Goal: Task Accomplishment & Management: Use online tool/utility

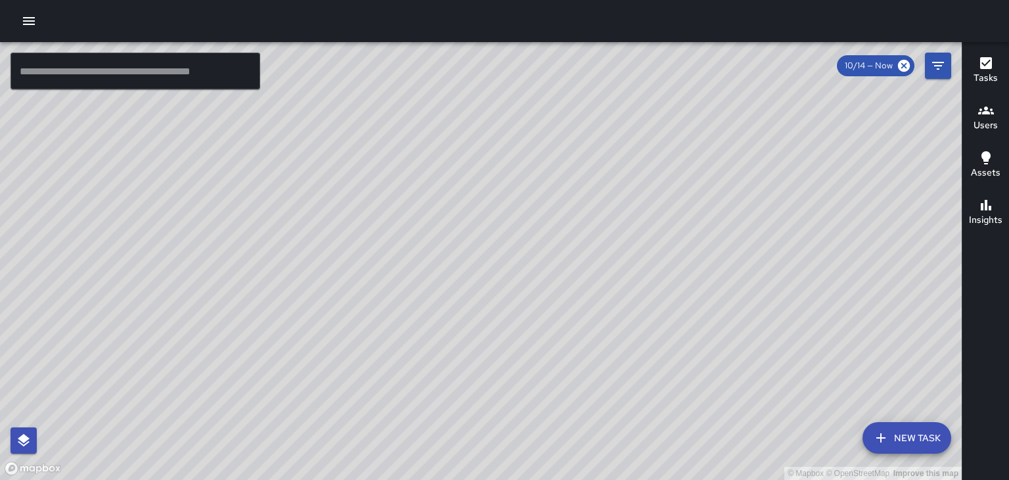
click at [980, 110] on icon "button" at bounding box center [986, 110] width 16 height 8
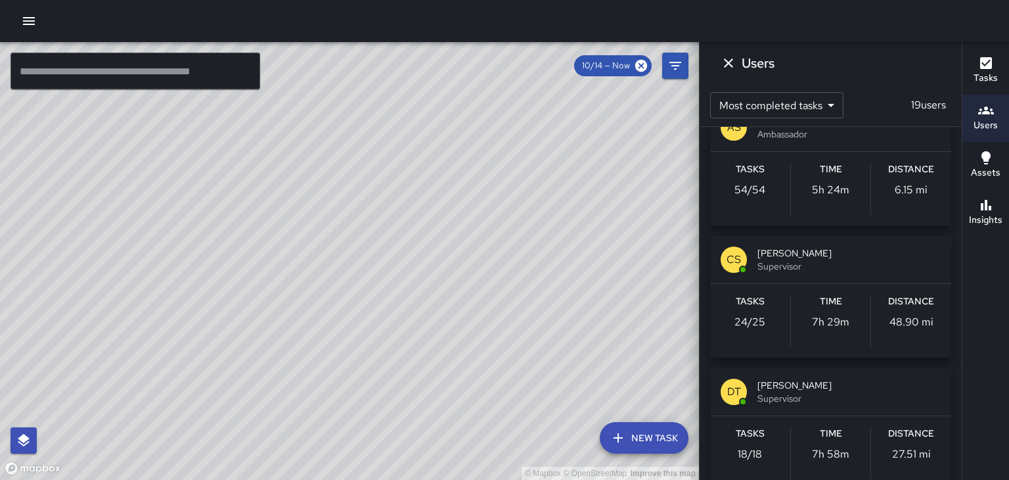
scroll to position [564, 0]
click at [809, 263] on span "Supervisor" at bounding box center [849, 264] width 183 height 13
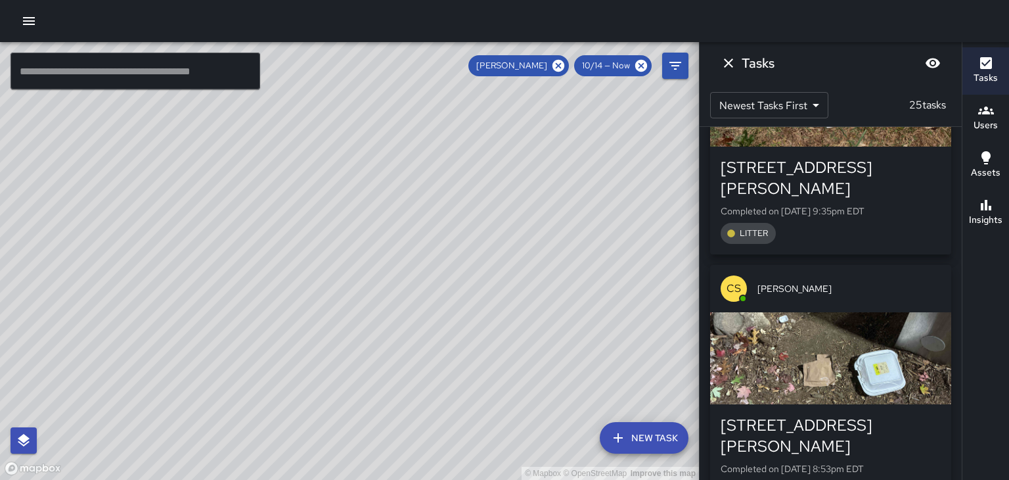
scroll to position [389, 0]
click at [897, 334] on div "button" at bounding box center [830, 357] width 241 height 92
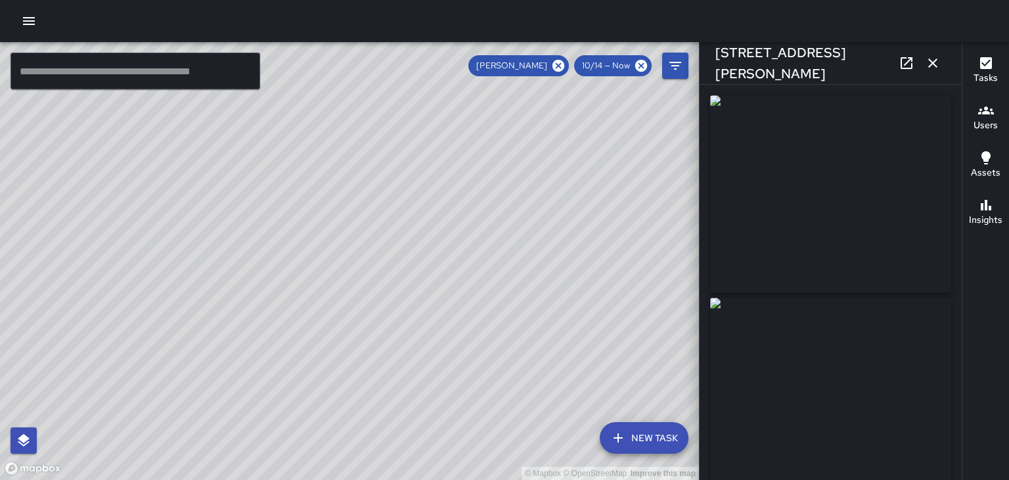
type input "**********"
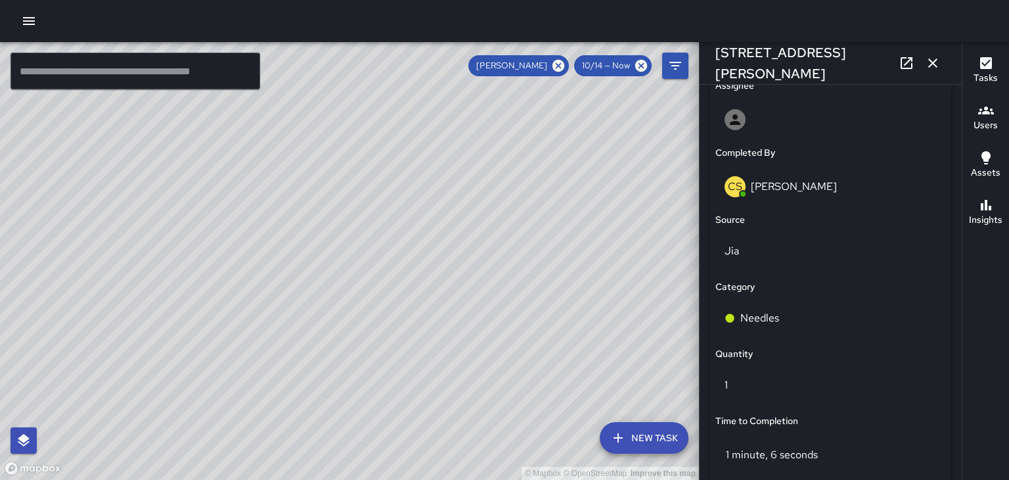
scroll to position [793, 0]
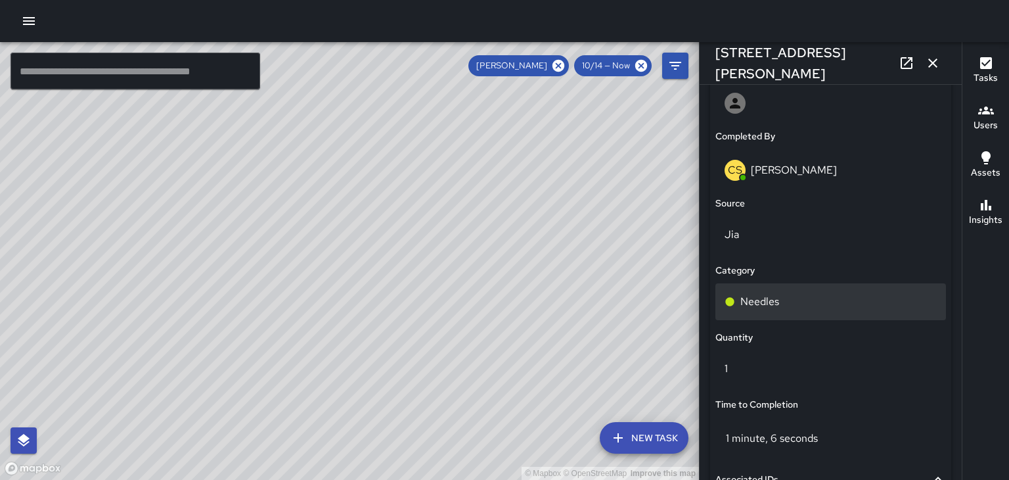
click at [775, 307] on p "Needles" at bounding box center [759, 302] width 39 height 16
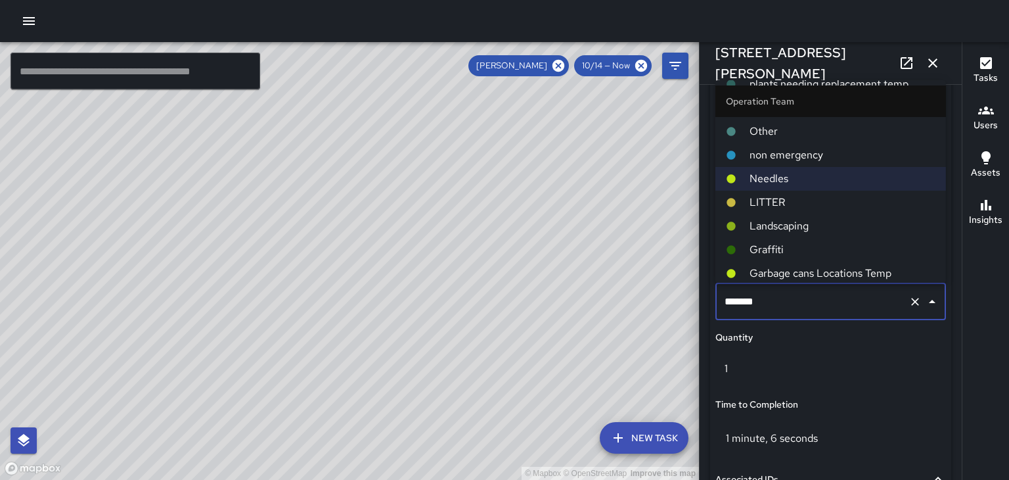
scroll to position [193, 0]
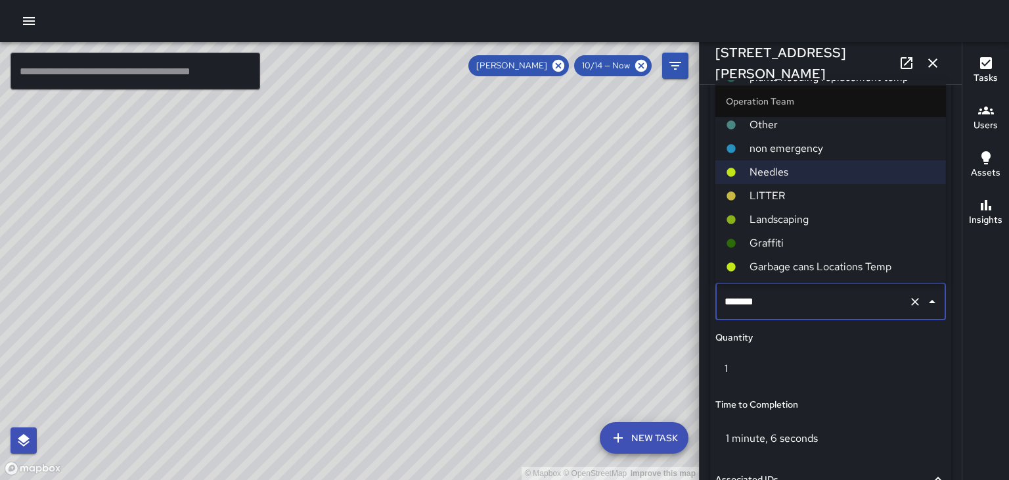
click at [774, 206] on li "LITTER" at bounding box center [831, 196] width 231 height 24
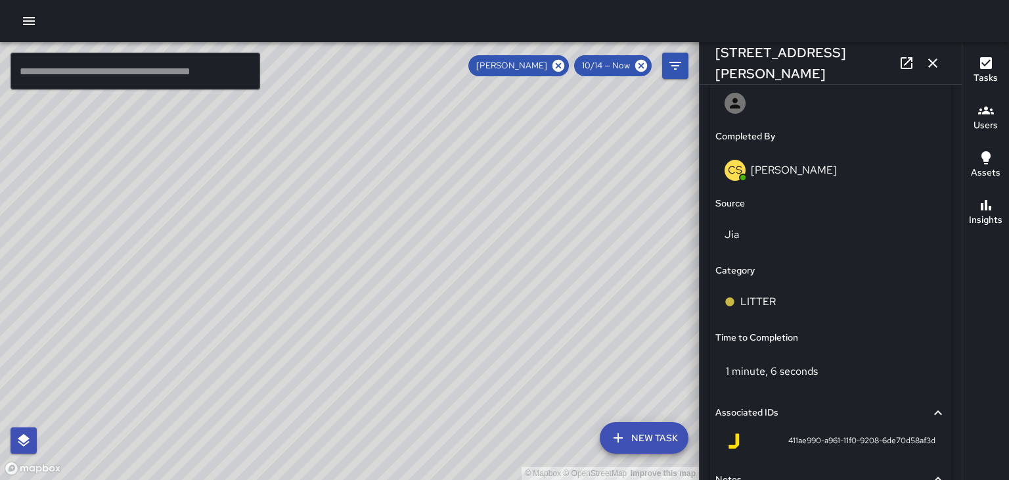
click at [933, 75] on button "button" at bounding box center [933, 63] width 26 height 26
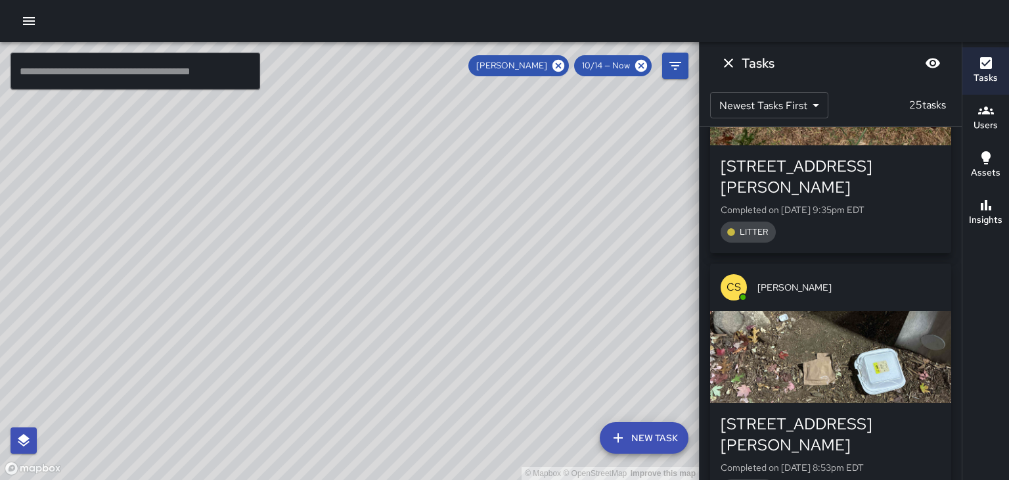
click at [34, 18] on icon "button" at bounding box center [29, 21] width 16 height 16
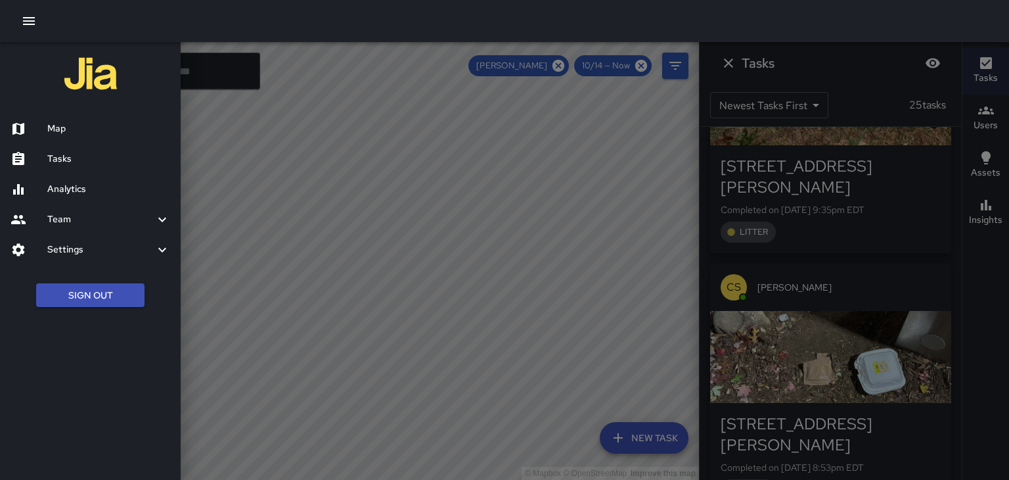
click at [78, 168] on div "Tasks" at bounding box center [90, 159] width 181 height 30
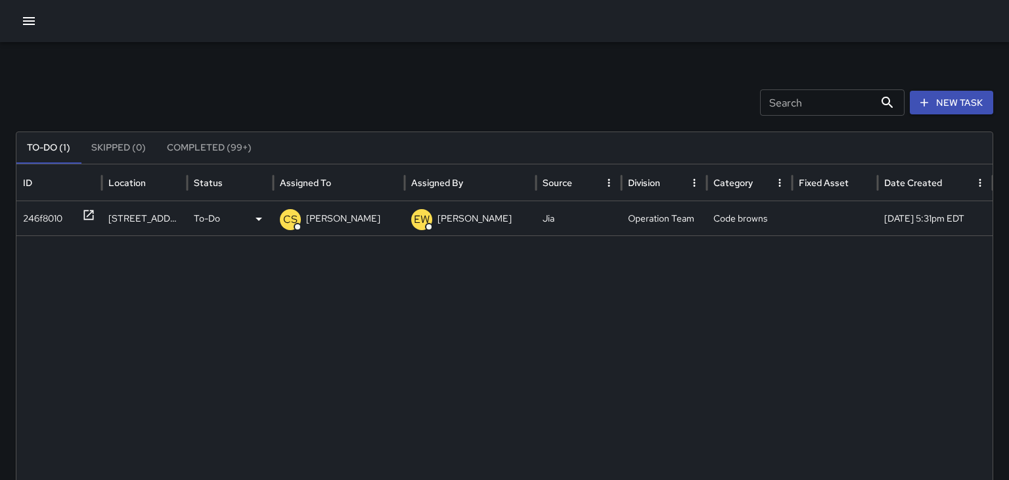
click at [380, 221] on p "Christopher Sherbert" at bounding box center [343, 219] width 74 height 34
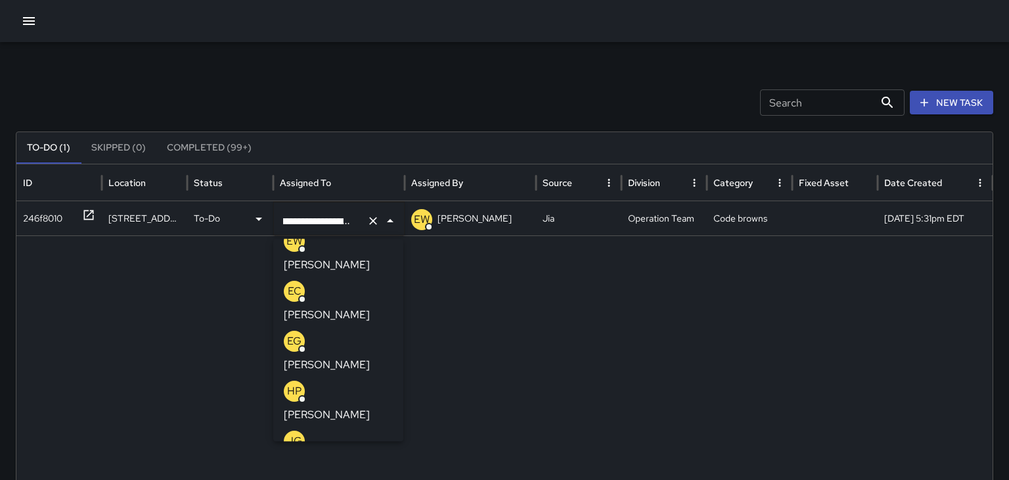
scroll to position [120, 0]
click at [355, 473] on li "JS Jia Support" at bounding box center [338, 487] width 130 height 29
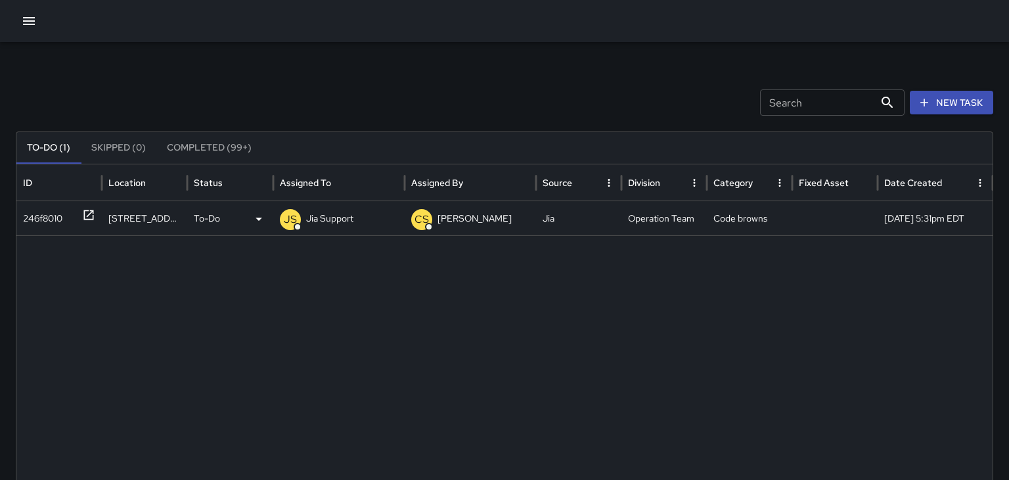
click at [346, 210] on p "Jia Support" at bounding box center [329, 219] width 47 height 34
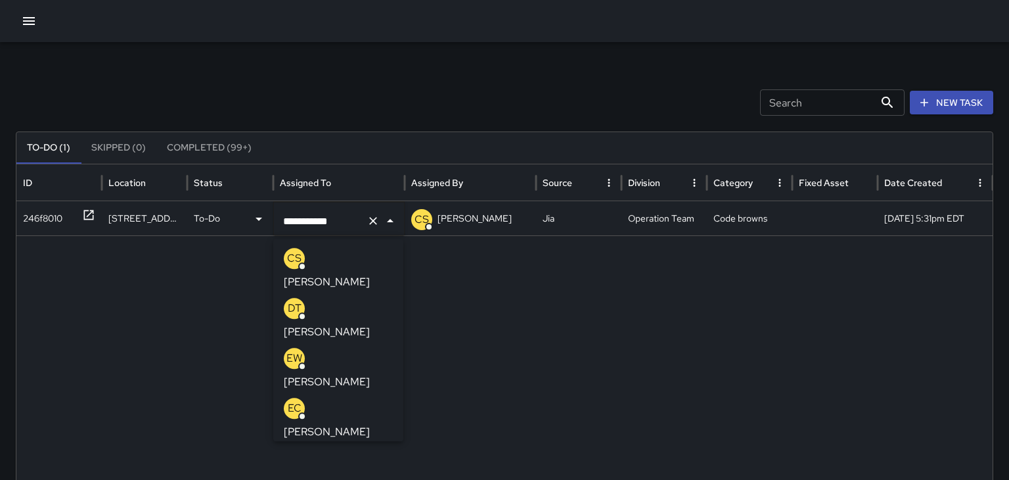
scroll to position [118, 0]
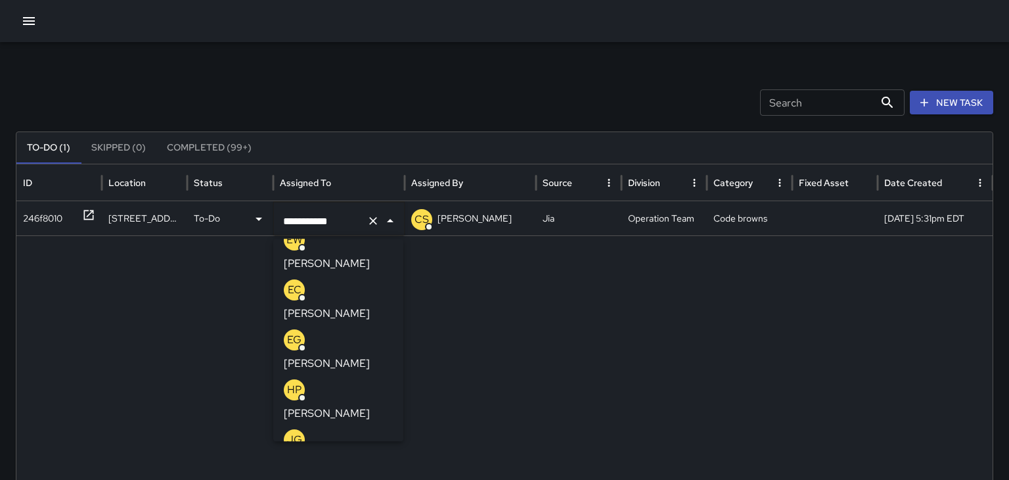
click at [352, 455] on p "JAMES GINGLES" at bounding box center [327, 463] width 86 height 16
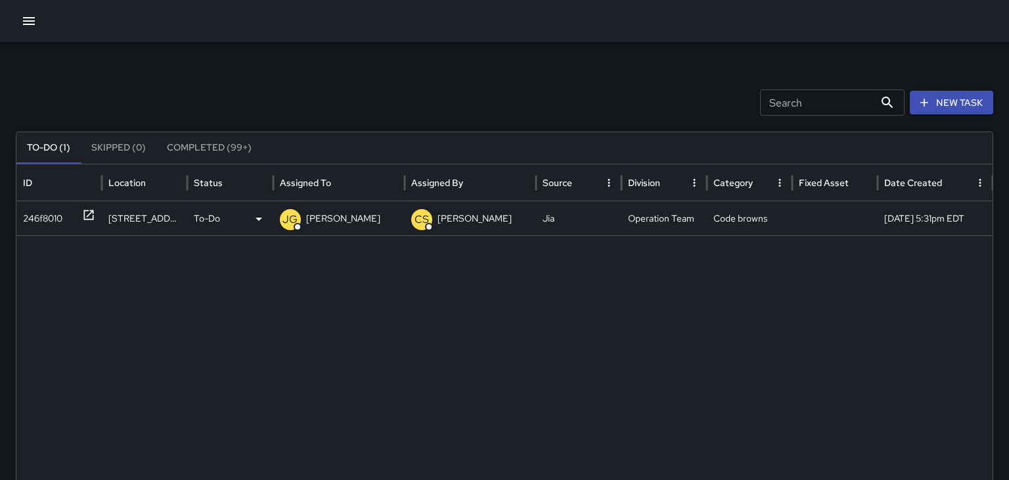
click at [26, 18] on icon "button" at bounding box center [29, 21] width 12 height 8
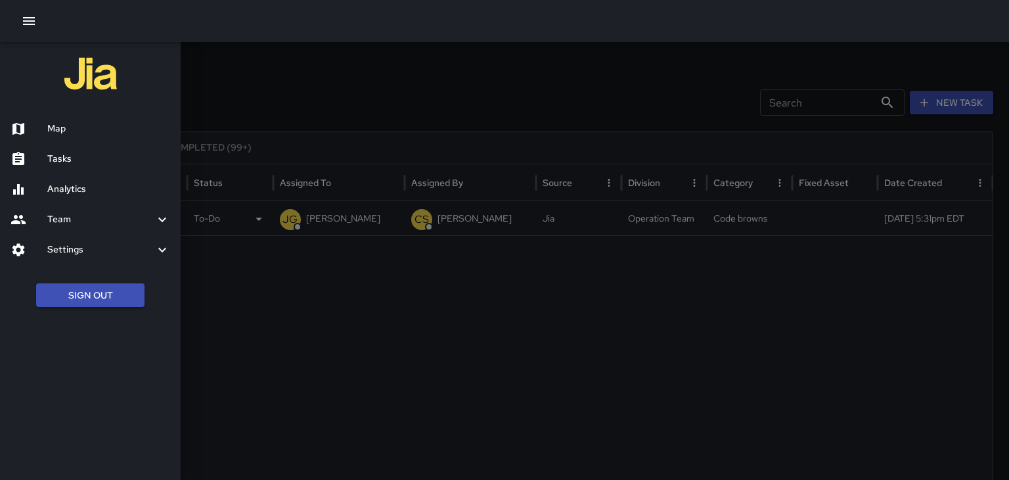
click at [60, 127] on h6 "Map" at bounding box center [108, 129] width 123 height 14
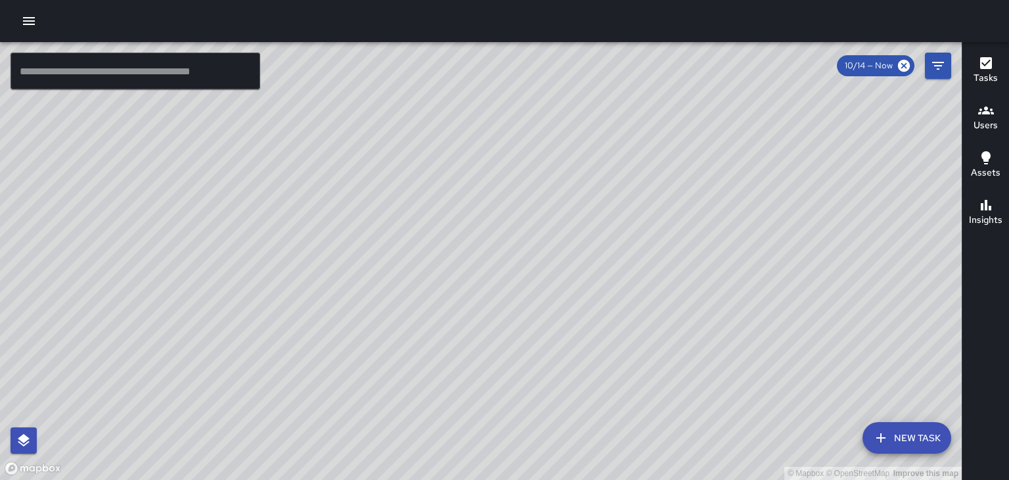
click at [28, 24] on icon "button" at bounding box center [29, 21] width 12 height 8
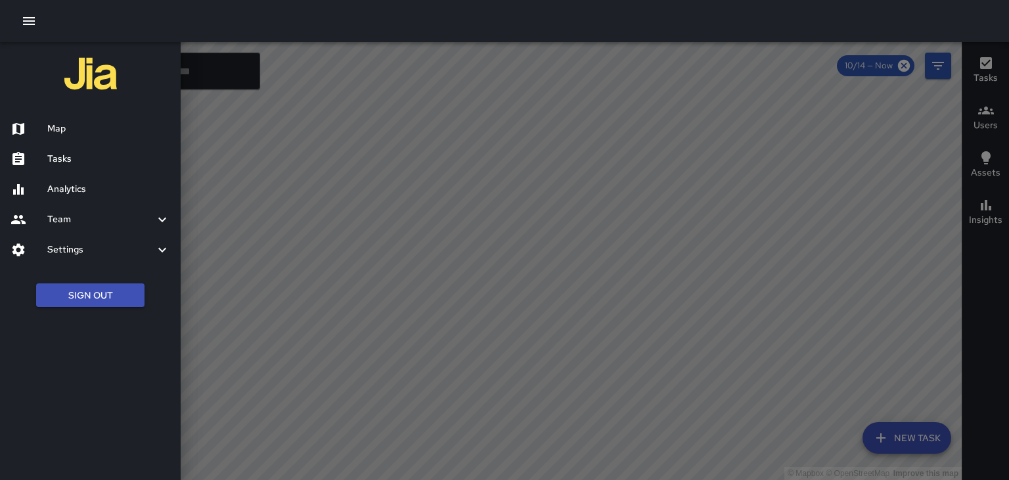
click at [67, 165] on h6 "Tasks" at bounding box center [108, 159] width 123 height 14
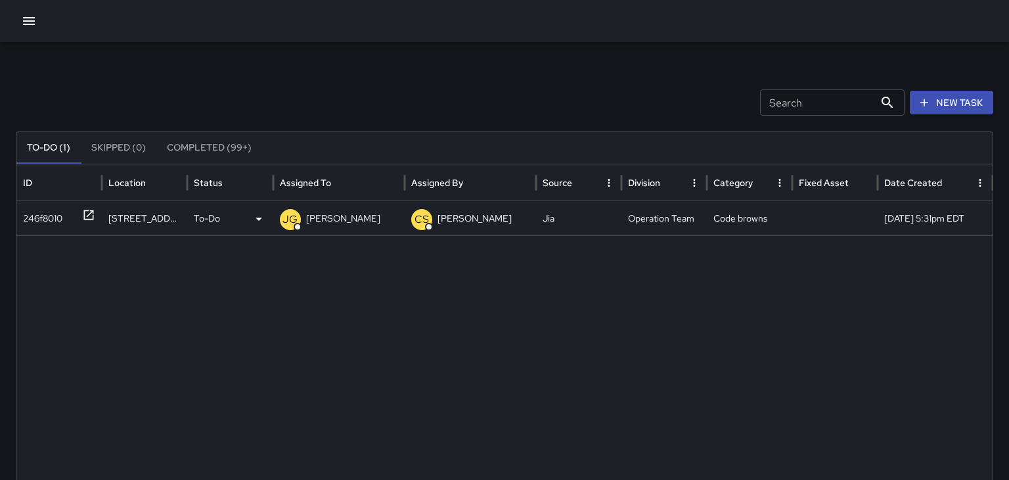
click at [316, 217] on p "JAMES GINGLES" at bounding box center [343, 219] width 74 height 34
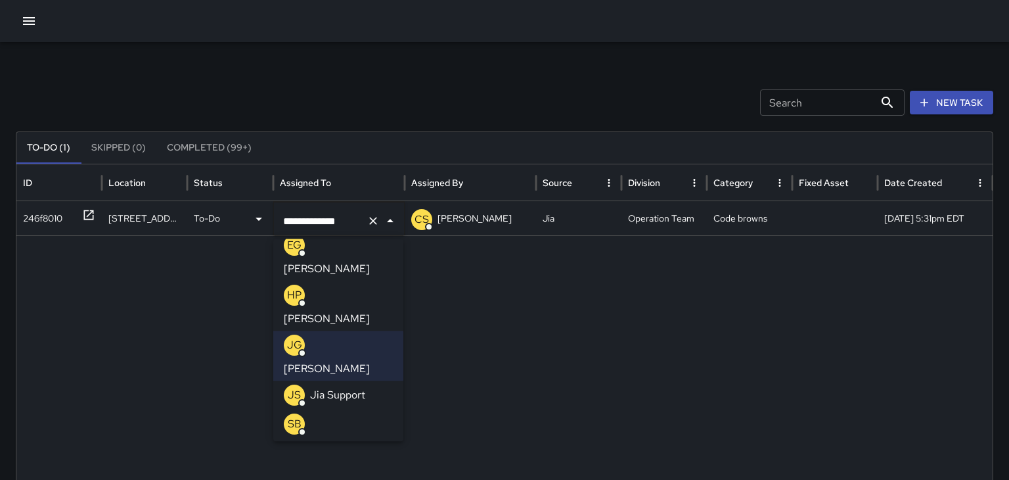
scroll to position [221, 0]
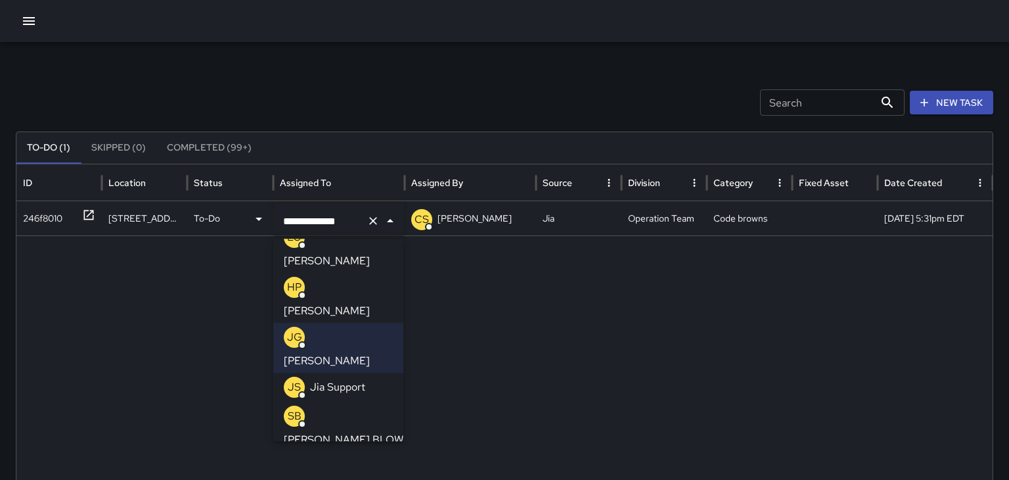
click at [367, 401] on li "SB STREETER BLOWERS" at bounding box center [338, 426] width 130 height 50
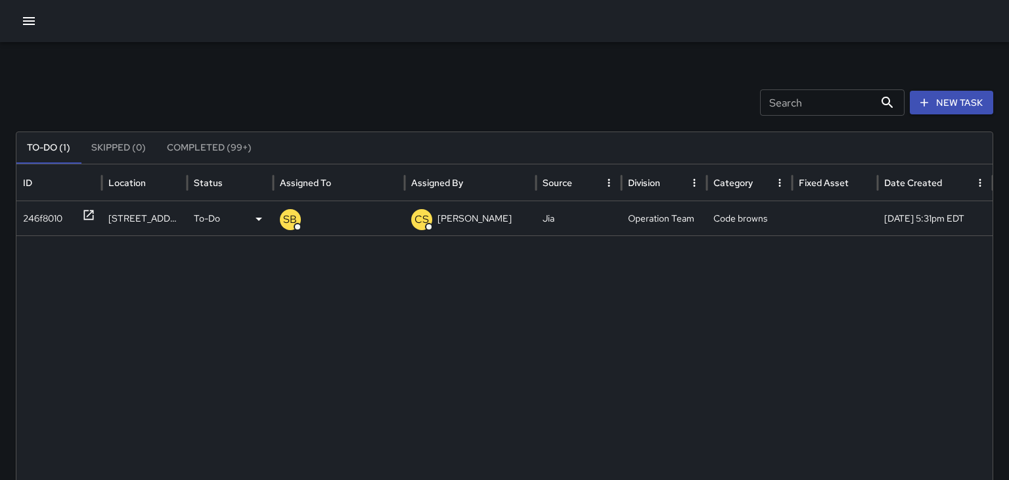
click at [91, 216] on icon at bounding box center [88, 214] width 13 height 13
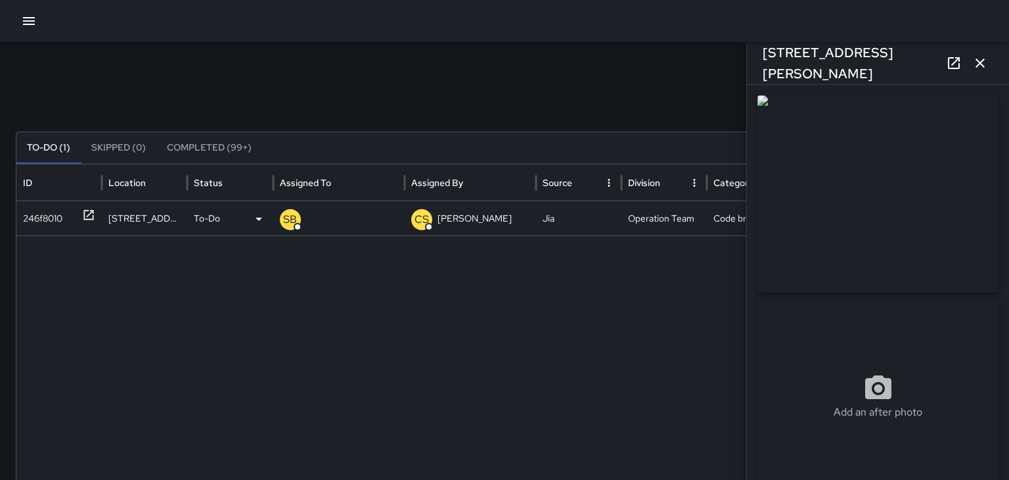
type input "**********"
click at [28, 18] on icon "button" at bounding box center [29, 21] width 16 height 16
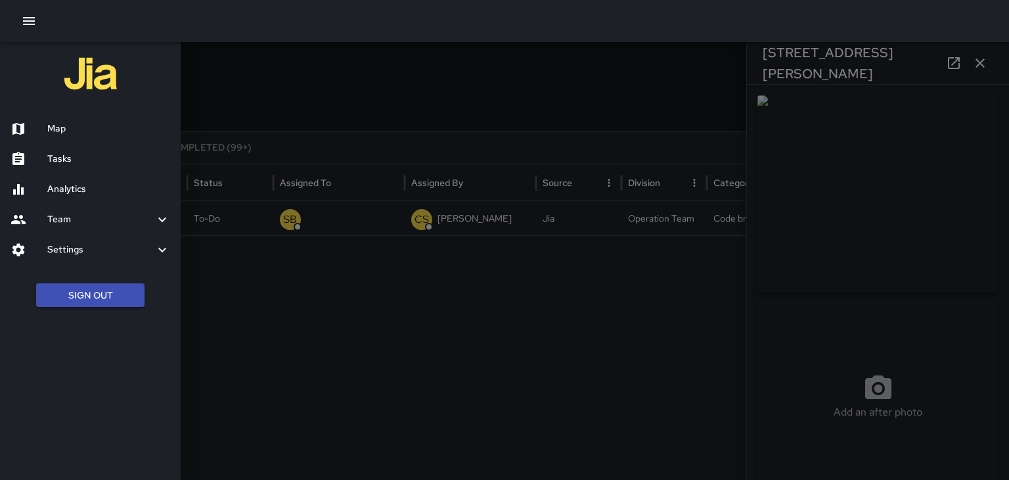
click at [62, 126] on h6 "Map" at bounding box center [108, 129] width 123 height 14
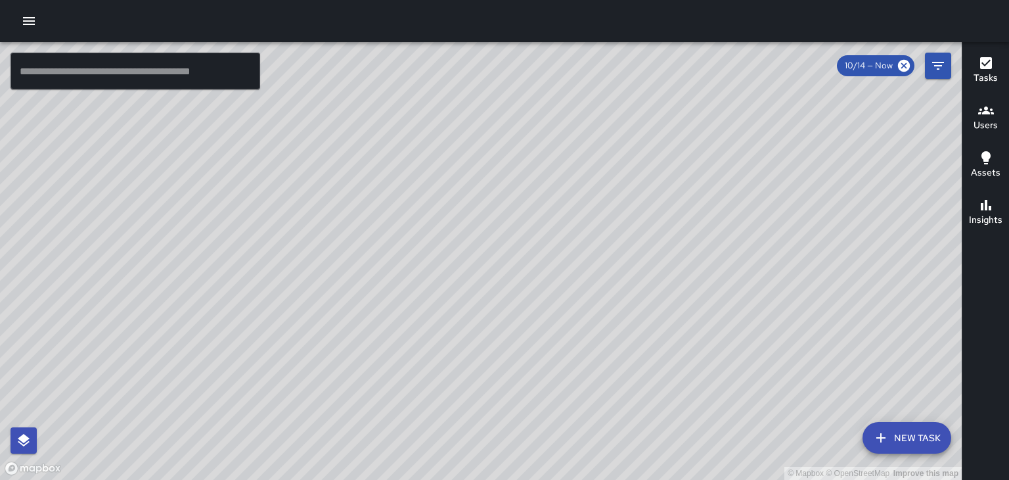
click at [986, 63] on icon "button" at bounding box center [986, 63] width 16 height 16
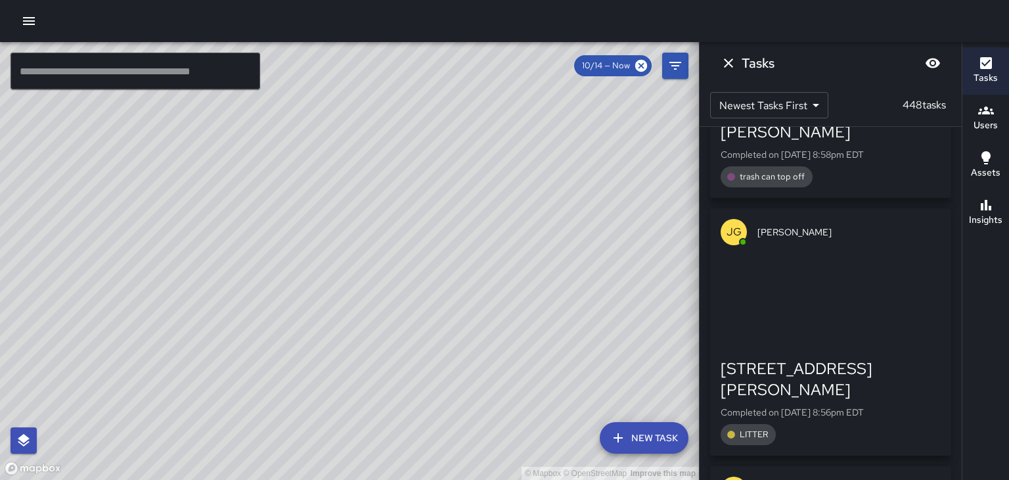
scroll to position [7433, 0]
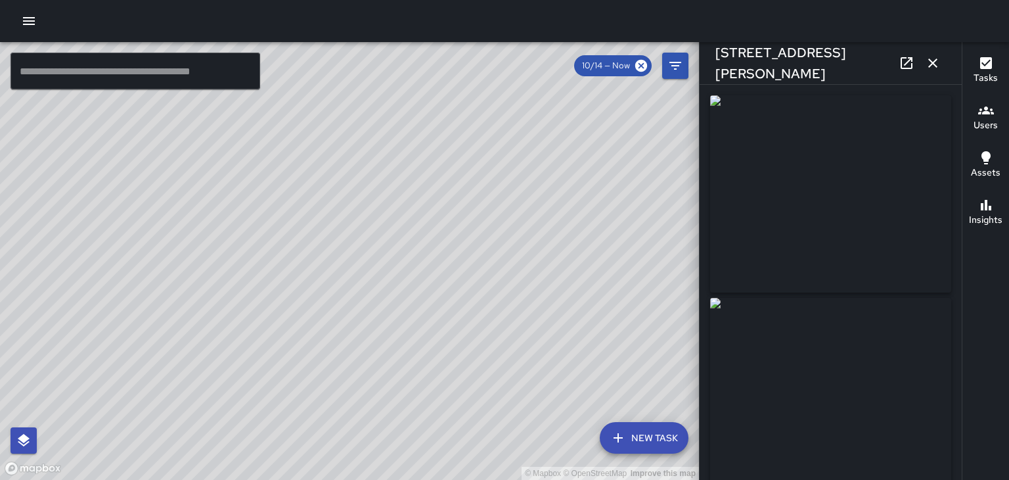
type input "**********"
click at [935, 70] on icon "button" at bounding box center [933, 63] width 16 height 16
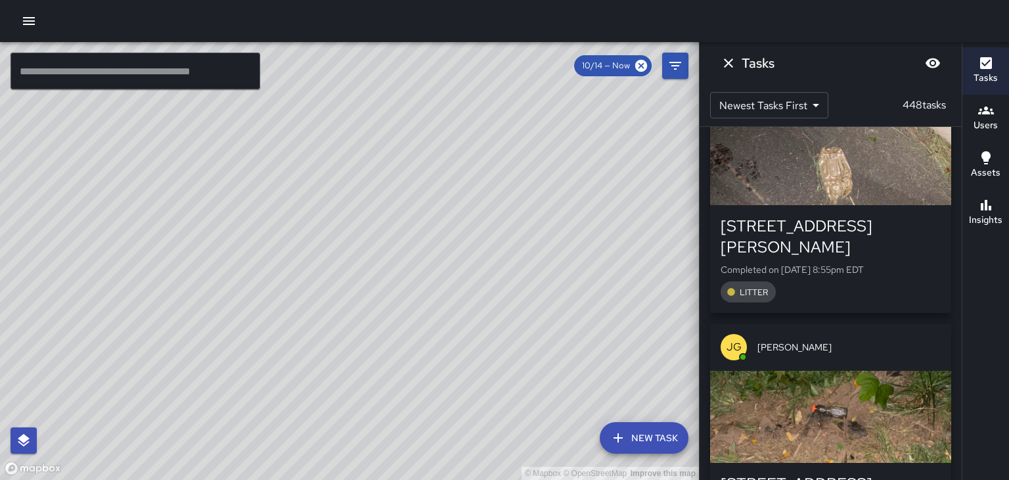
scroll to position [7835, 0]
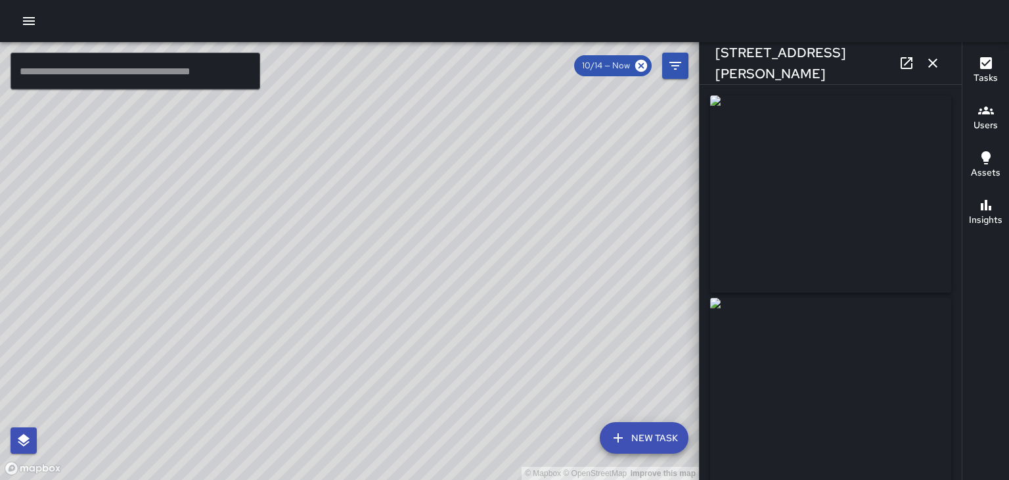
type input "**********"
click at [937, 68] on icon "button" at bounding box center [933, 63] width 16 height 16
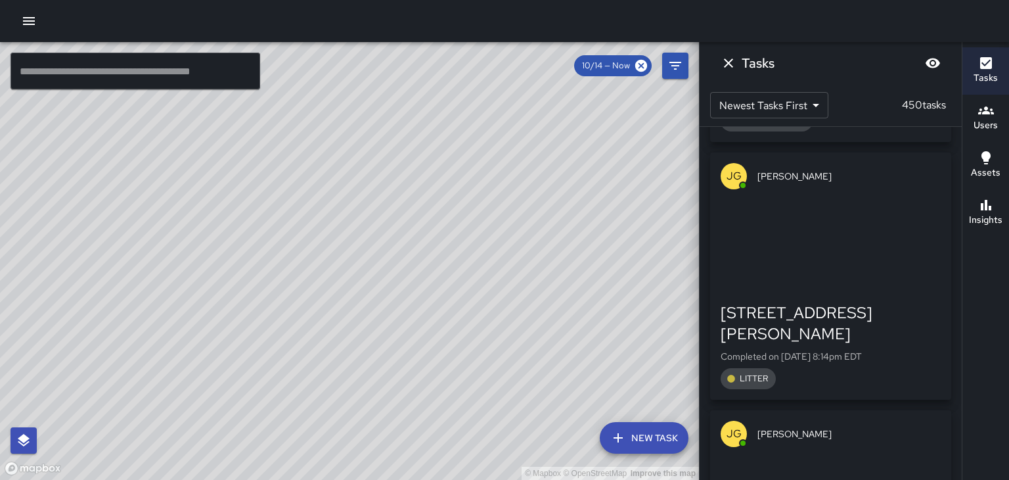
scroll to position [17958, 0]
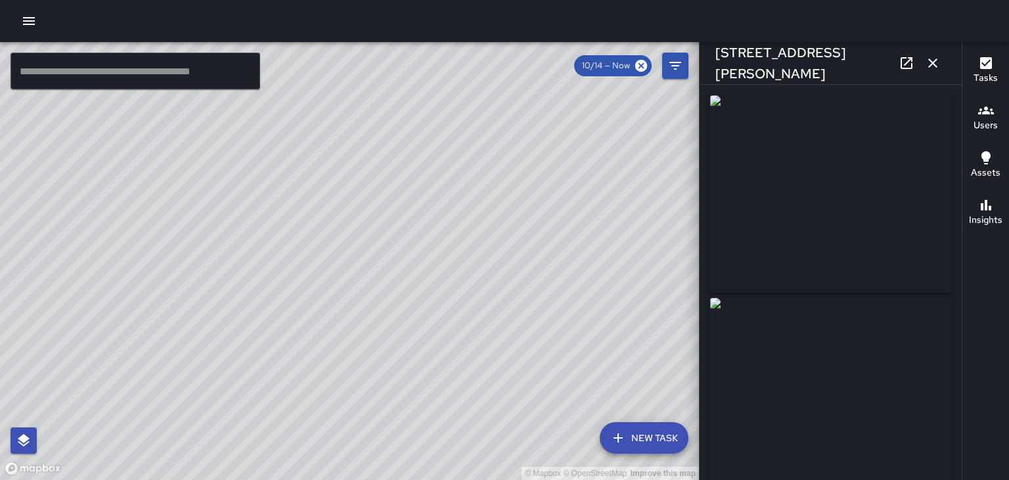
type input "**********"
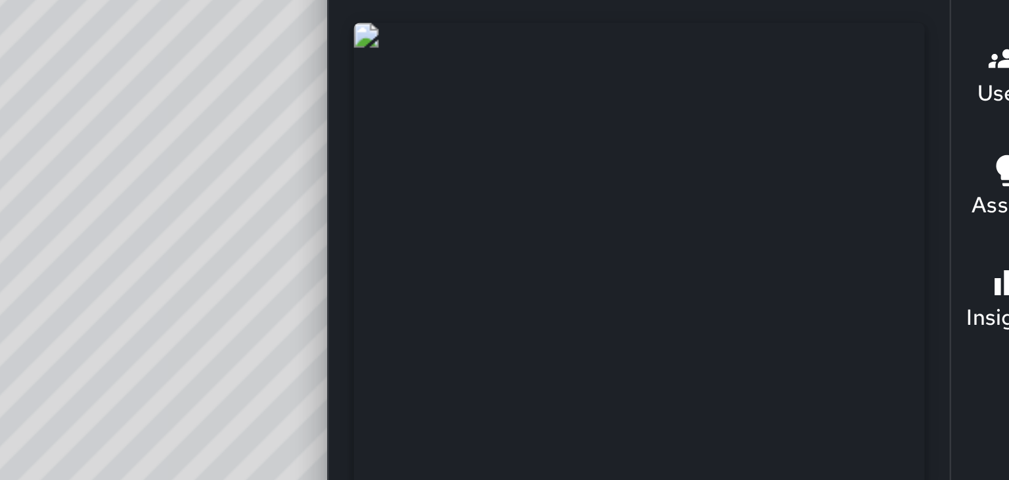
scroll to position [18194, 0]
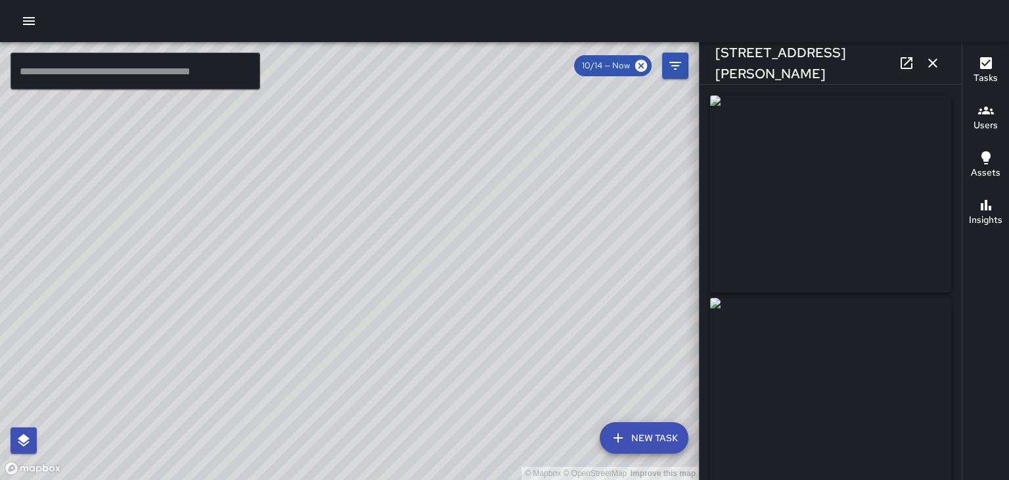
click at [933, 66] on icon "button" at bounding box center [933, 63] width 16 height 16
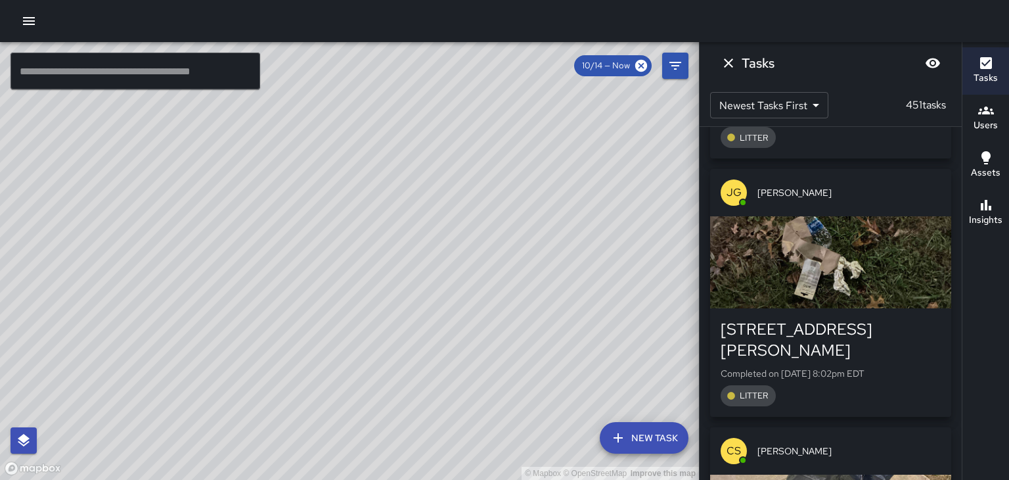
scroll to position [20763, 0]
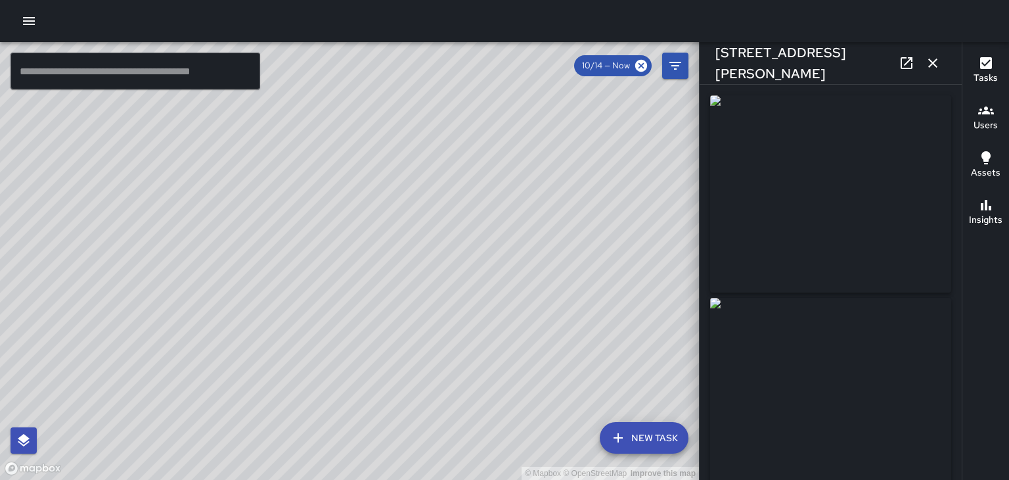
type input "**********"
click at [937, 63] on icon "button" at bounding box center [933, 63] width 16 height 16
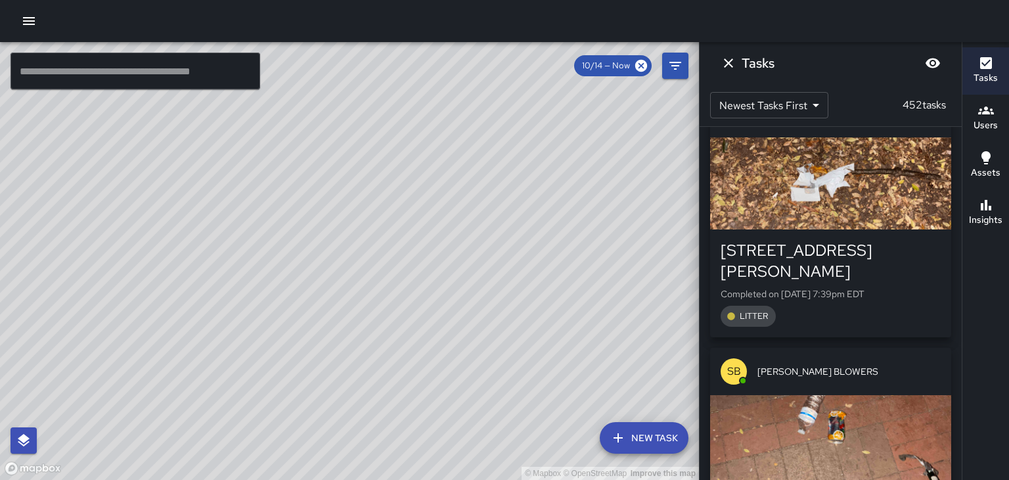
scroll to position [23073, 0]
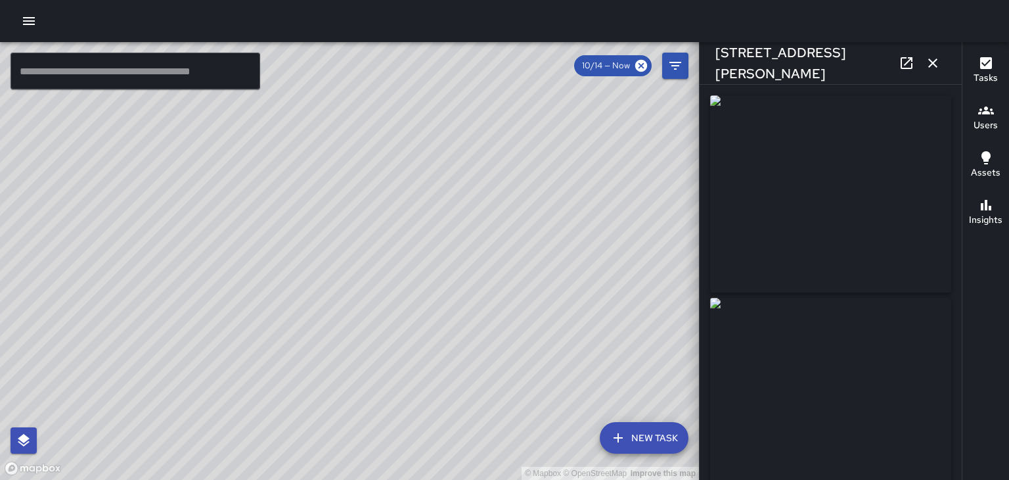
type input "**********"
click at [937, 60] on icon "button" at bounding box center [933, 63] width 16 height 16
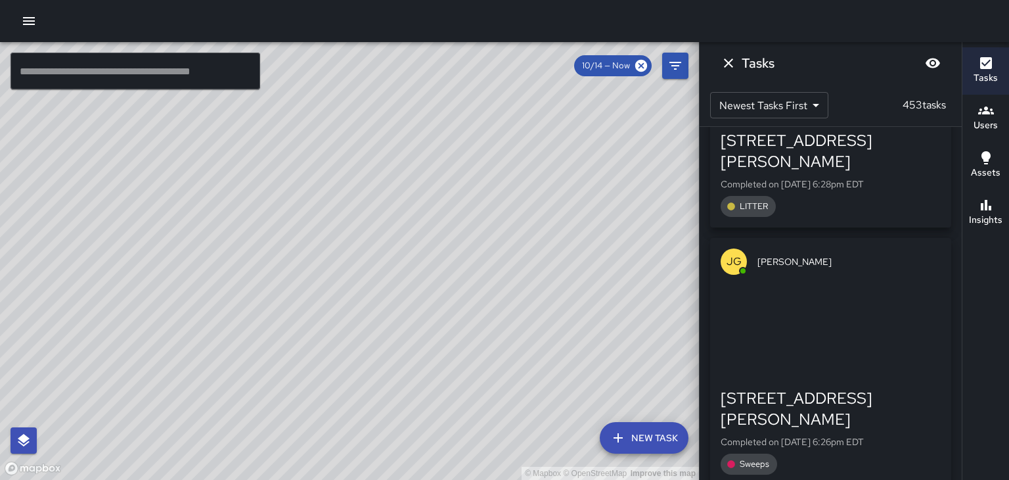
scroll to position [27869, 0]
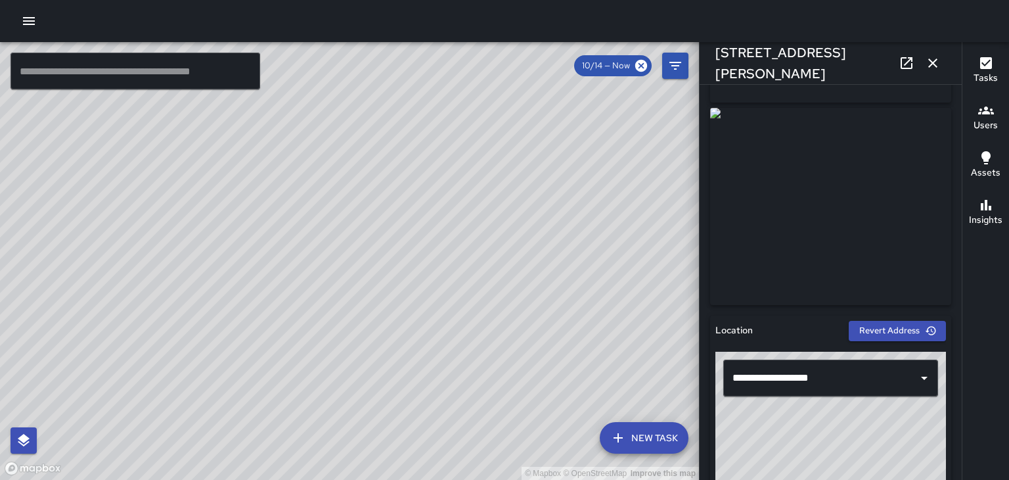
scroll to position [0, 0]
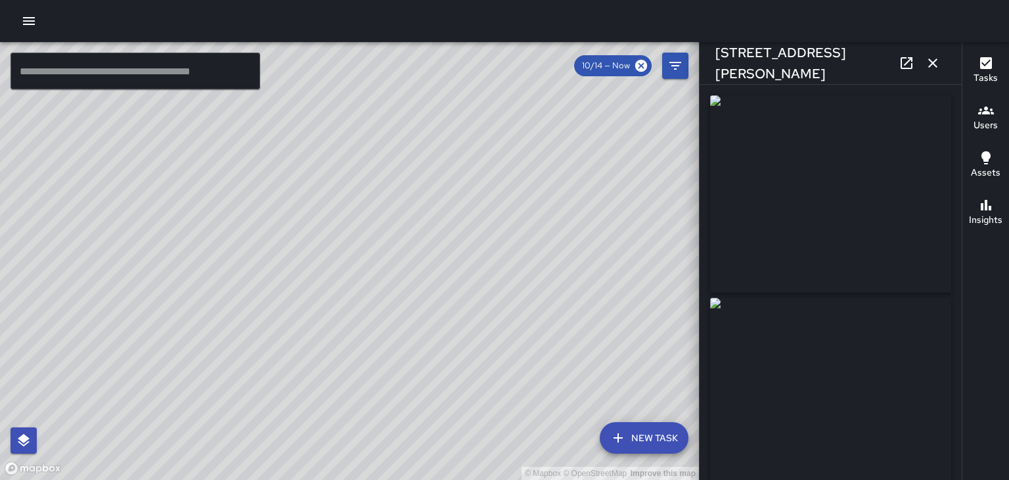
click at [933, 63] on icon "button" at bounding box center [932, 62] width 9 height 9
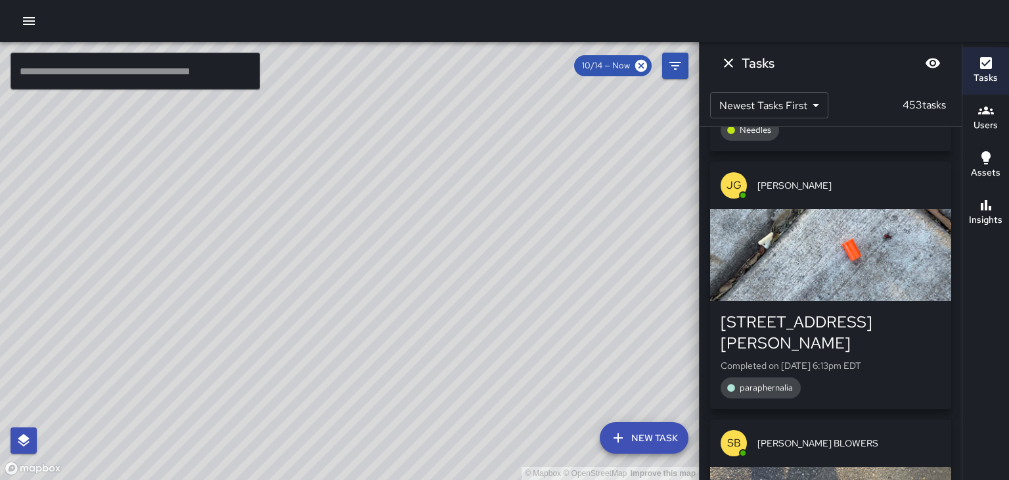
scroll to position [30260, 0]
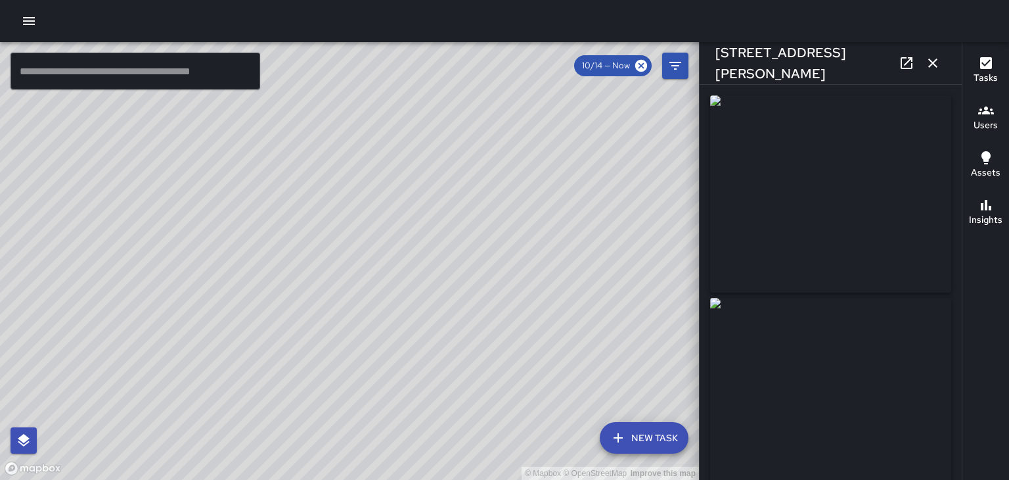
type input "**********"
click at [942, 66] on button "button" at bounding box center [933, 63] width 26 height 26
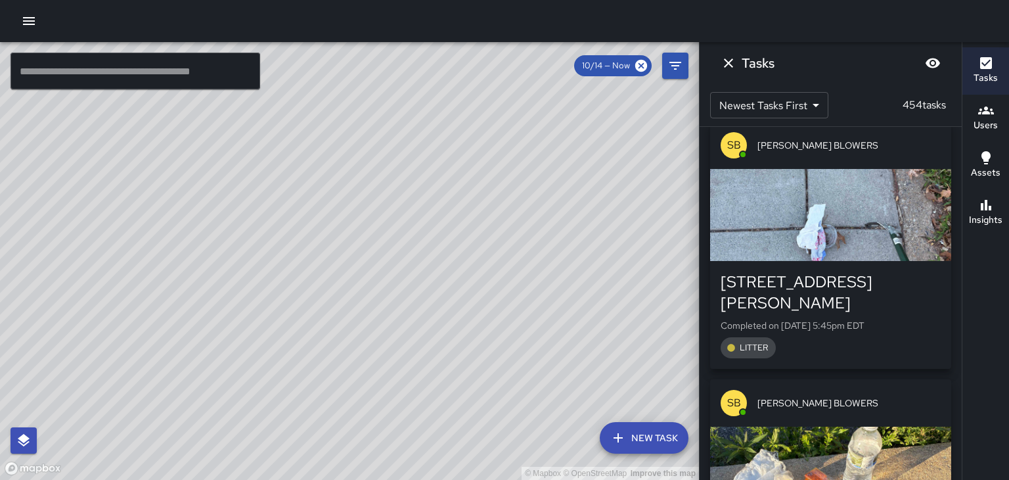
scroll to position [34638, 0]
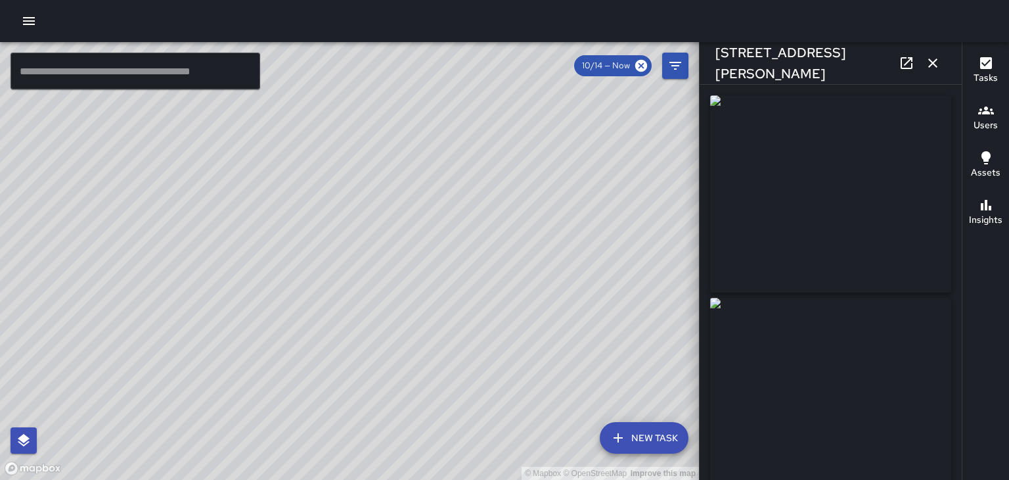
type input "**********"
click at [933, 63] on icon "button" at bounding box center [932, 62] width 9 height 9
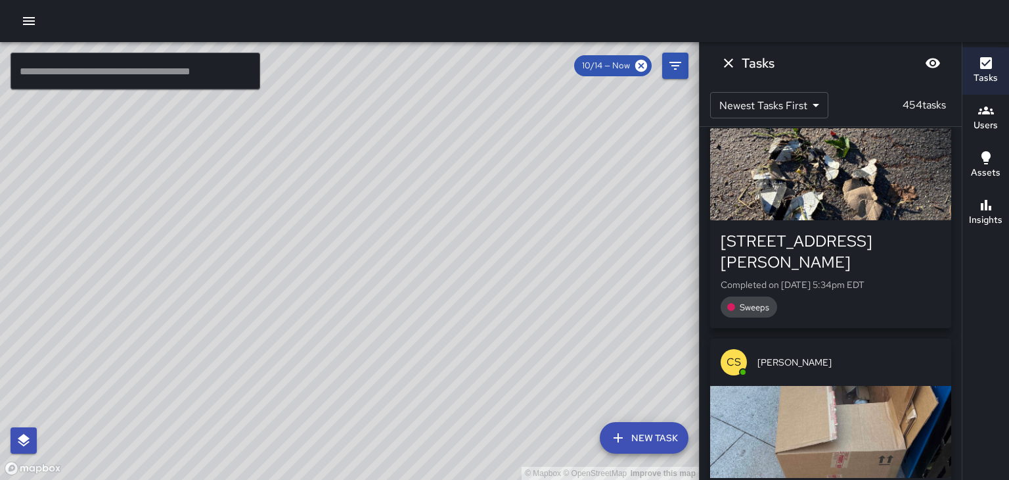
scroll to position [36871, 0]
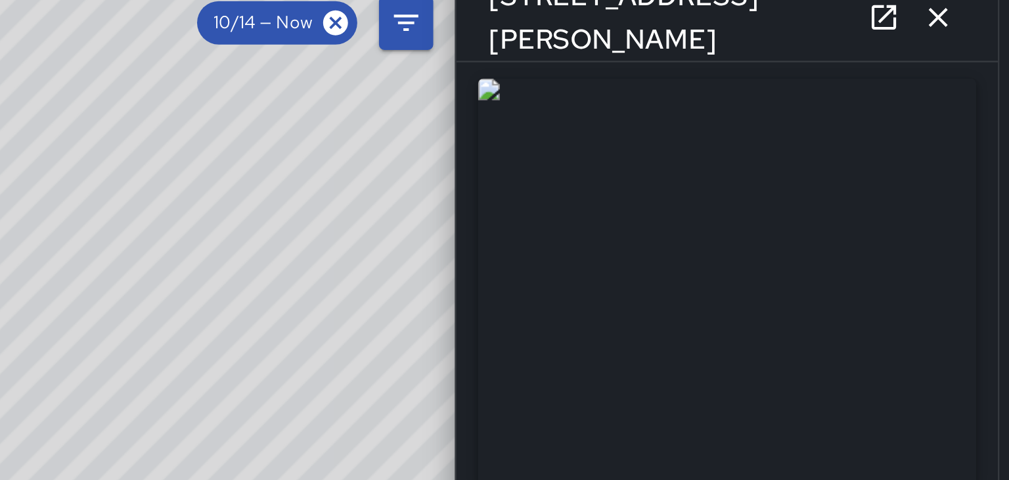
scroll to position [3, 0]
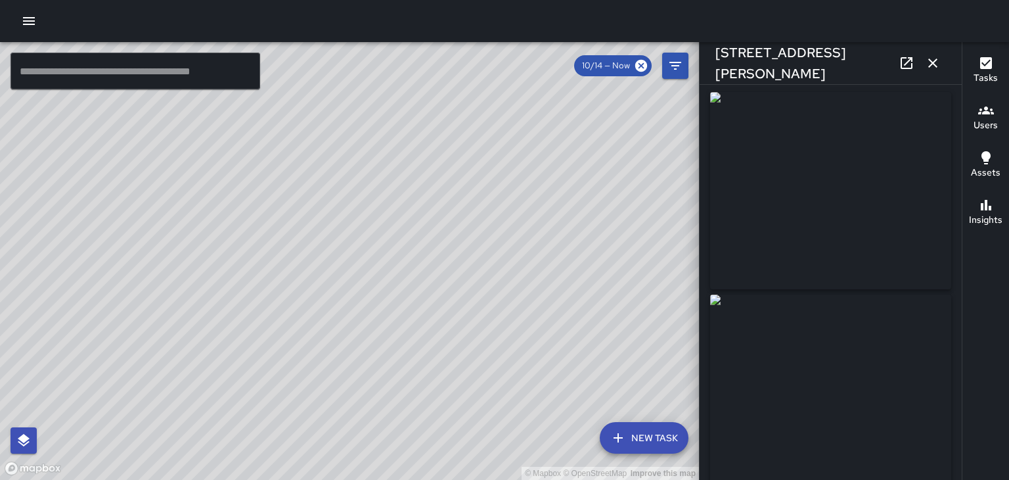
click at [933, 64] on icon "button" at bounding box center [933, 63] width 16 height 16
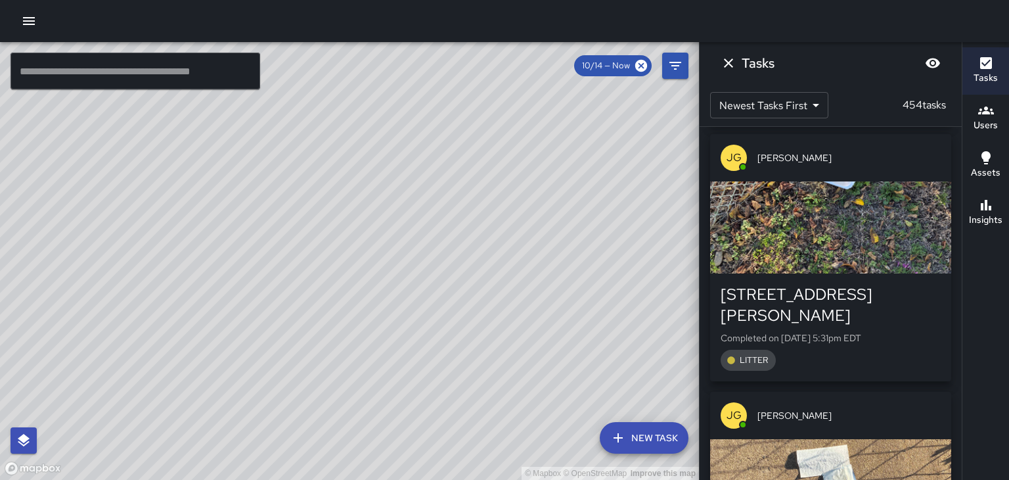
scroll to position [38882, 0]
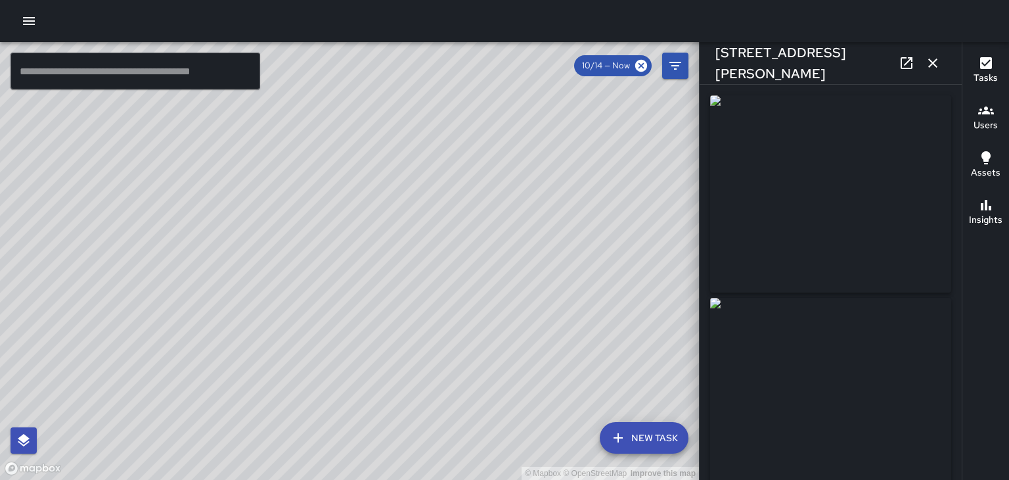
type input "**********"
click at [933, 63] on icon "button" at bounding box center [932, 62] width 9 height 9
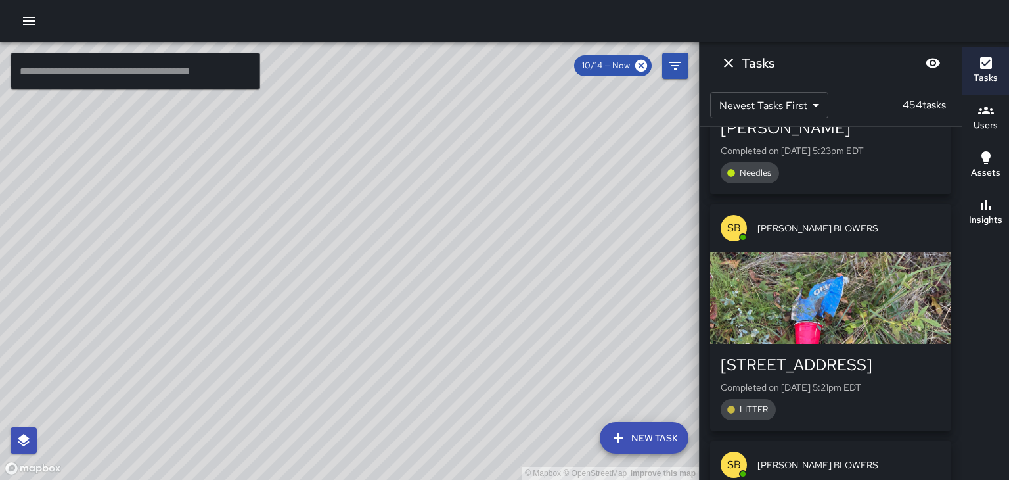
scroll to position [40610, 0]
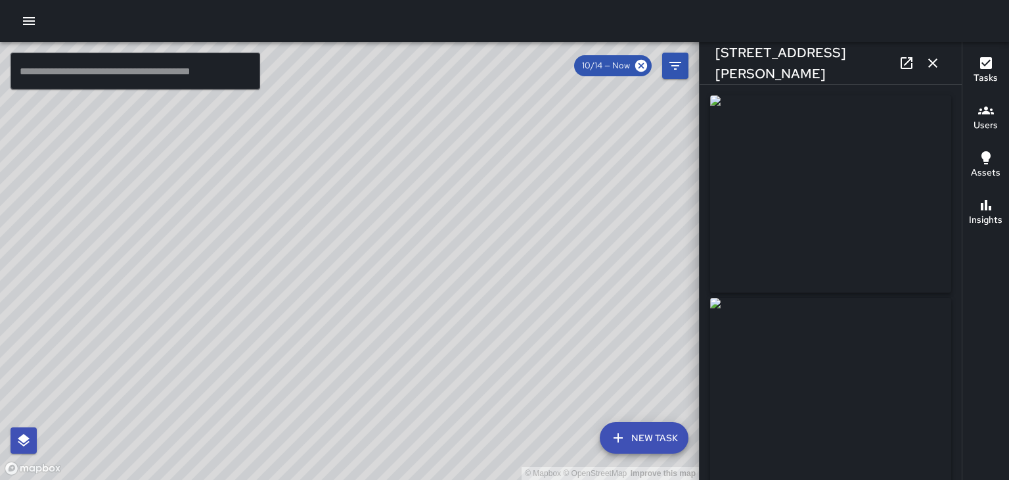
type input "**********"
click at [937, 66] on icon "button" at bounding box center [932, 62] width 9 height 9
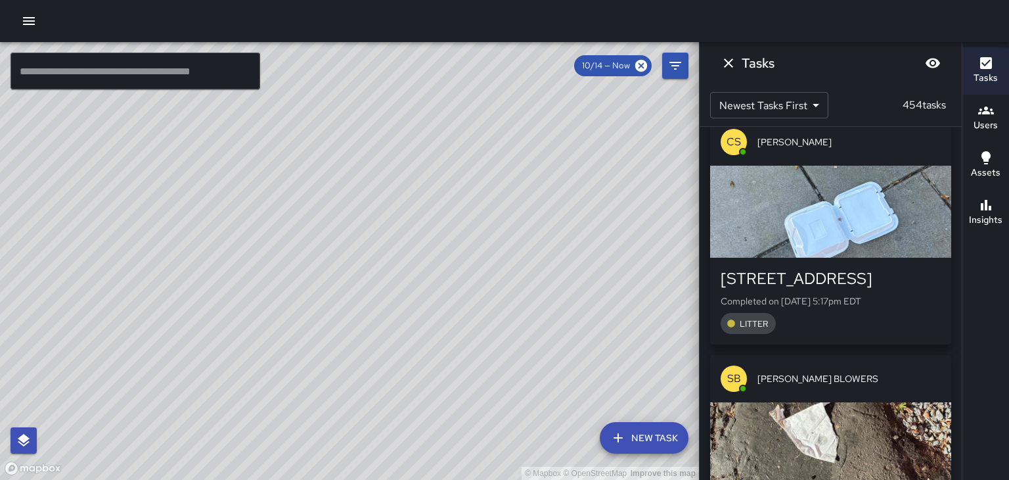
scroll to position [42198, 0]
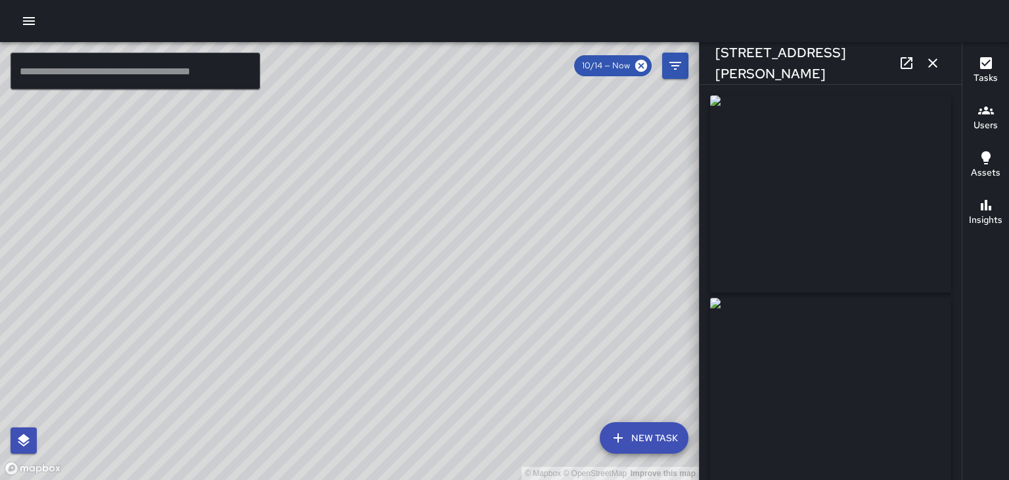
click at [886, 353] on img at bounding box center [830, 396] width 241 height 197
type input "**********"
click at [933, 62] on icon "button" at bounding box center [932, 62] width 9 height 9
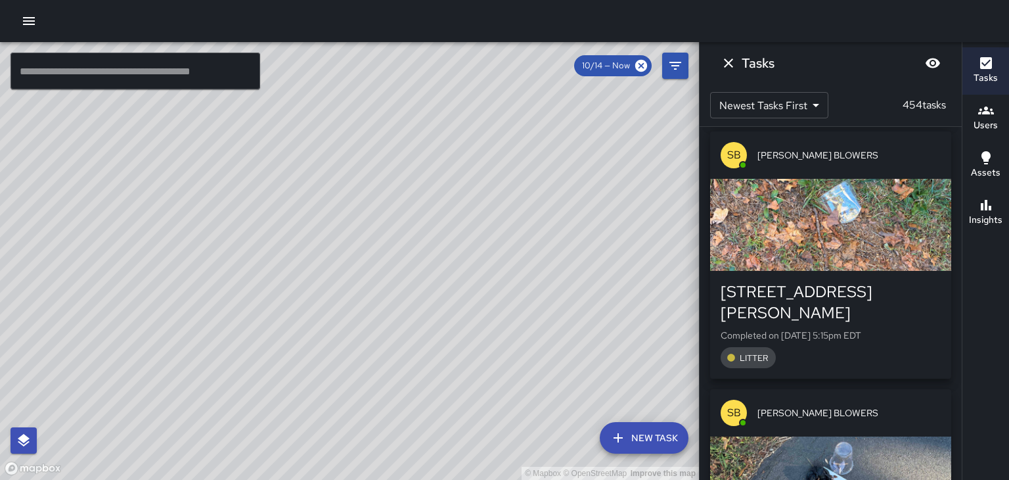
scroll to position [42683, 0]
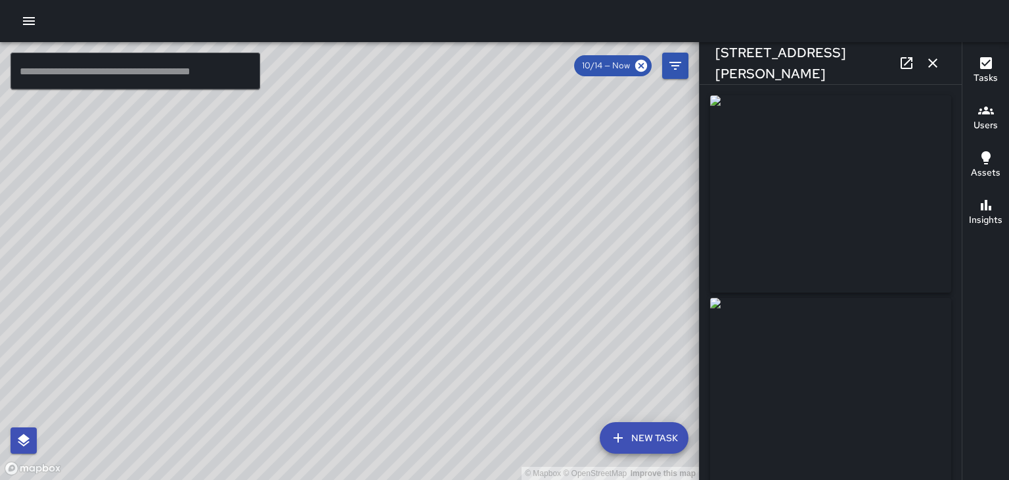
click at [933, 63] on icon "button" at bounding box center [932, 62] width 9 height 9
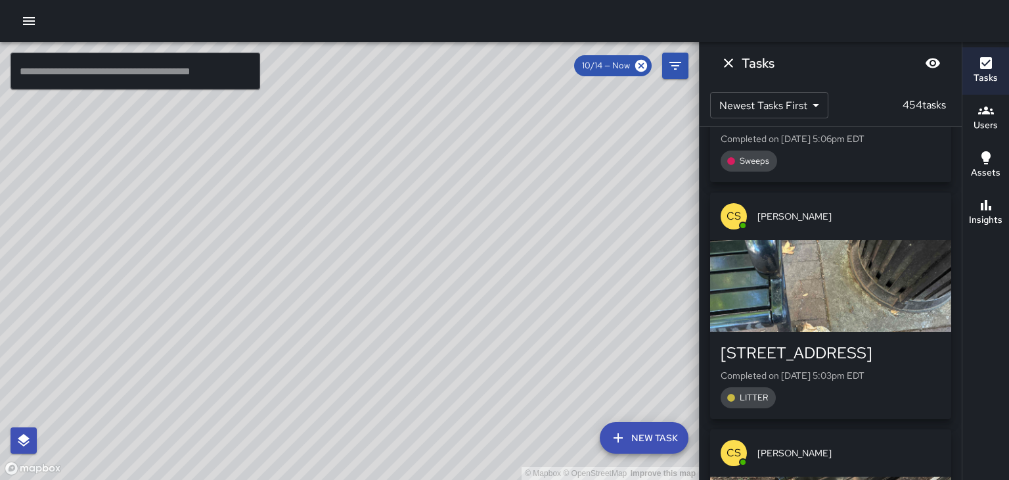
scroll to position [44169, 0]
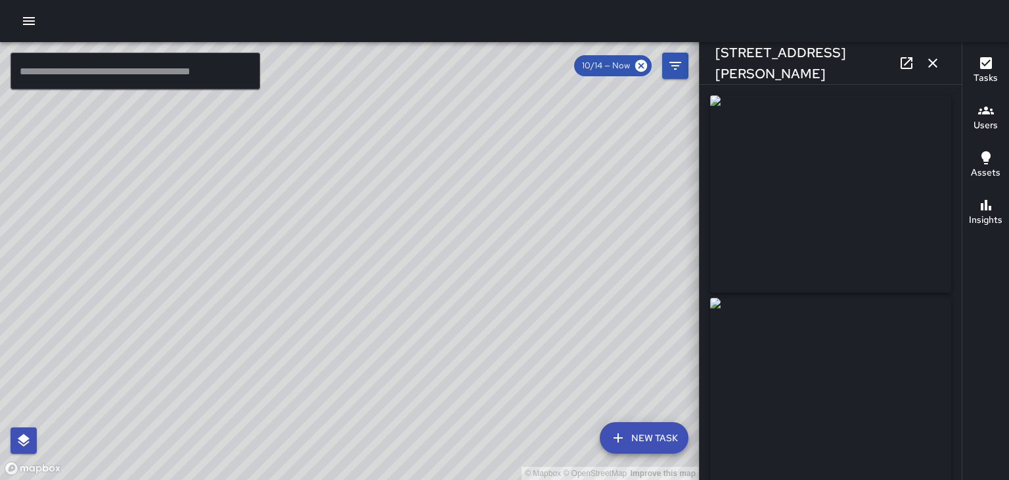
click at [937, 66] on icon "button" at bounding box center [932, 62] width 9 height 9
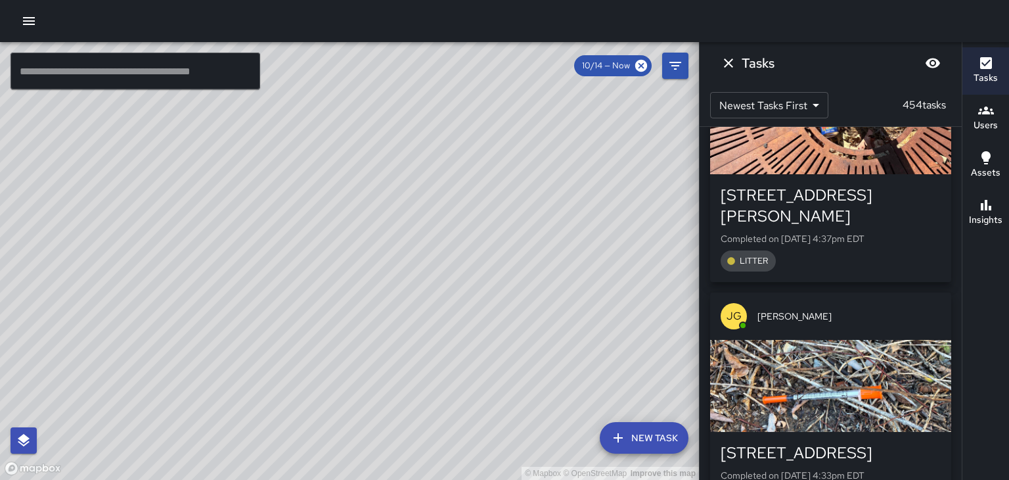
scroll to position [46577, 0]
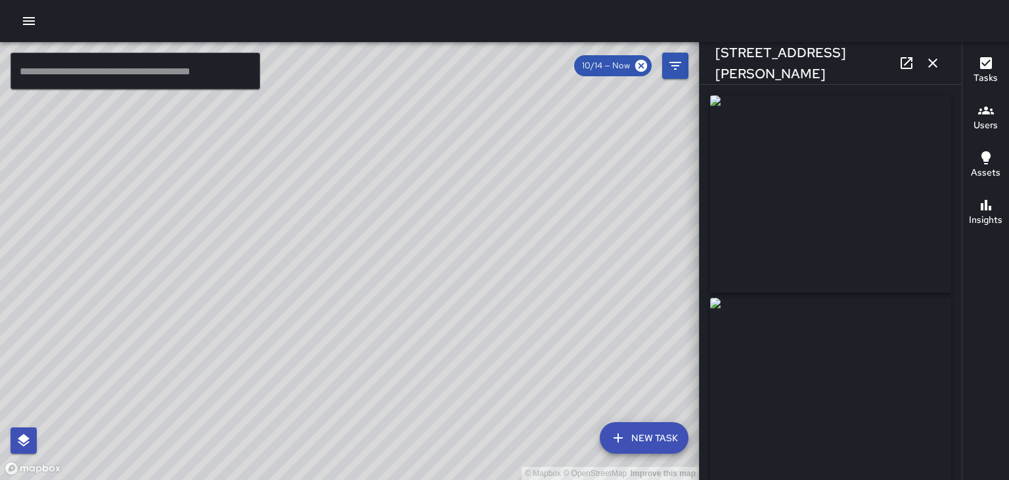
type input "**********"
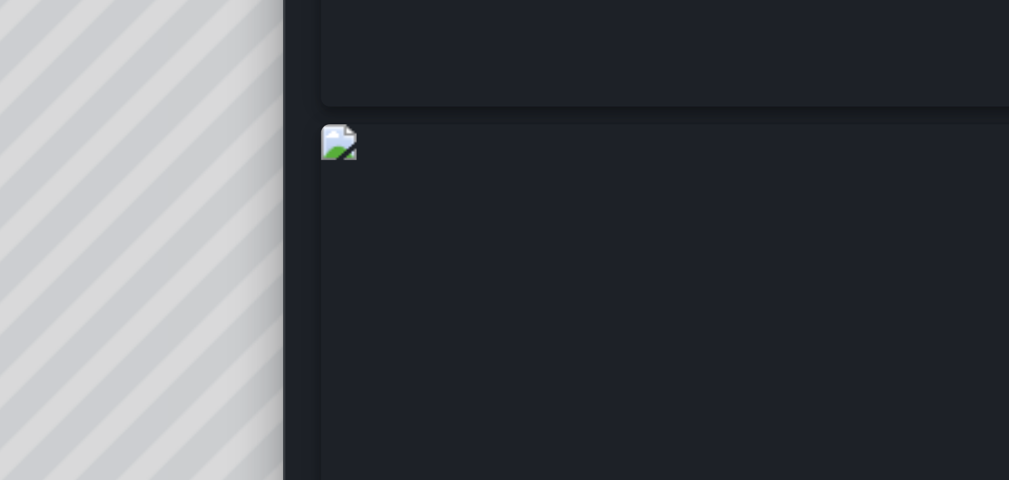
scroll to position [21, 0]
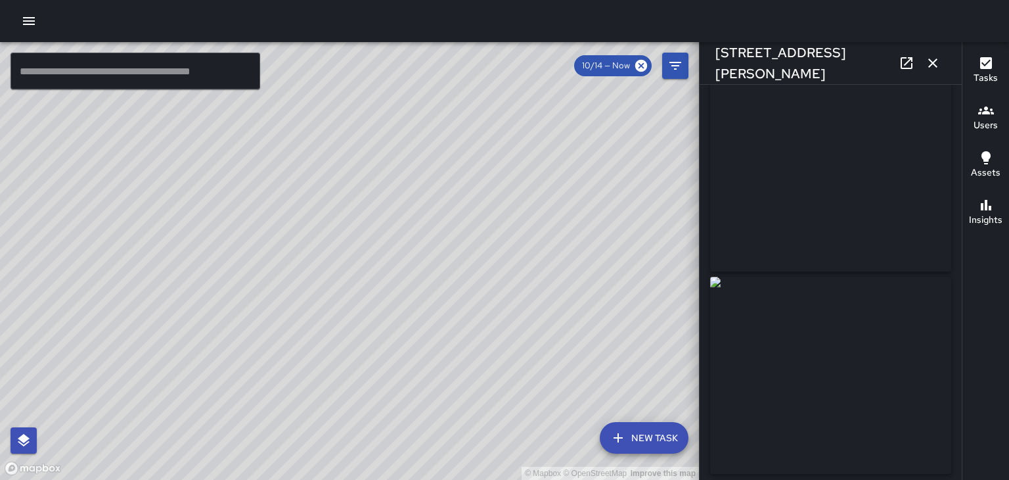
click at [926, 71] on button "button" at bounding box center [933, 63] width 26 height 26
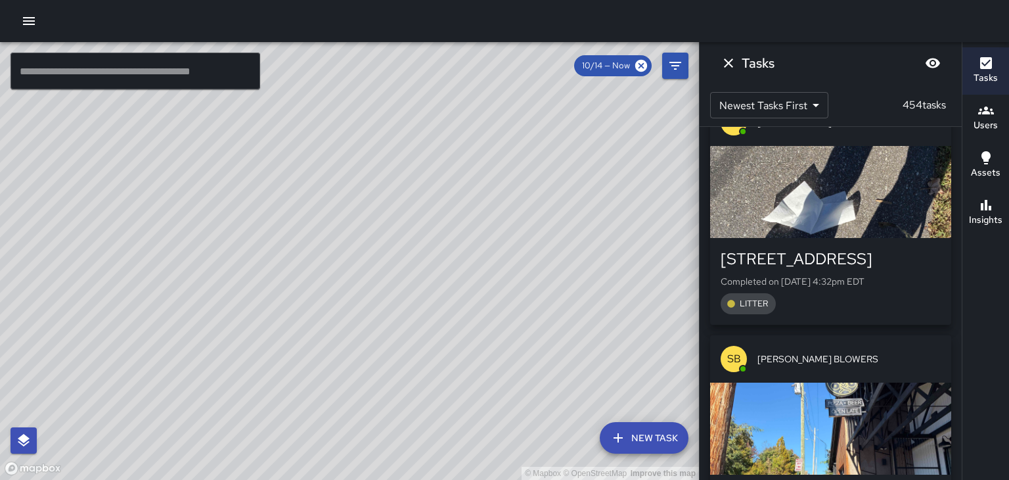
scroll to position [47003, 0]
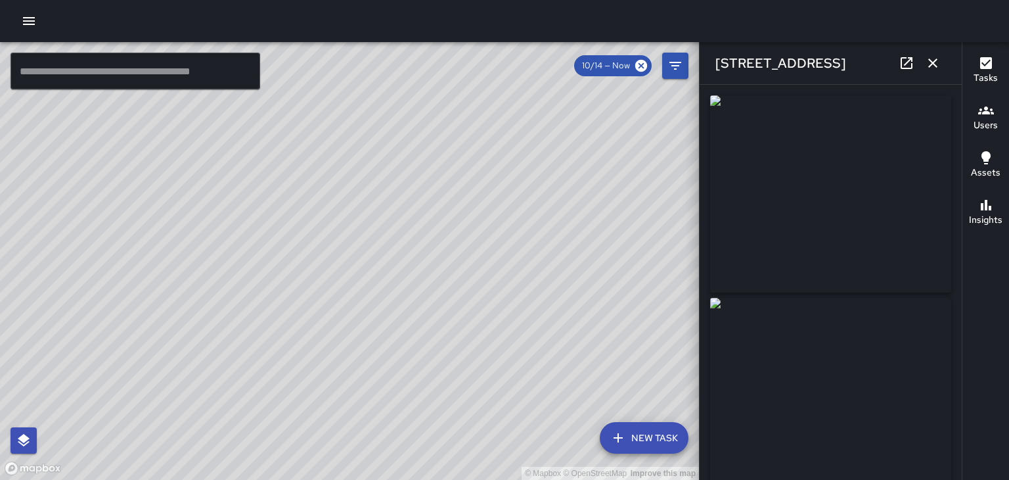
type input "**********"
click at [936, 66] on icon "button" at bounding box center [932, 62] width 9 height 9
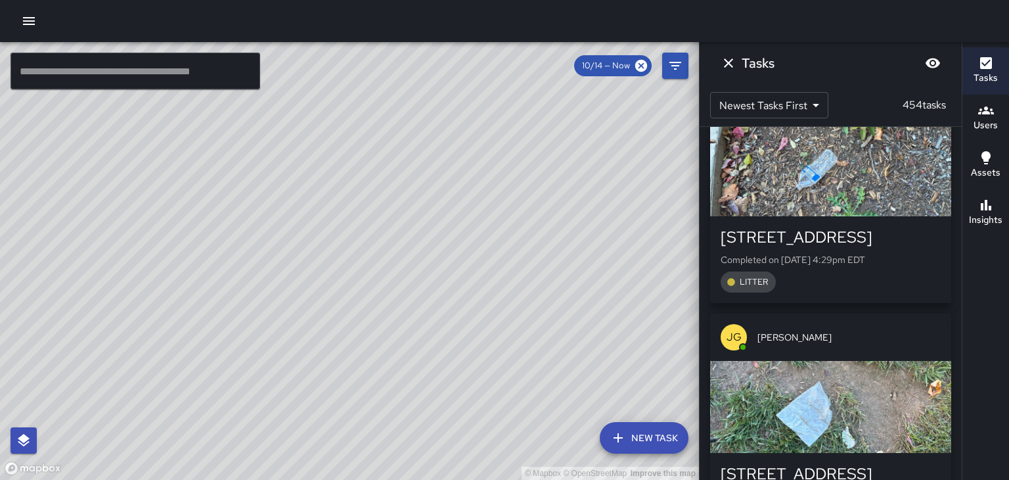
scroll to position [47549, 0]
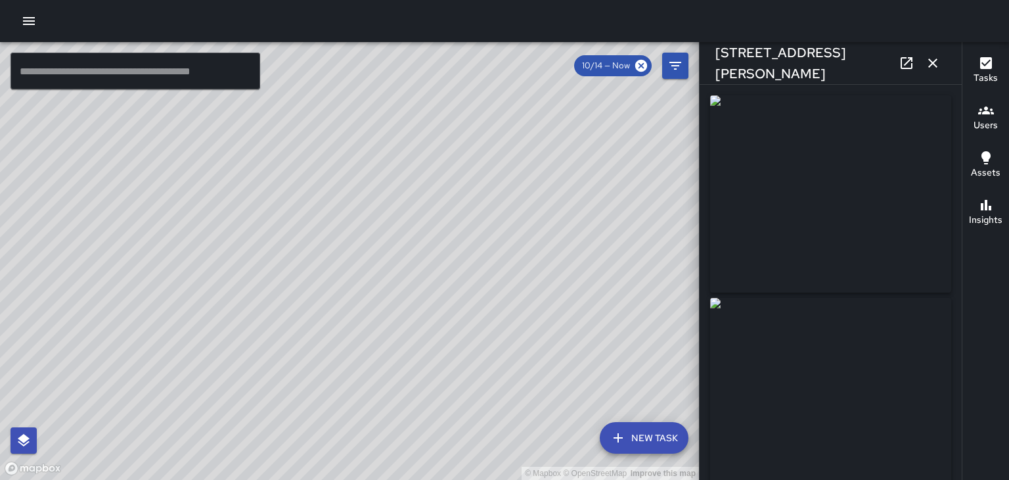
type input "**********"
click at [933, 63] on icon "button" at bounding box center [932, 62] width 9 height 9
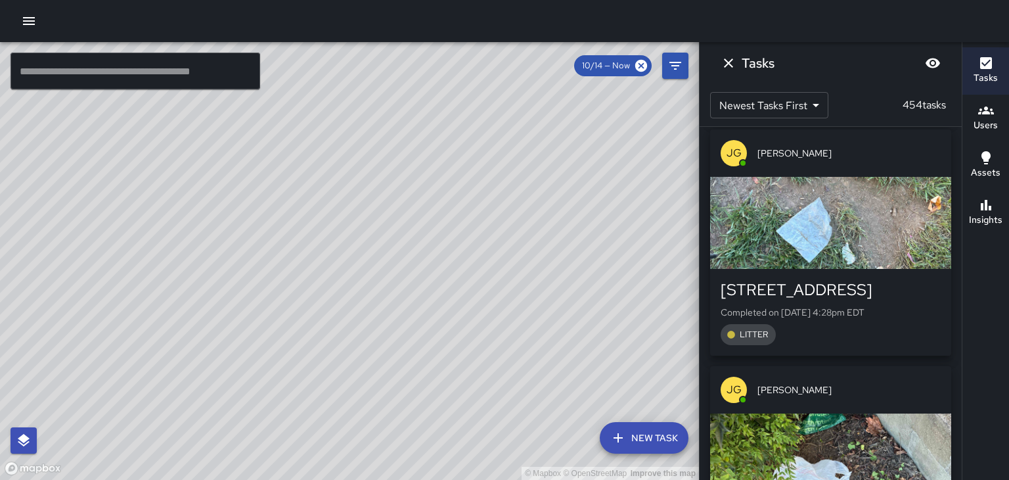
scroll to position [47728, 0]
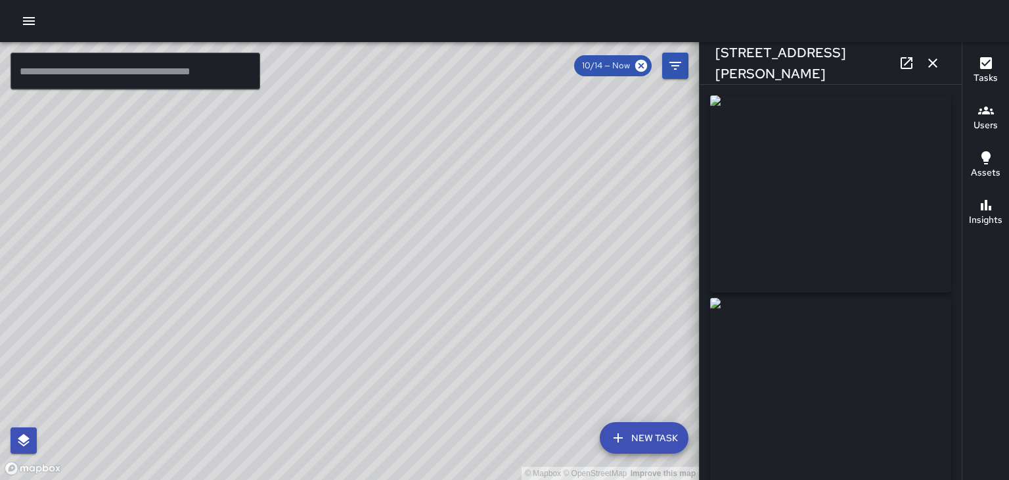
type input "**********"
click at [933, 63] on icon "button" at bounding box center [932, 62] width 9 height 9
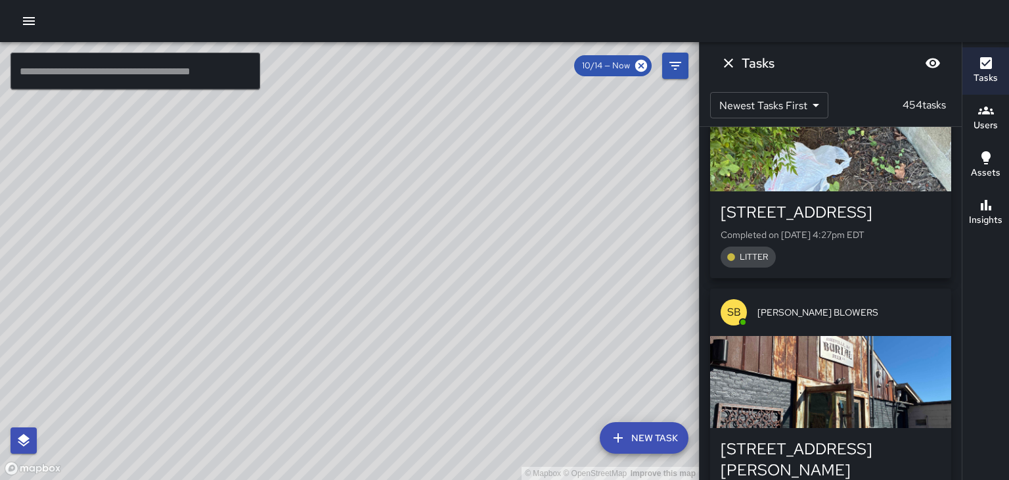
scroll to position [48043, 0]
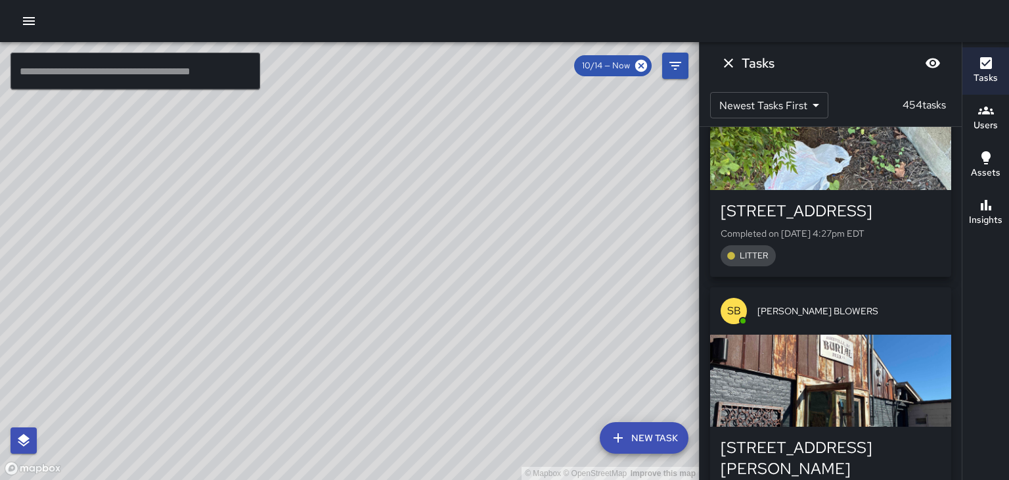
click at [991, 130] on h6 "Users" at bounding box center [986, 125] width 24 height 14
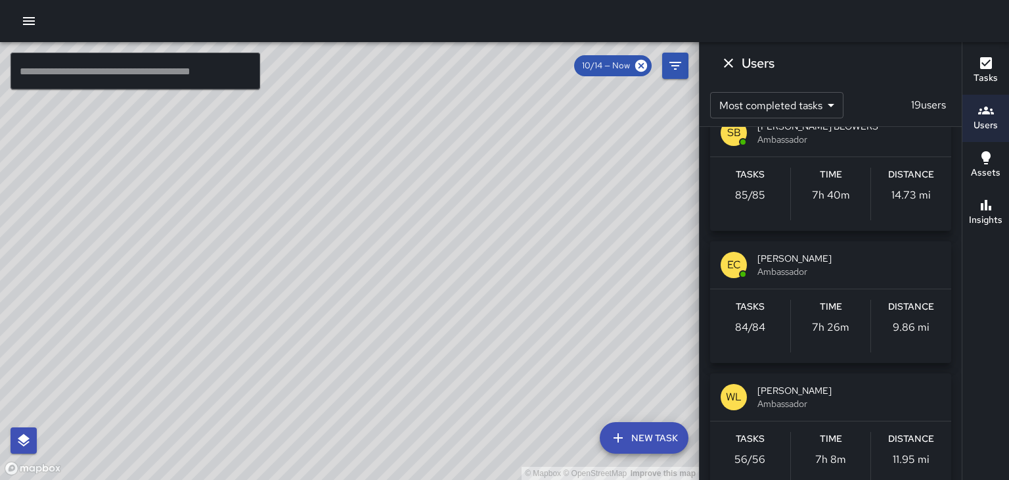
scroll to position [180, 0]
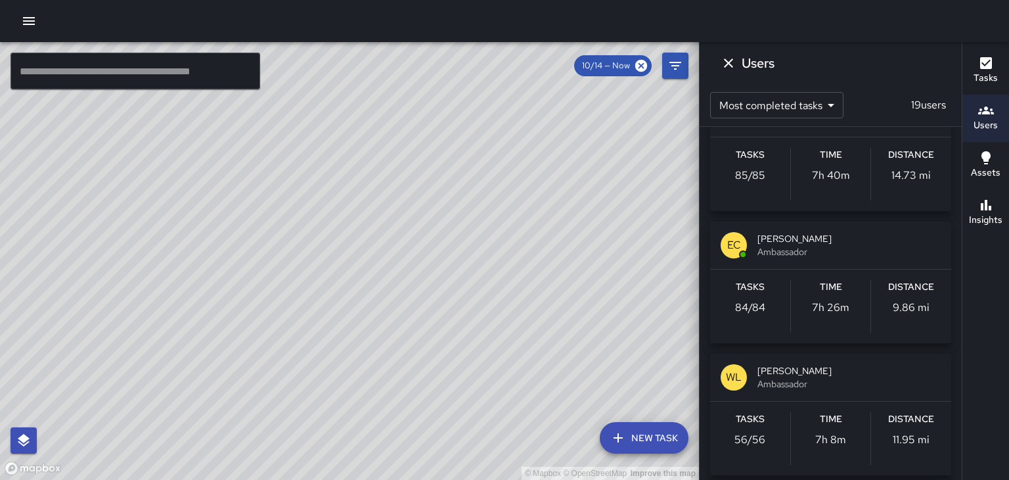
click at [810, 378] on span "Ambassador" at bounding box center [849, 383] width 183 height 13
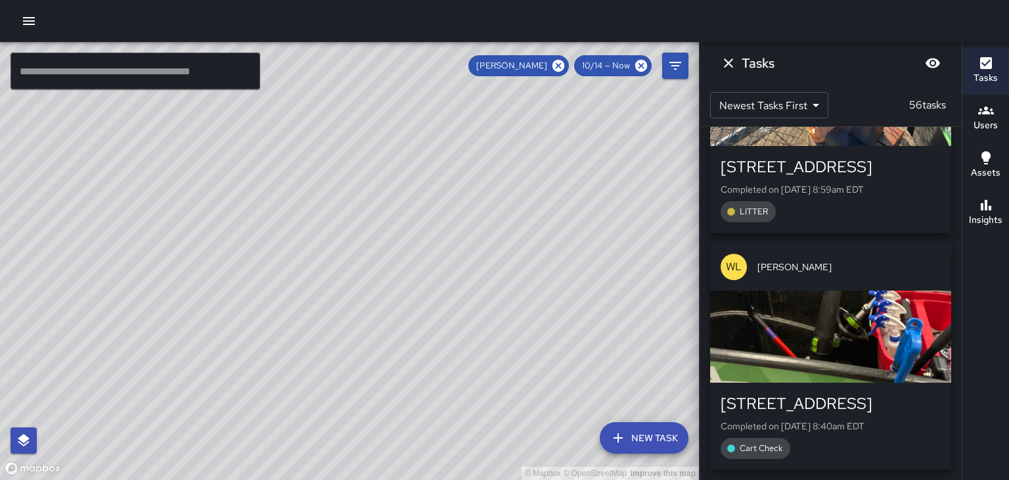
scroll to position [0, 0]
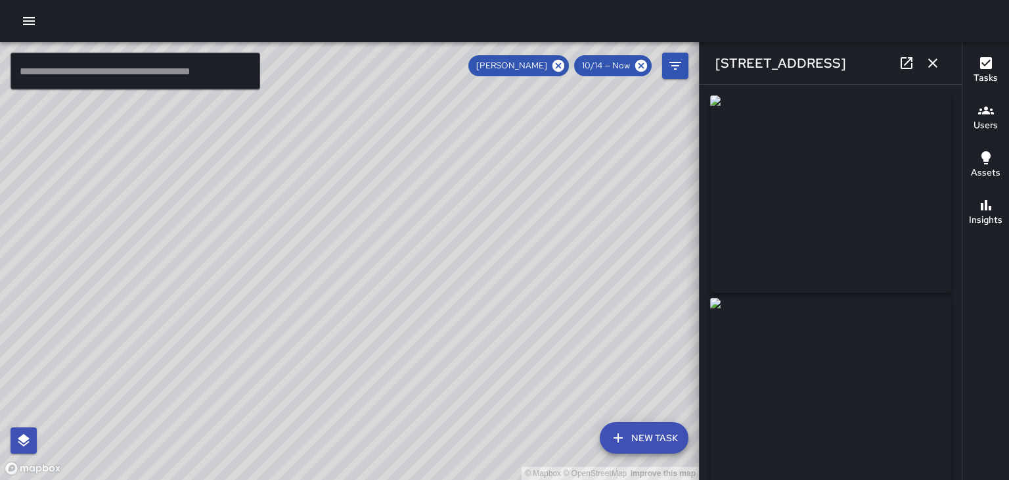
type input "**********"
click at [943, 60] on button "button" at bounding box center [933, 63] width 26 height 26
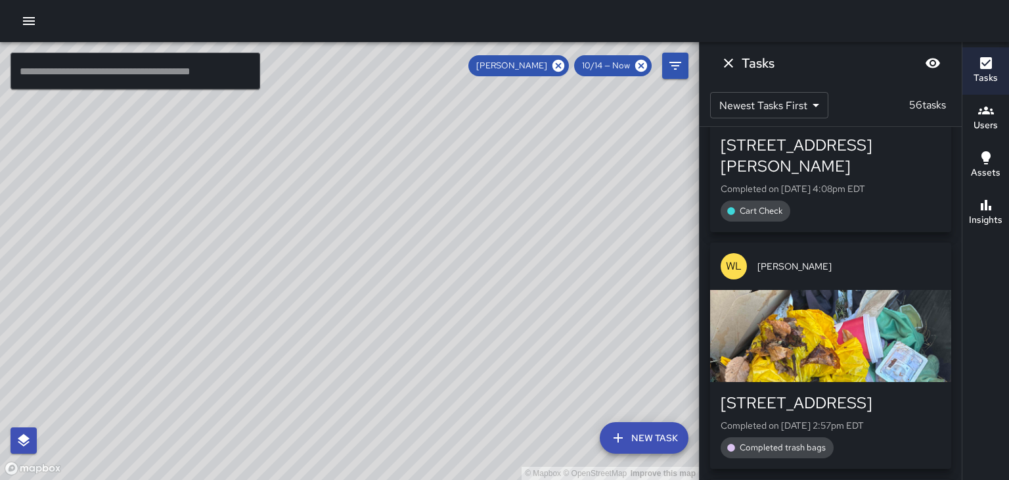
scroll to position [158, 0]
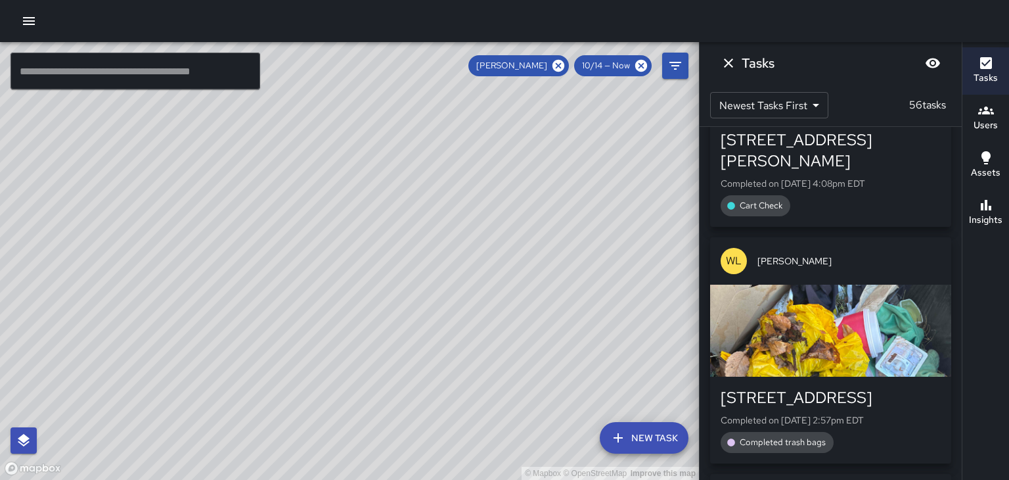
click at [729, 66] on icon "Dismiss" at bounding box center [729, 63] width 16 height 16
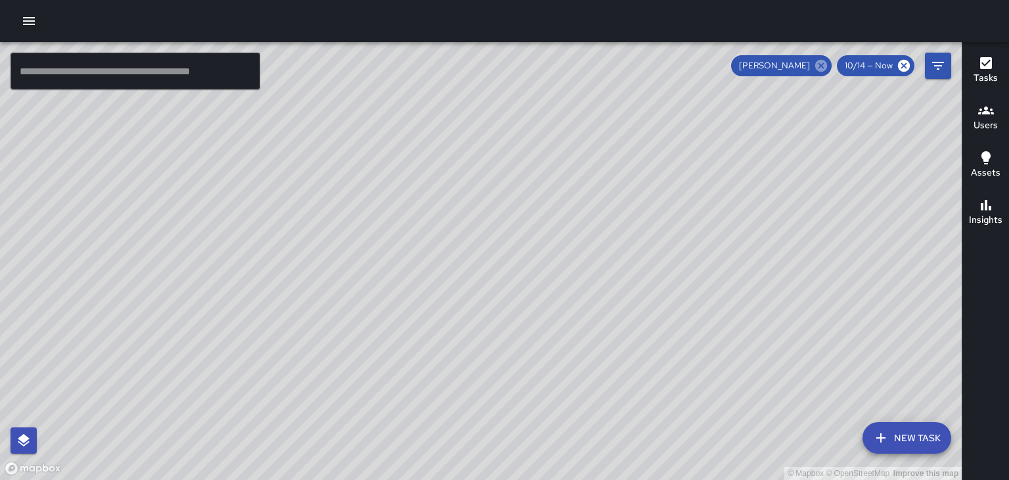
click at [827, 71] on icon at bounding box center [821, 65] width 14 height 14
click at [983, 79] on h6 "Tasks" at bounding box center [986, 78] width 24 height 14
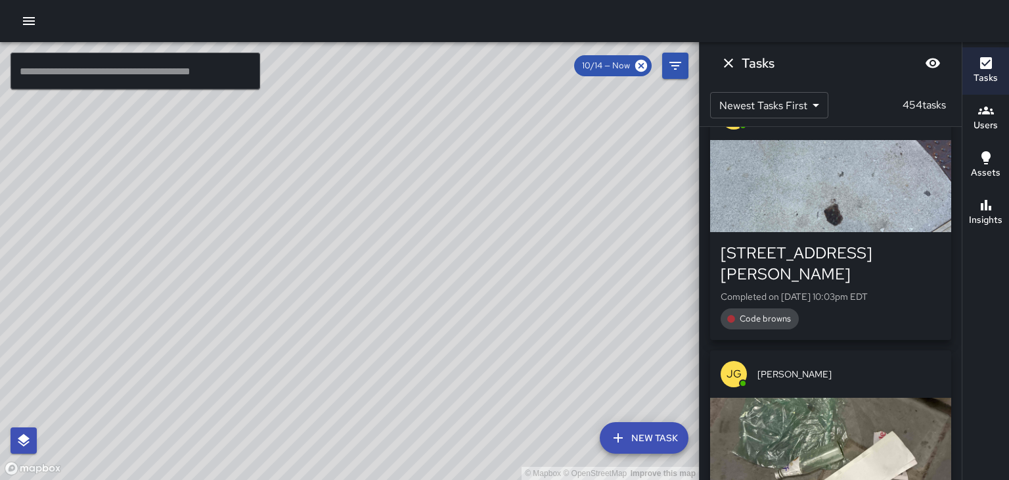
scroll to position [0, 0]
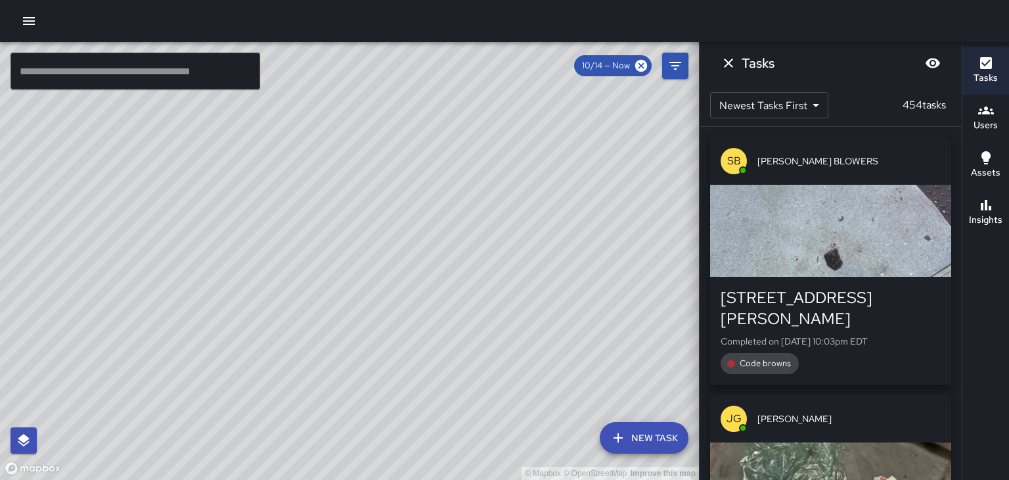
click at [909, 225] on div "button" at bounding box center [830, 231] width 241 height 92
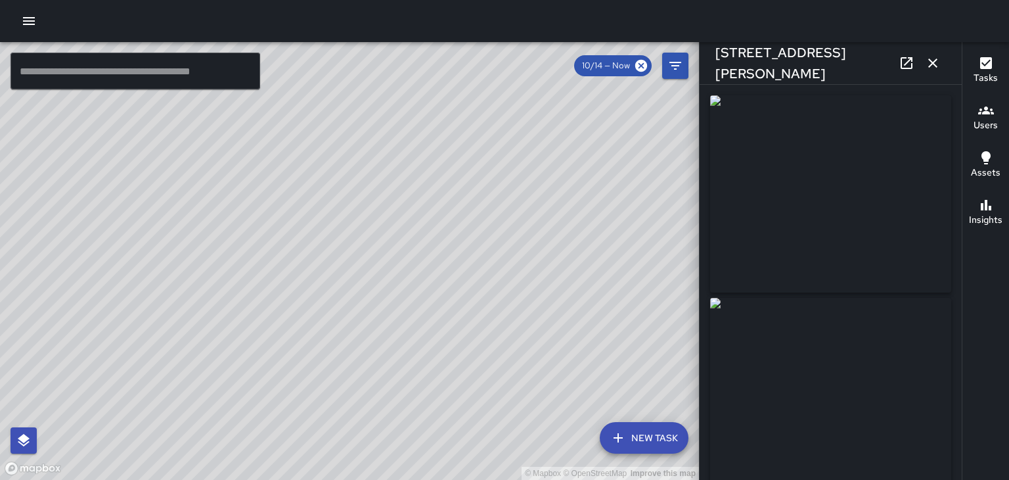
type input "**********"
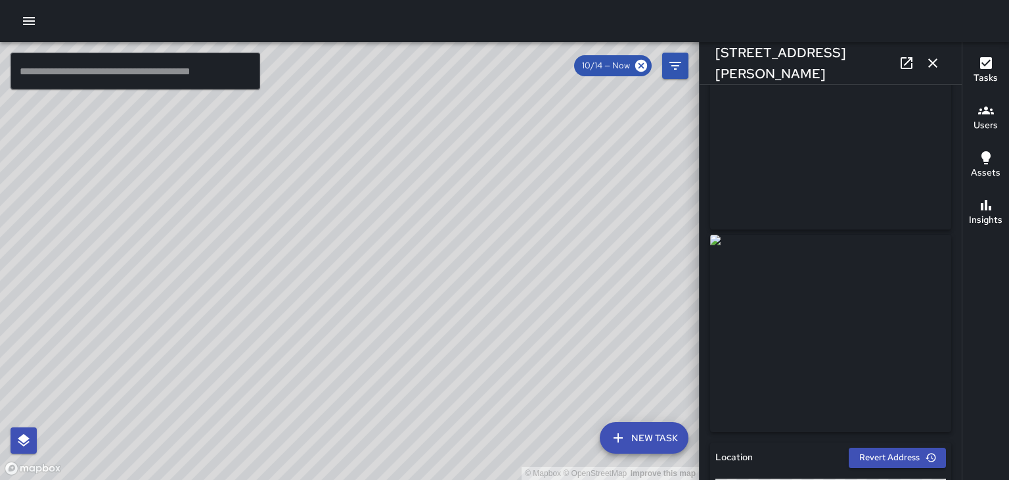
click at [936, 66] on icon "button" at bounding box center [932, 62] width 9 height 9
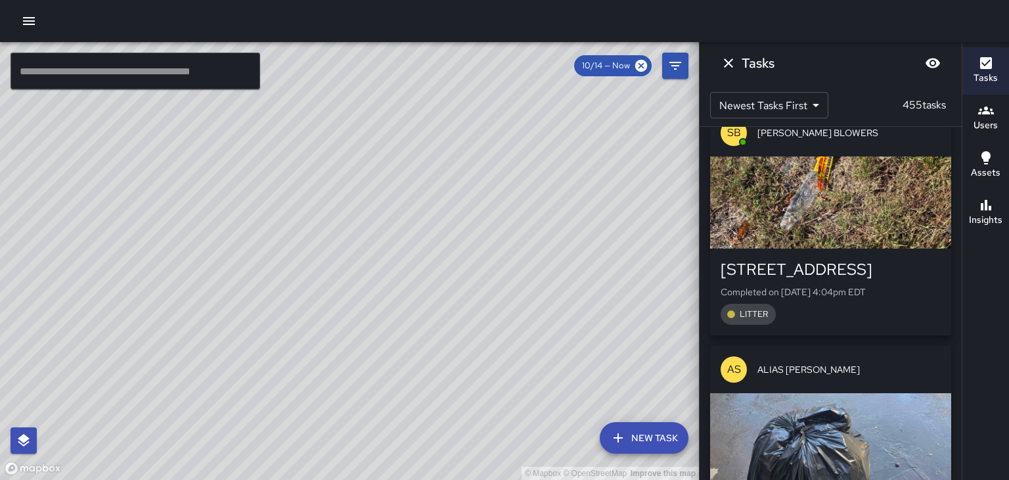
scroll to position [51725, 0]
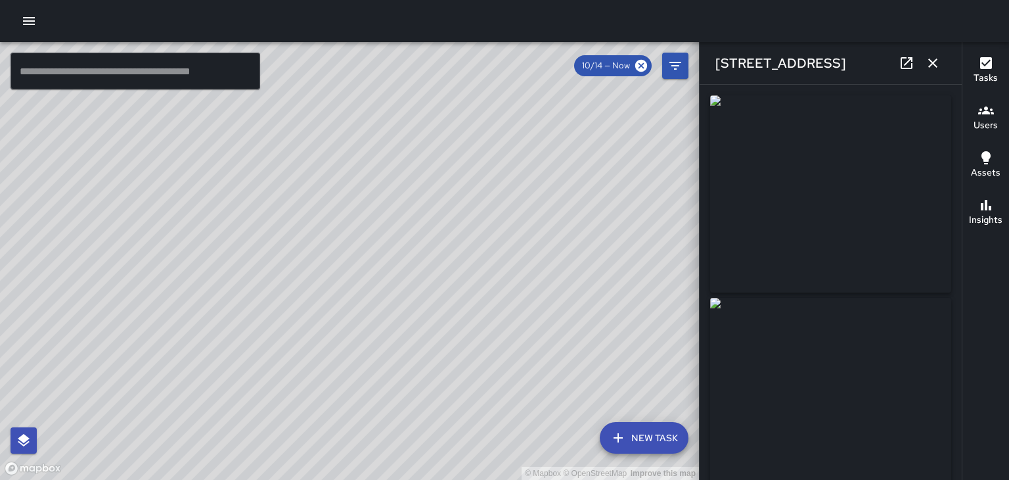
type input "**********"
click at [934, 66] on icon "button" at bounding box center [933, 63] width 16 height 16
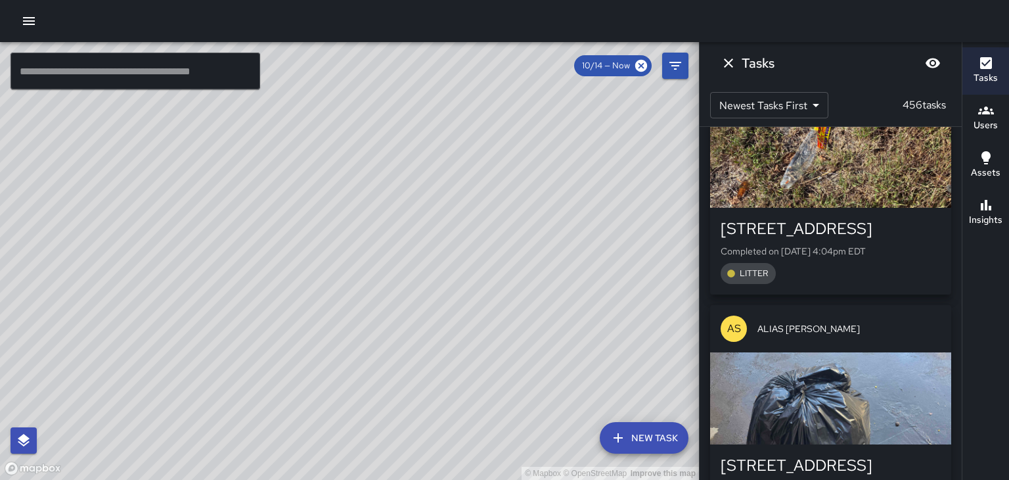
scroll to position [52259, 0]
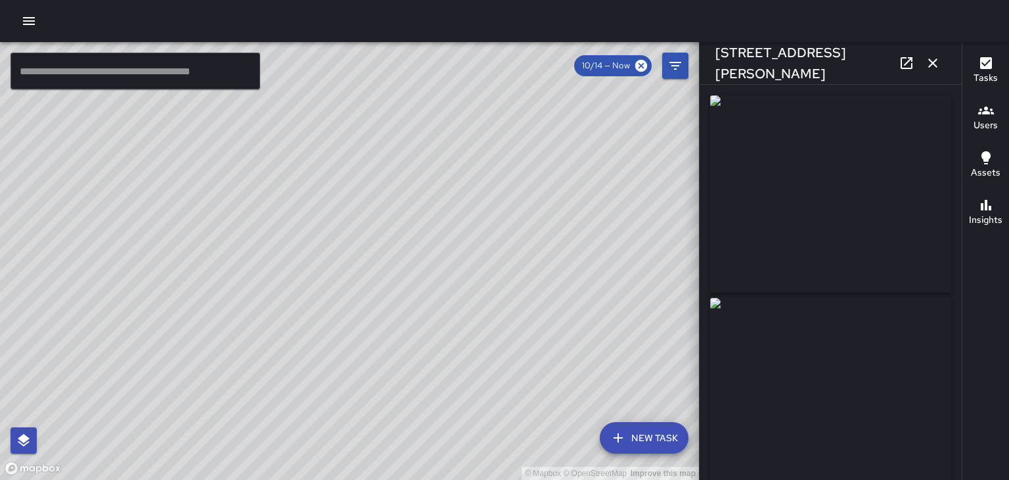
click at [933, 64] on icon "button" at bounding box center [933, 63] width 16 height 16
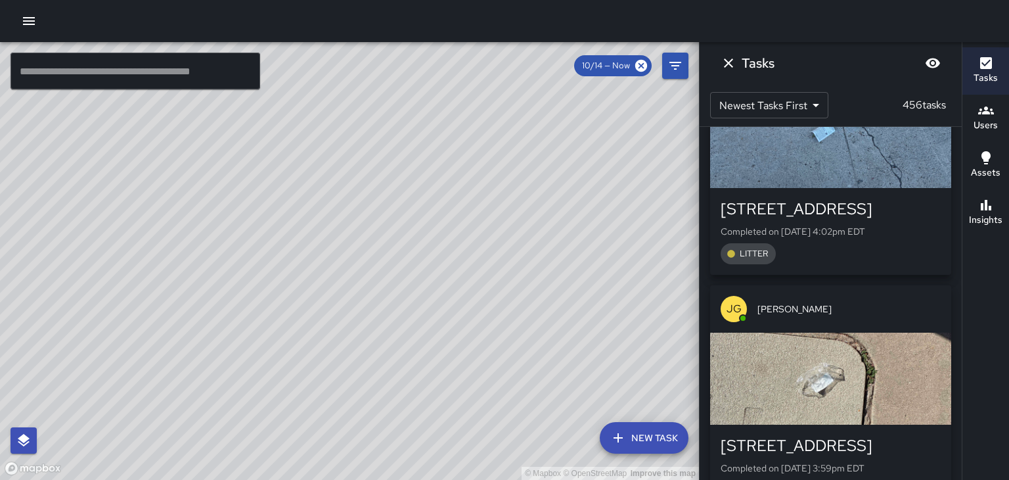
scroll to position [53000, 0]
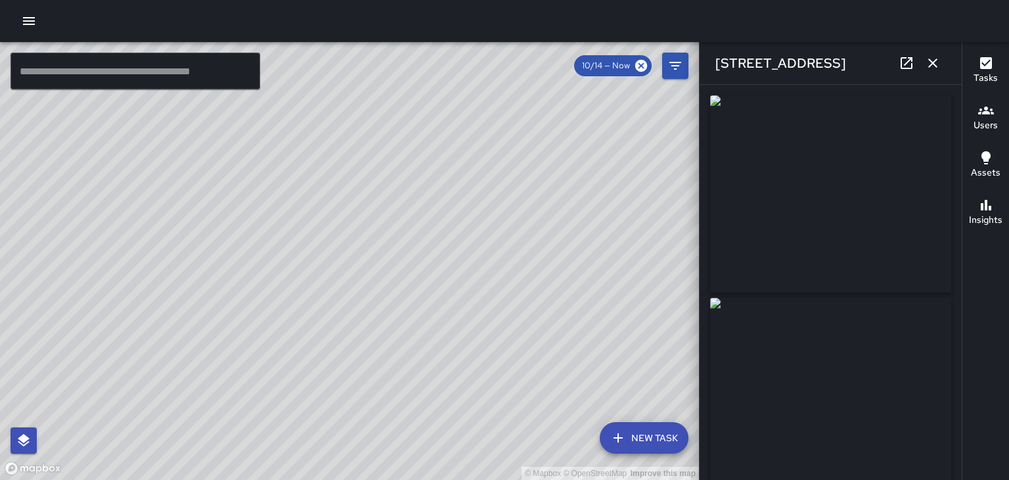
scroll to position [53237, 0]
click at [938, 66] on icon "button" at bounding box center [933, 63] width 16 height 16
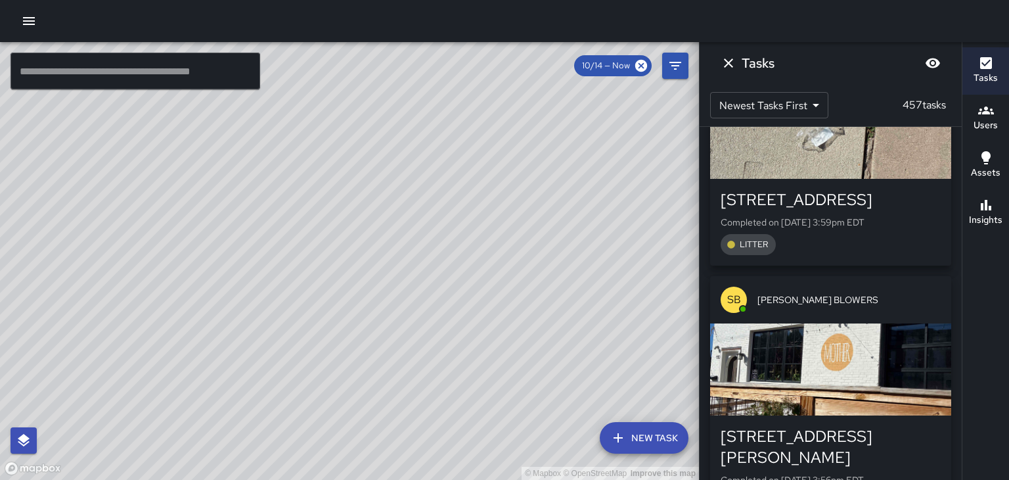
scroll to position [53468, 0]
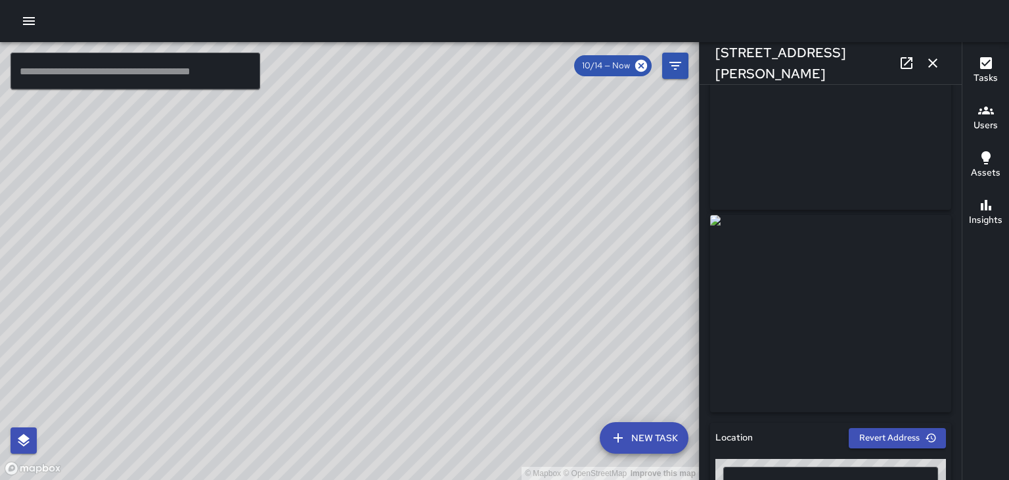
scroll to position [86, 0]
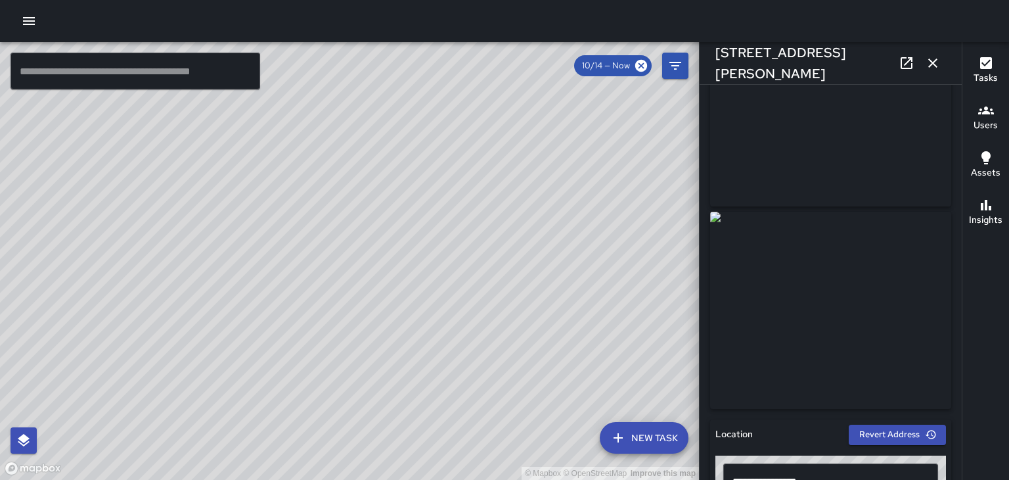
click at [933, 63] on icon "button" at bounding box center [932, 62] width 9 height 9
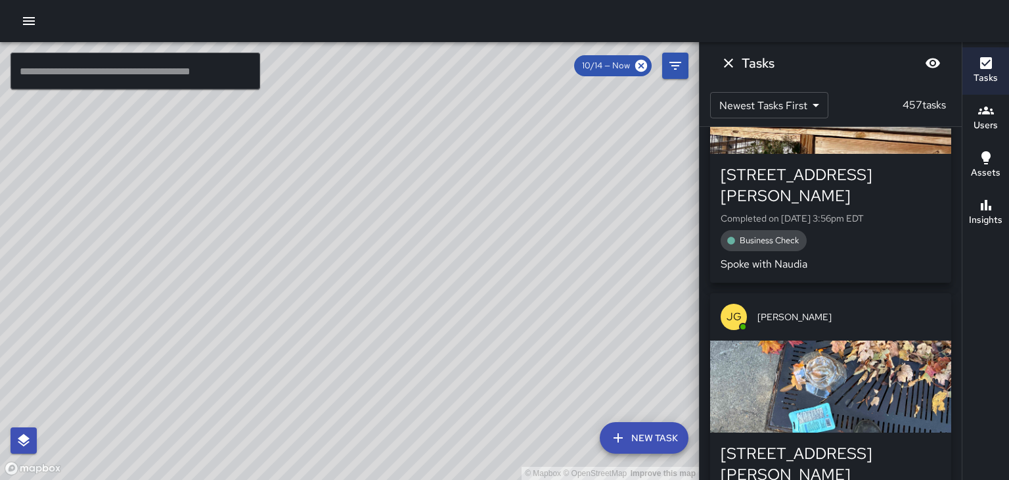
scroll to position [53731, 0]
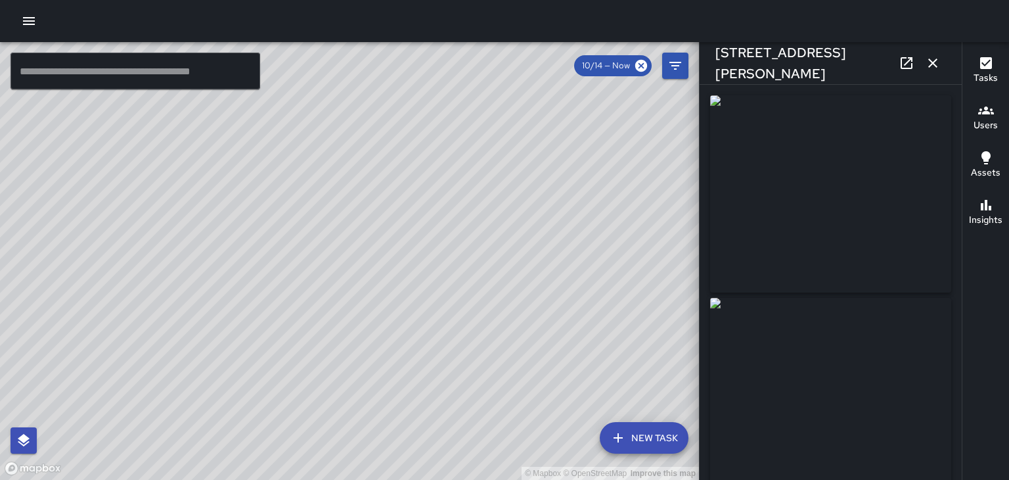
click at [932, 59] on icon "button" at bounding box center [933, 63] width 16 height 16
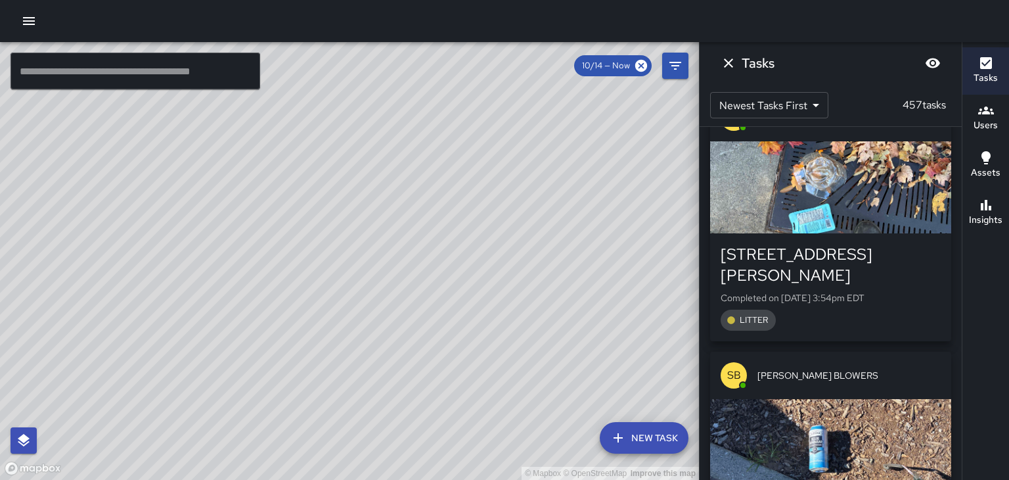
scroll to position [53947, 0]
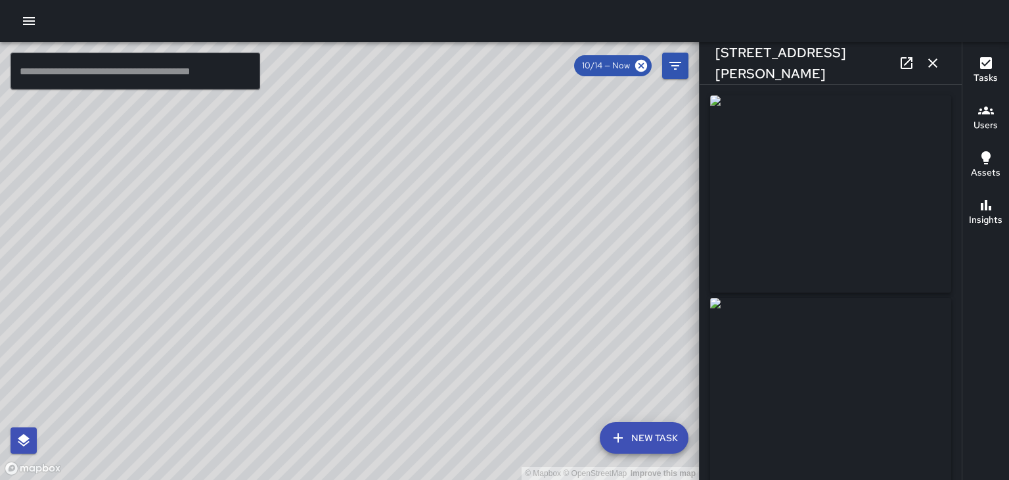
click at [933, 63] on icon "button" at bounding box center [932, 62] width 9 height 9
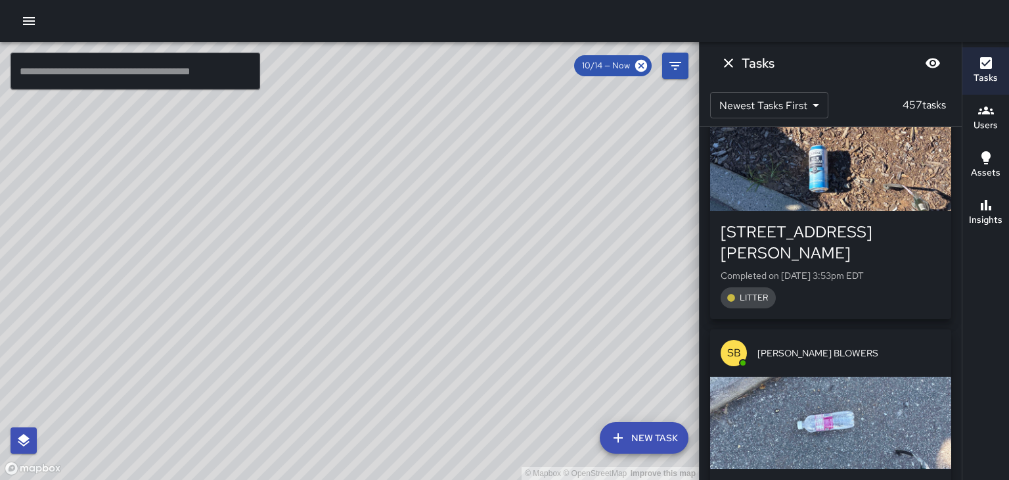
scroll to position [54214, 0]
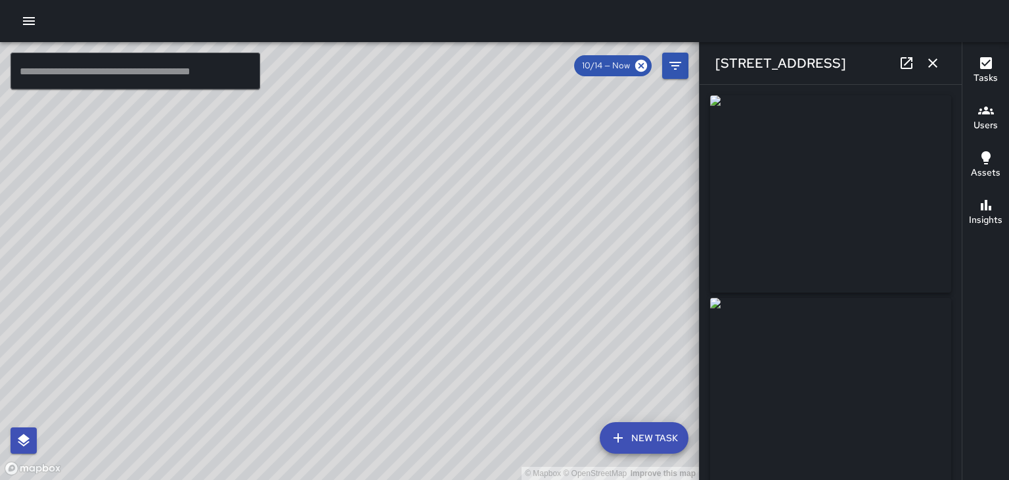
type input "**********"
click at [933, 63] on icon "button" at bounding box center [932, 62] width 9 height 9
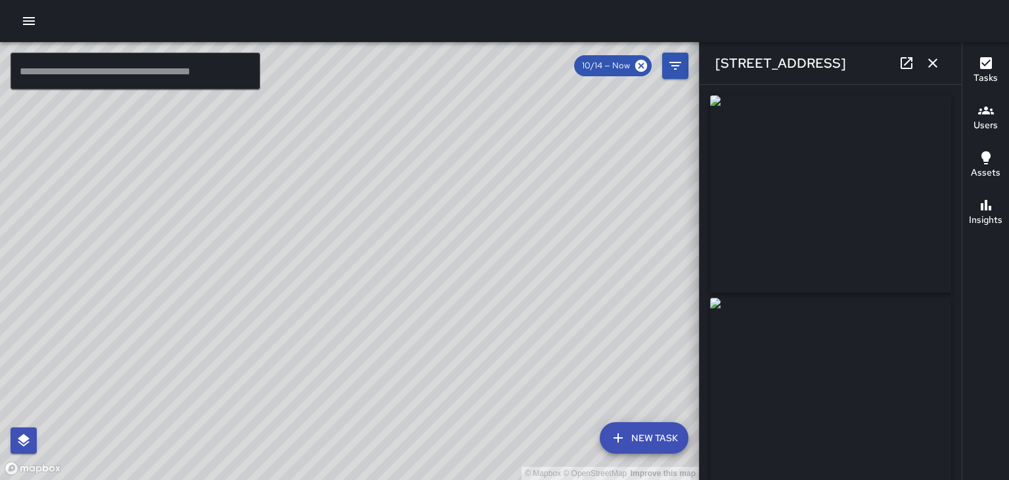
scroll to position [54690, 0]
click at [937, 66] on icon "button" at bounding box center [933, 63] width 16 height 16
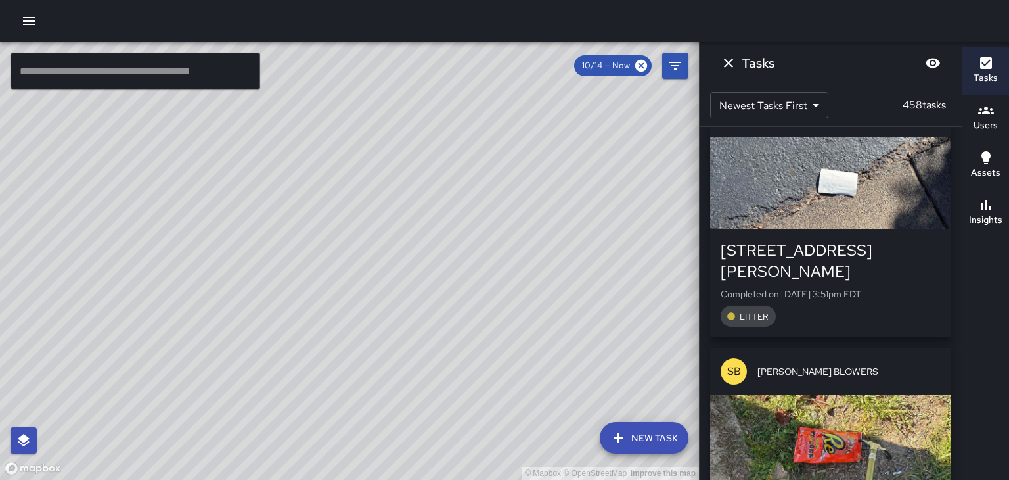
scroll to position [54945, 0]
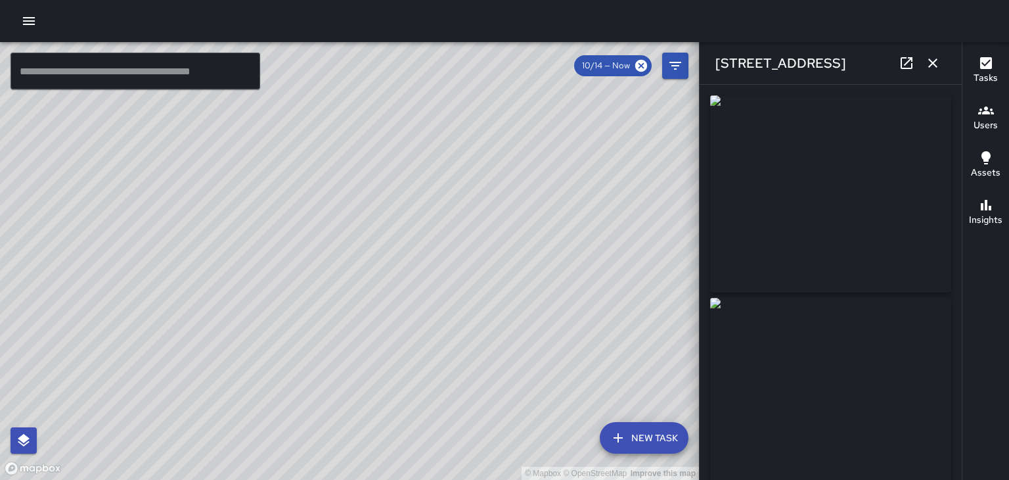
type input "**********"
click at [933, 63] on icon "button" at bounding box center [932, 62] width 9 height 9
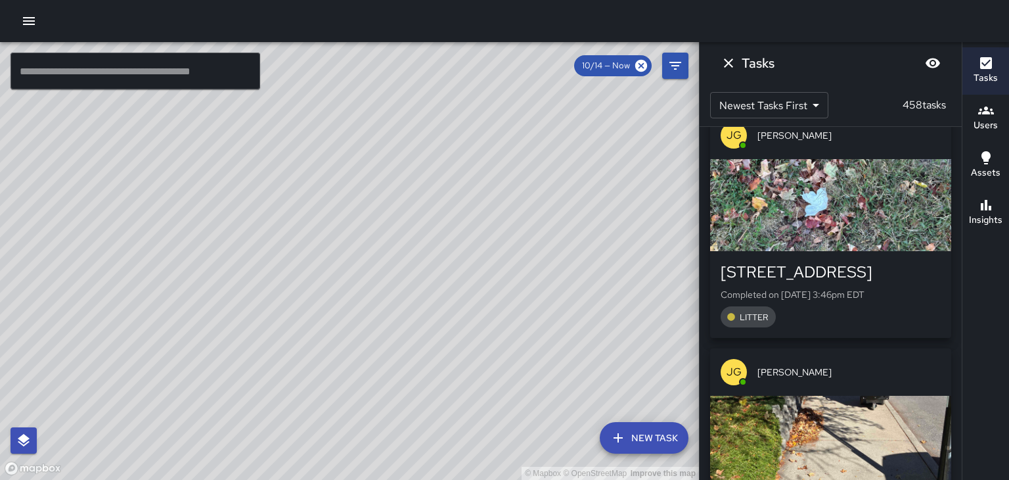
scroll to position [55678, 0]
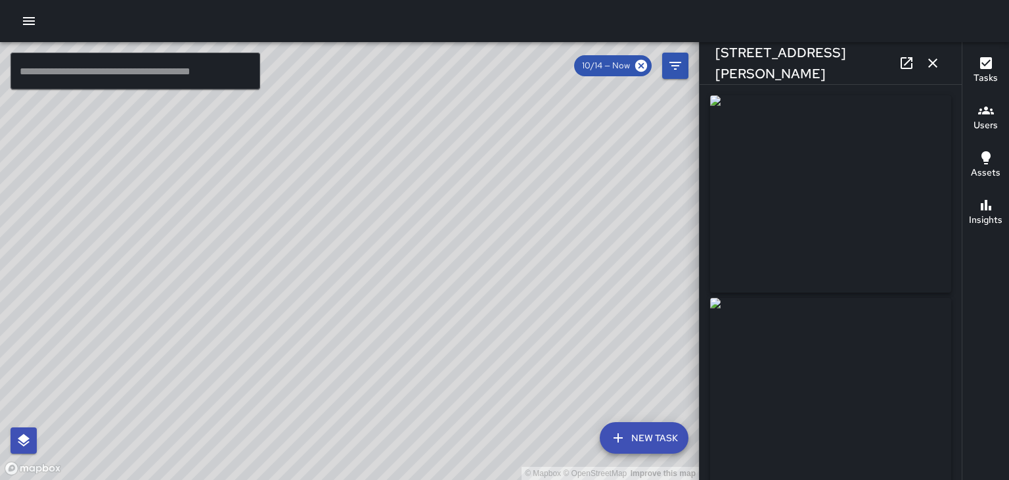
type input "**********"
click at [933, 63] on icon "button" at bounding box center [932, 62] width 9 height 9
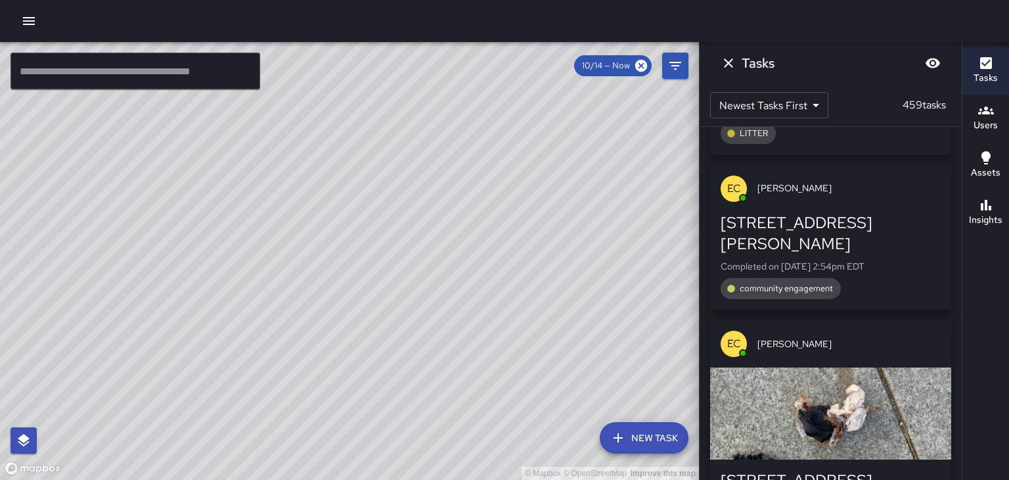
scroll to position [62165, 0]
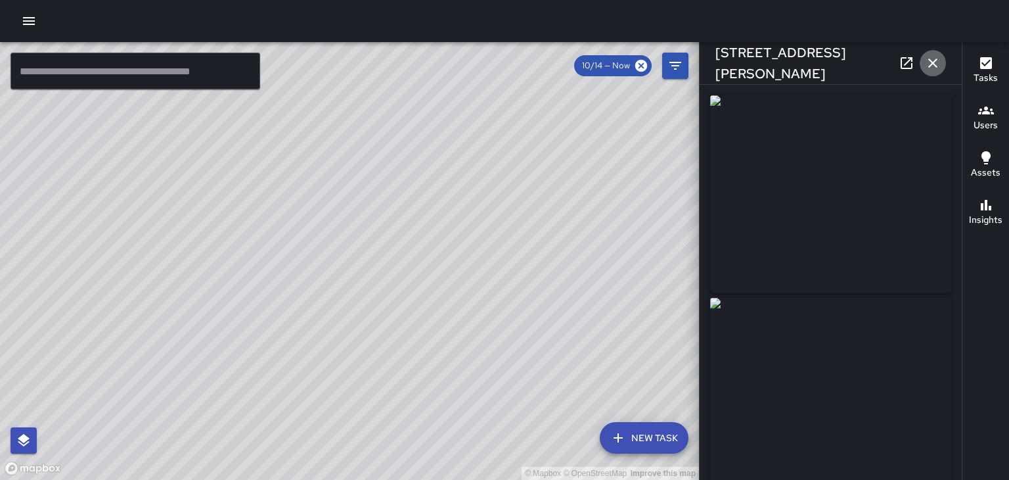
click at [933, 63] on icon "button" at bounding box center [932, 62] width 9 height 9
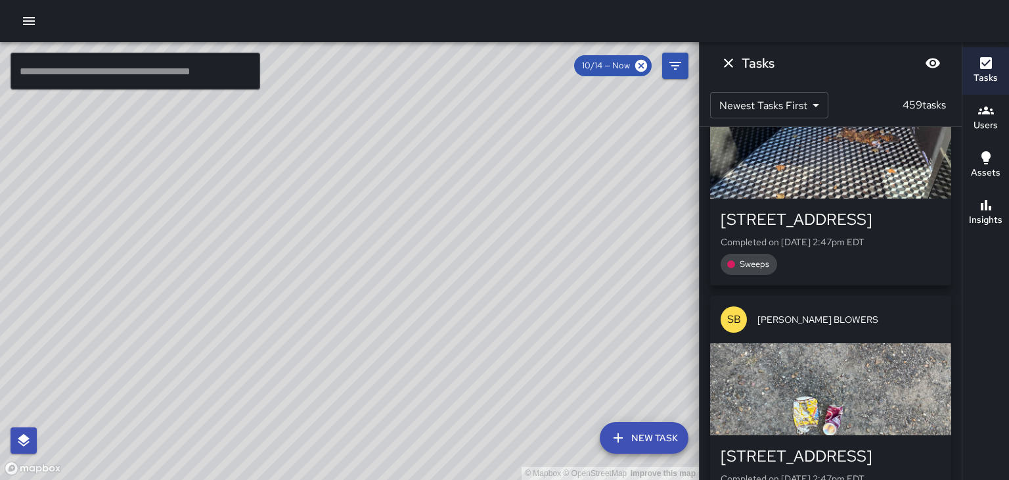
scroll to position [63161, 0]
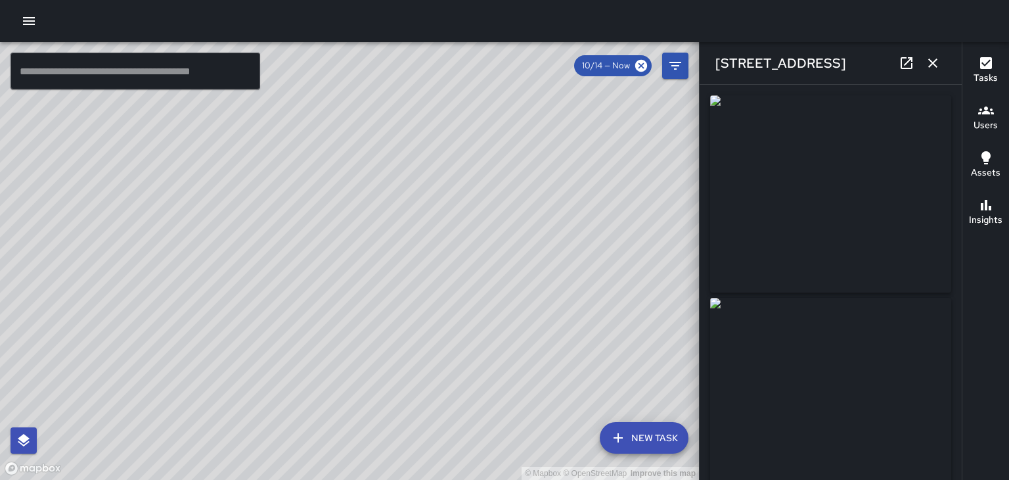
click at [936, 66] on icon "button" at bounding box center [932, 62] width 9 height 9
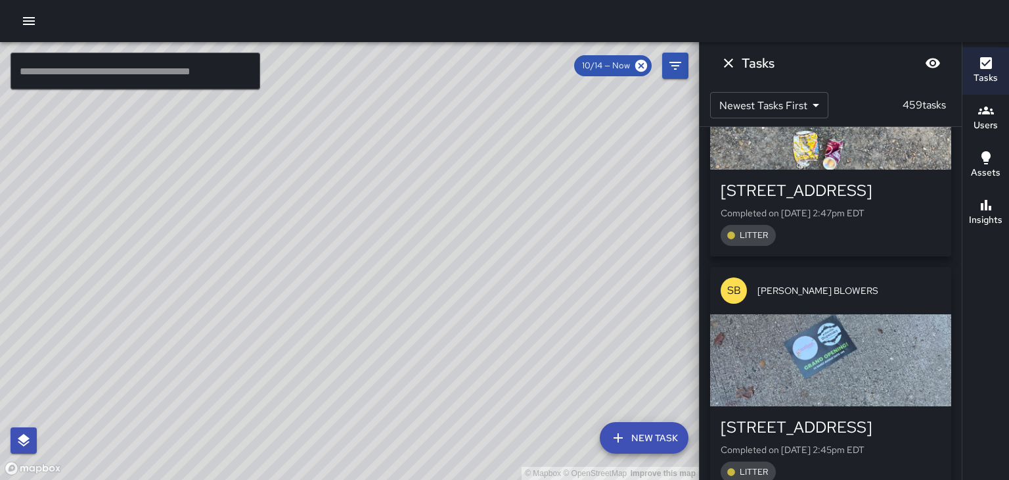
scroll to position [63418, 0]
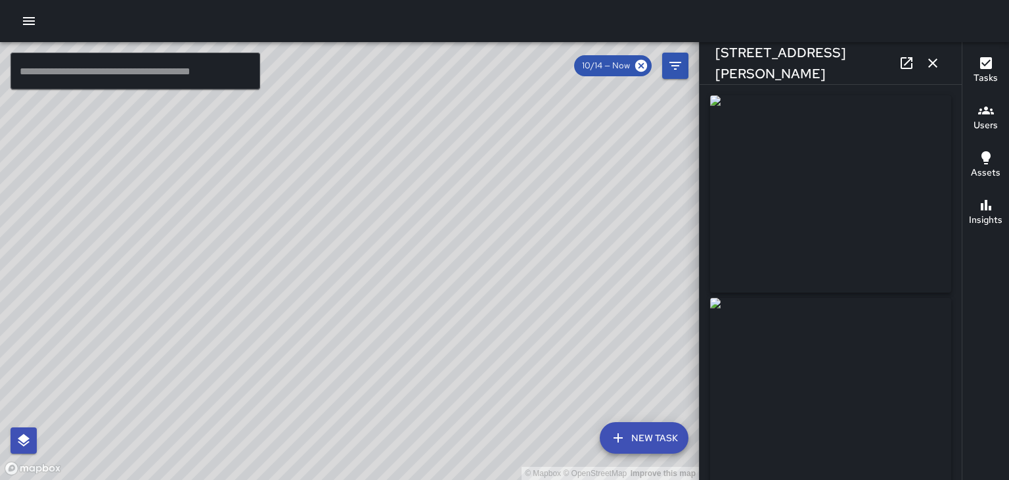
type input "**********"
click at [940, 70] on icon "button" at bounding box center [933, 63] width 16 height 16
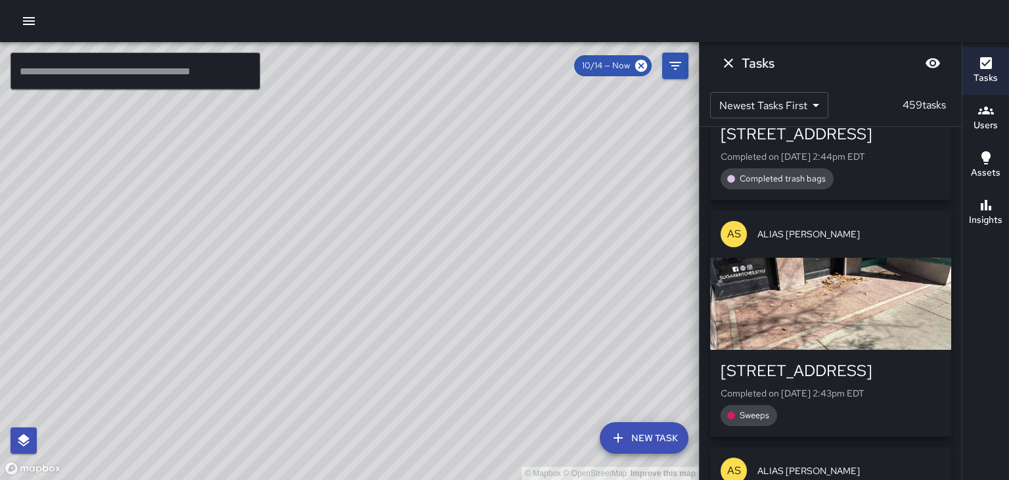
scroll to position [63944, 0]
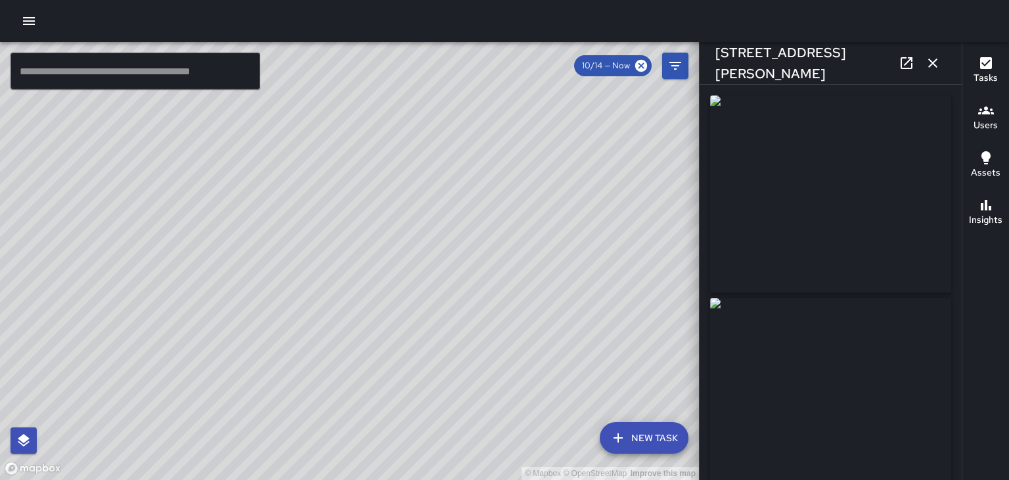
type input "**********"
click at [936, 61] on icon "button" at bounding box center [933, 63] width 16 height 16
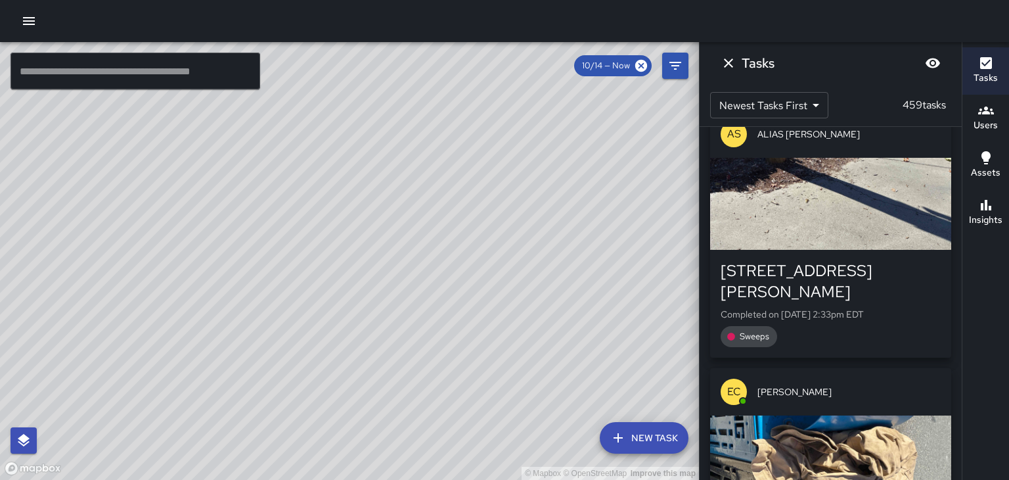
scroll to position [65252, 0]
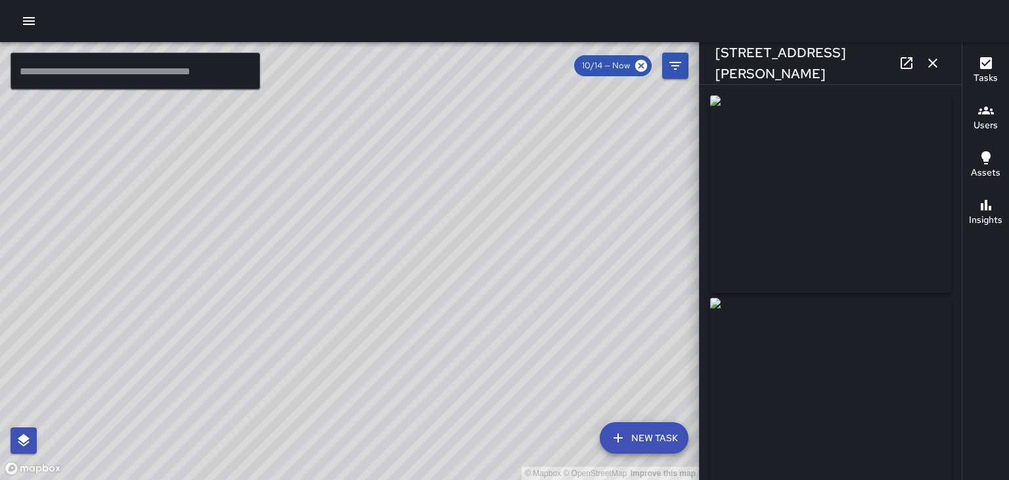
type input "**********"
click at [936, 73] on button "button" at bounding box center [933, 63] width 26 height 26
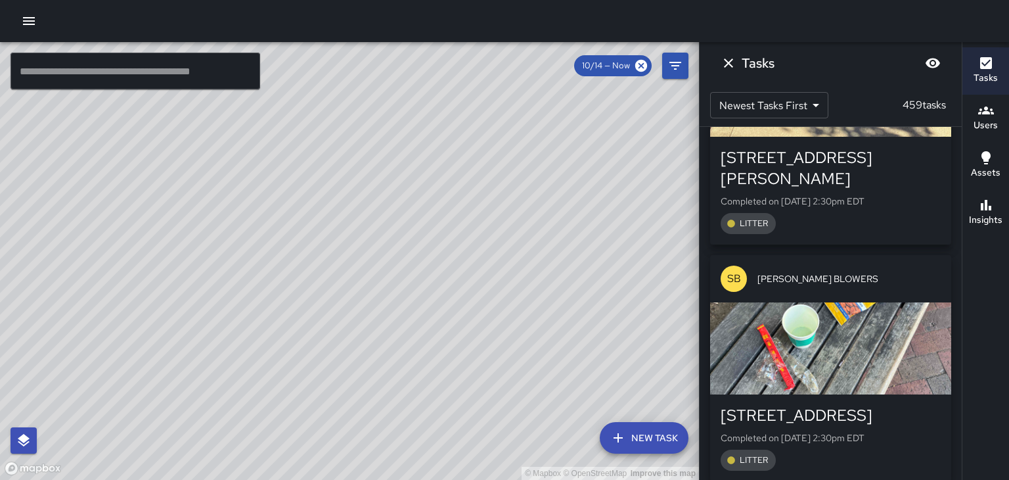
scroll to position [66612, 0]
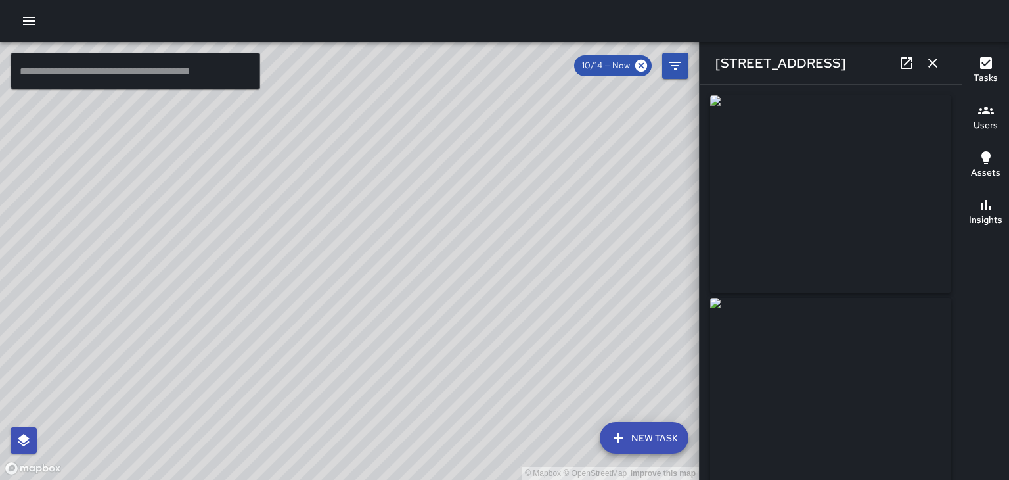
click at [933, 63] on icon "button" at bounding box center [932, 62] width 9 height 9
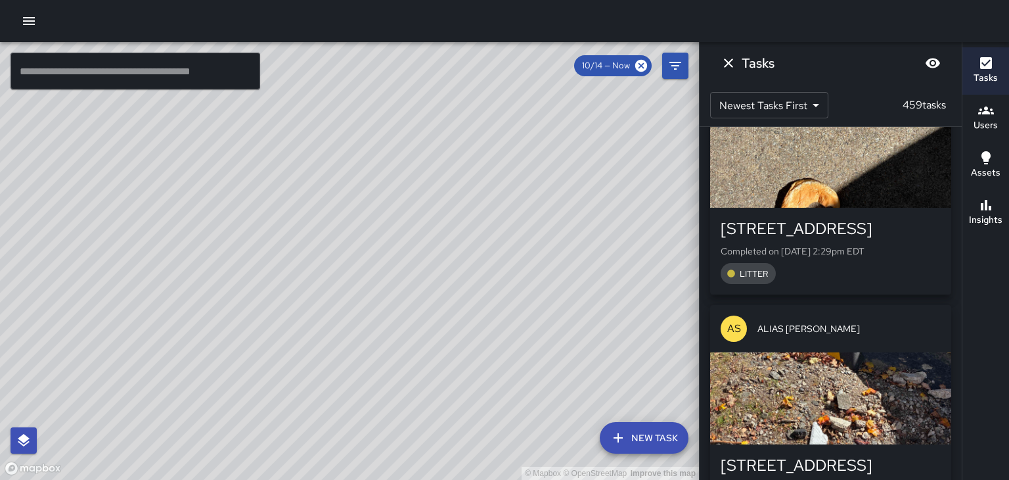
scroll to position [67530, 0]
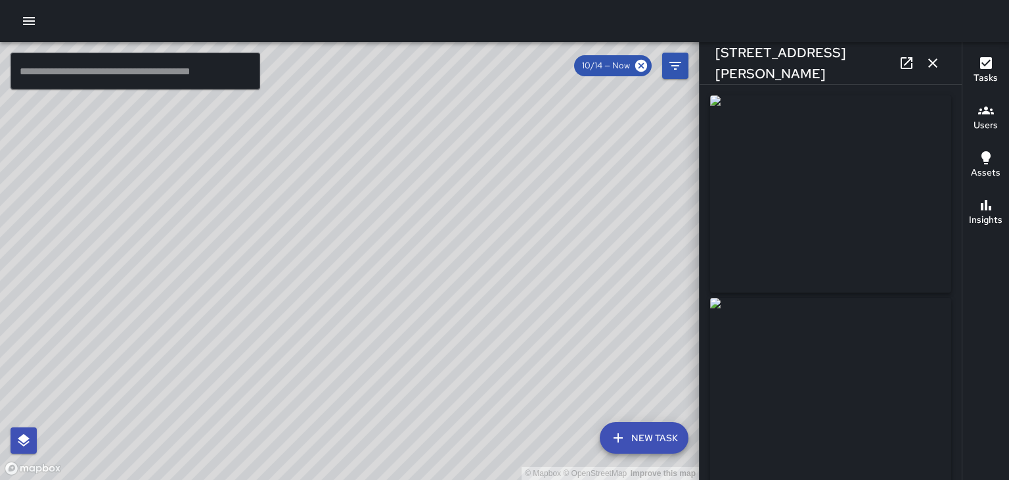
type input "**********"
click at [936, 64] on icon "button" at bounding box center [933, 63] width 16 height 16
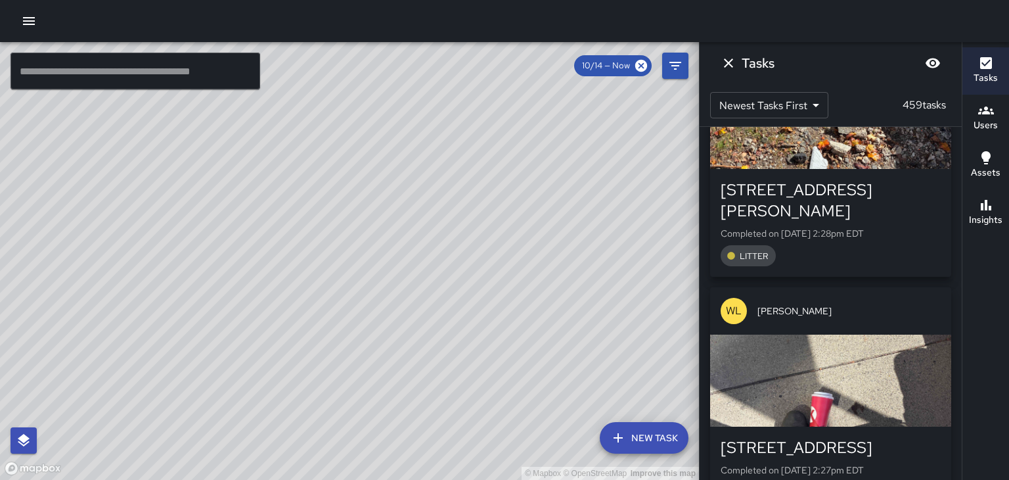
scroll to position [67808, 0]
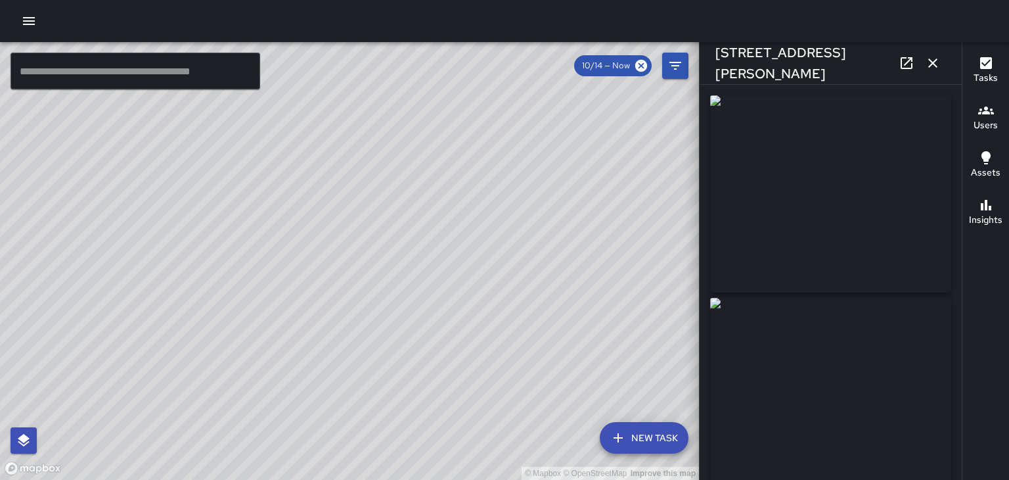
type input "**********"
click at [934, 65] on icon "button" at bounding box center [932, 62] width 9 height 9
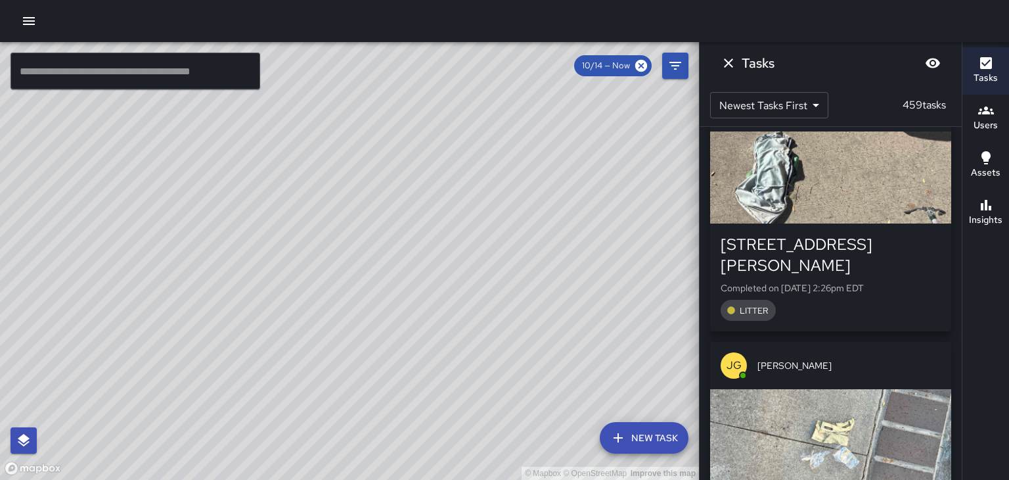
scroll to position [68252, 0]
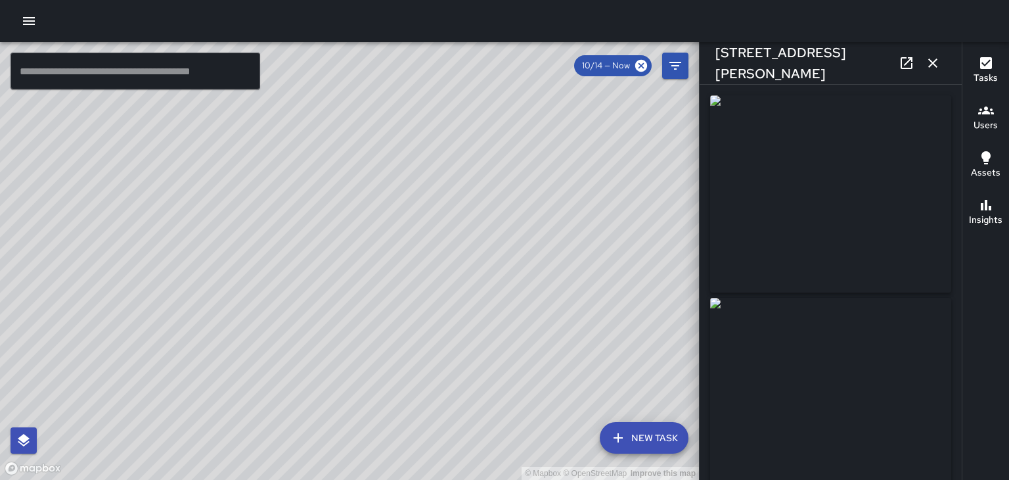
click at [936, 58] on icon "button" at bounding box center [933, 63] width 16 height 16
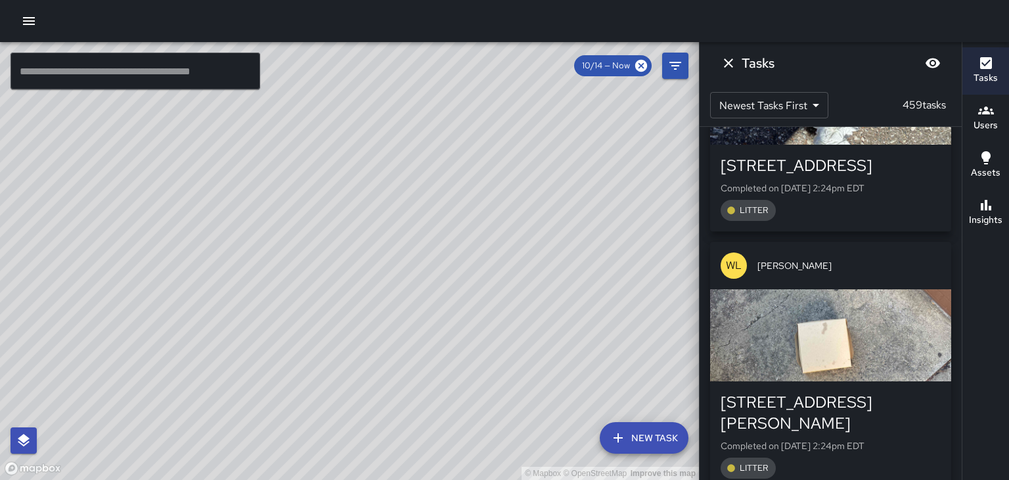
scroll to position [69099, 0]
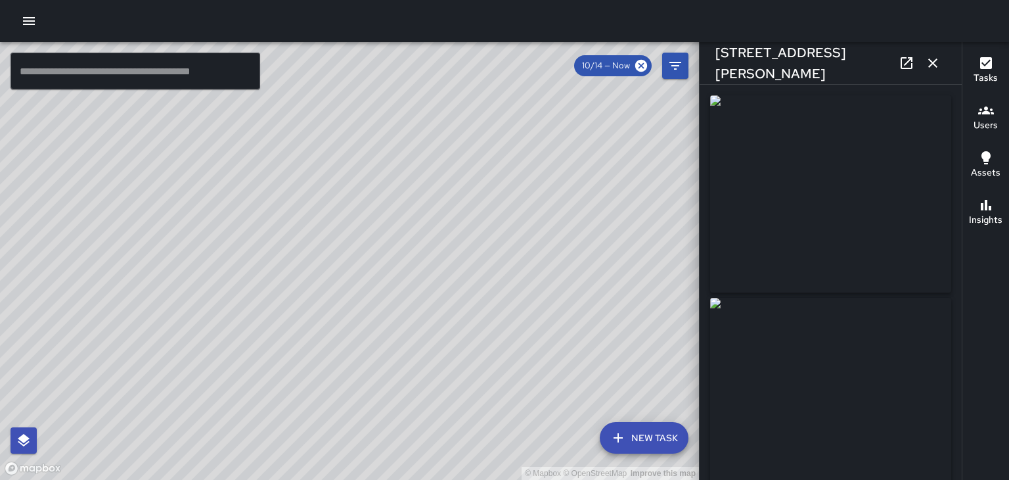
type input "**********"
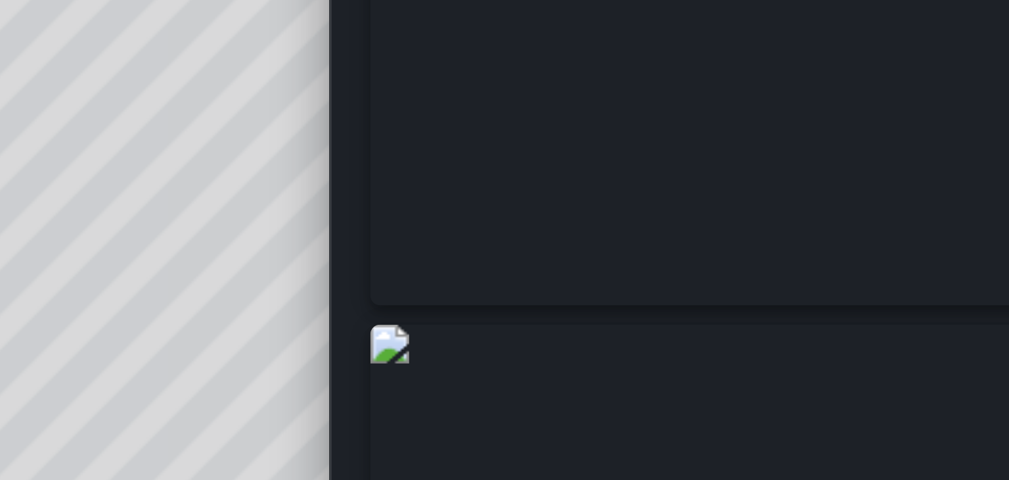
click at [858, 233] on img at bounding box center [830, 189] width 241 height 197
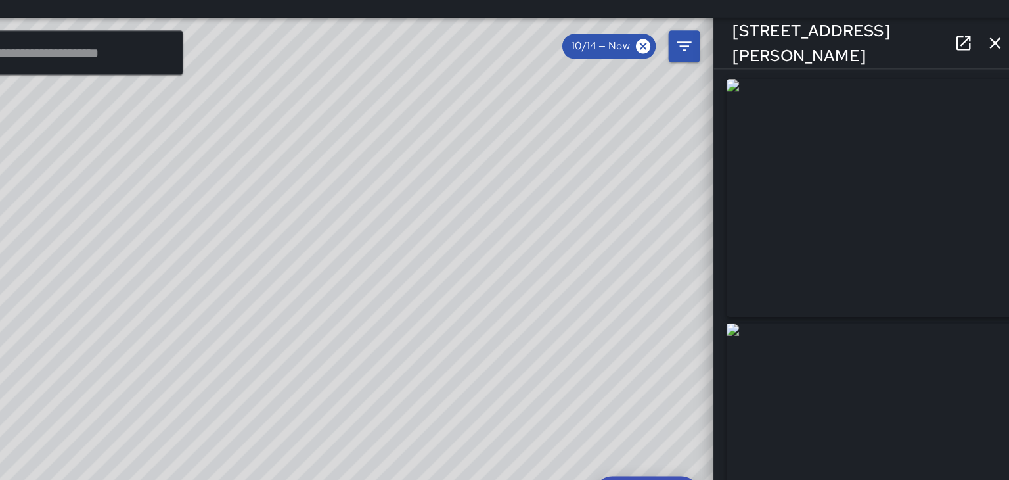
scroll to position [3, 0]
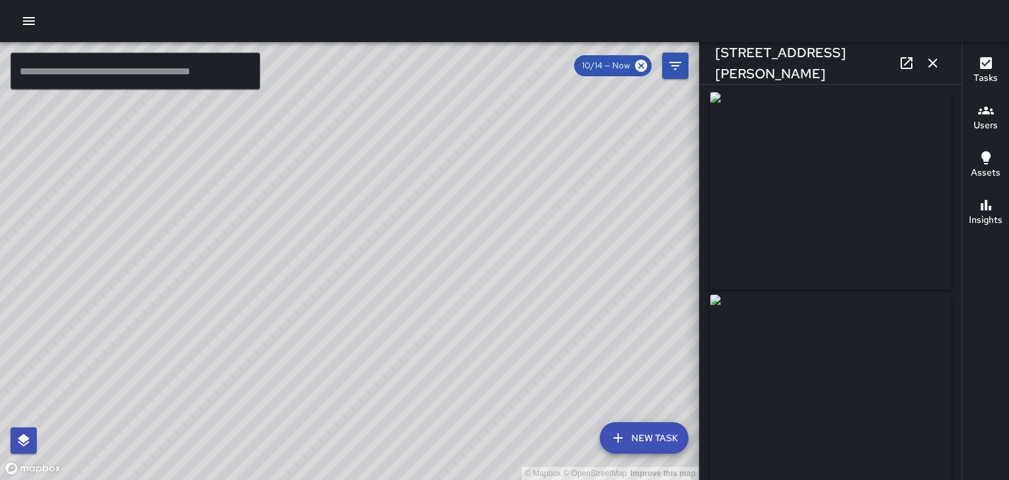
click at [941, 66] on button "button" at bounding box center [933, 63] width 26 height 26
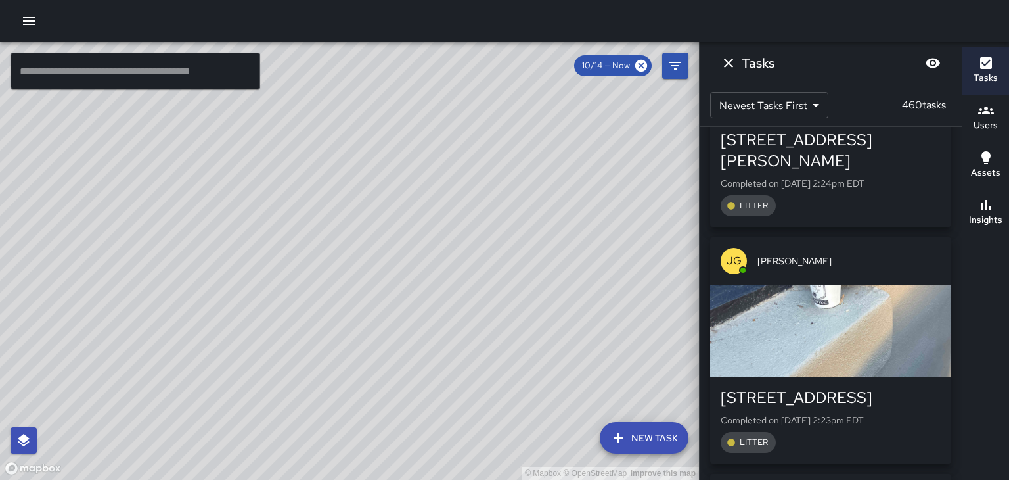
scroll to position [69593, 0]
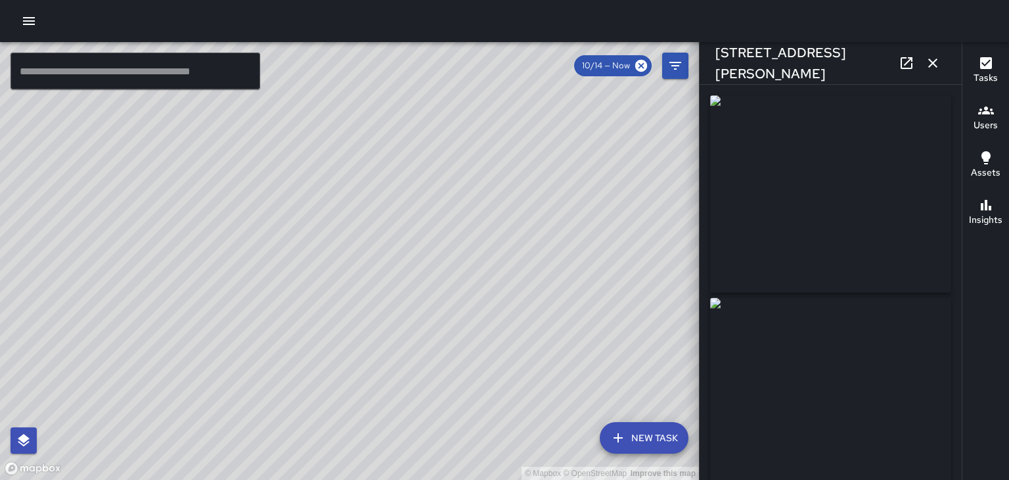
click at [930, 69] on icon "button" at bounding box center [933, 63] width 16 height 16
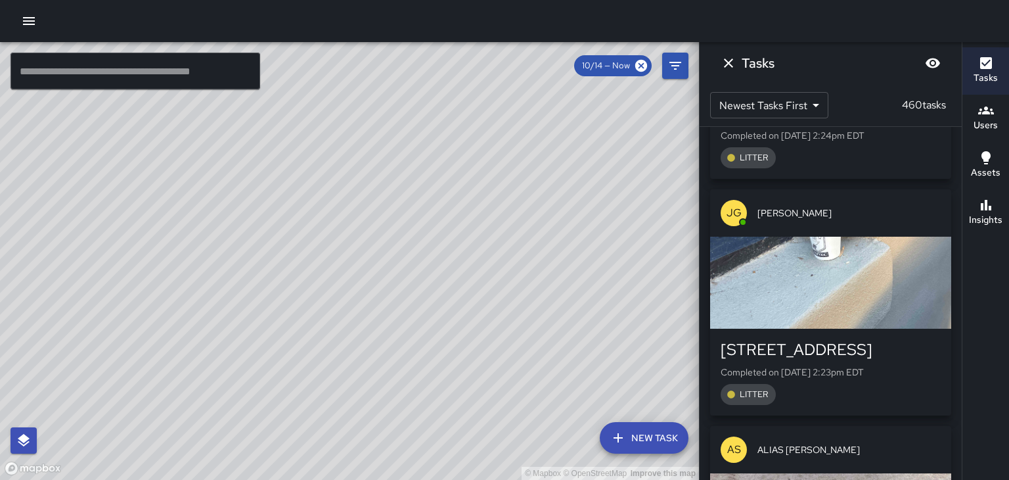
scroll to position [69642, 0]
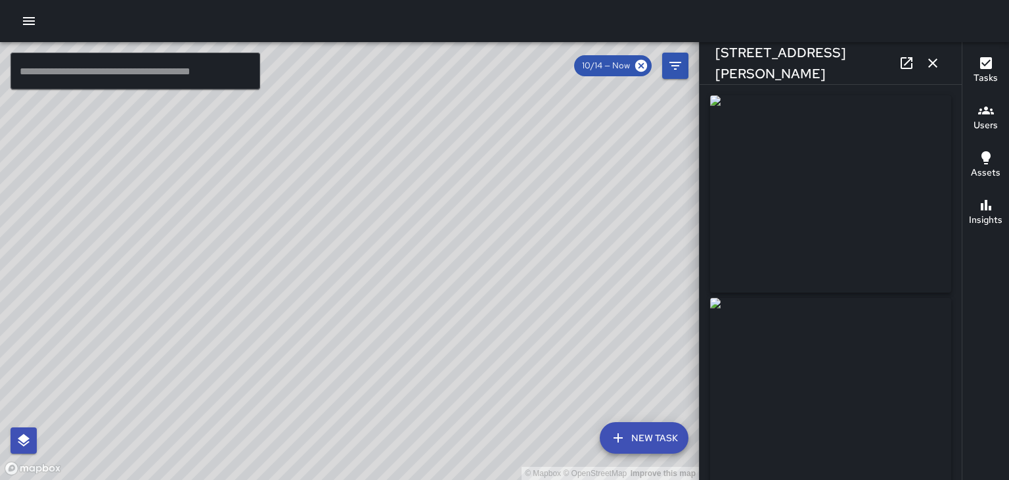
type input "**********"
click at [907, 60] on icon at bounding box center [907, 63] width 16 height 16
click at [934, 67] on icon "button" at bounding box center [933, 63] width 16 height 16
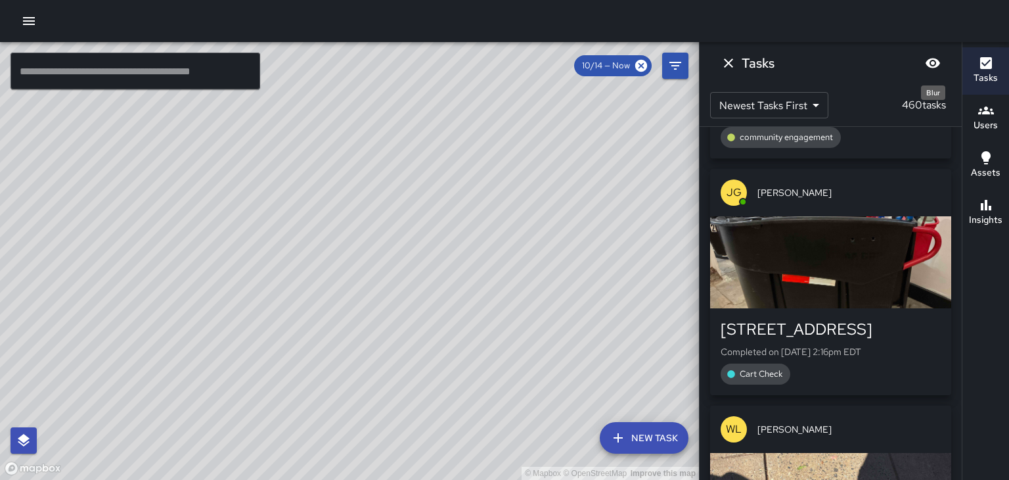
scroll to position [70507, 0]
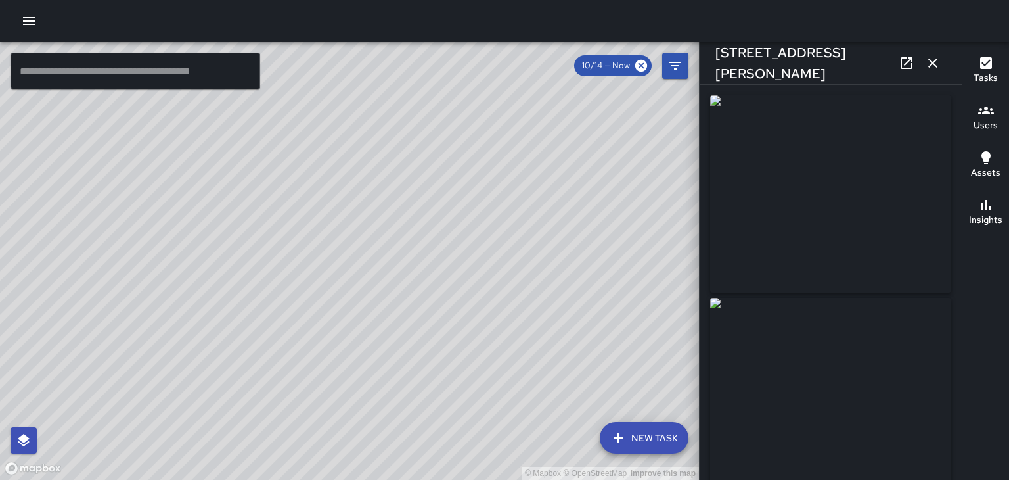
type input "**********"
click at [933, 63] on icon "button" at bounding box center [932, 62] width 9 height 9
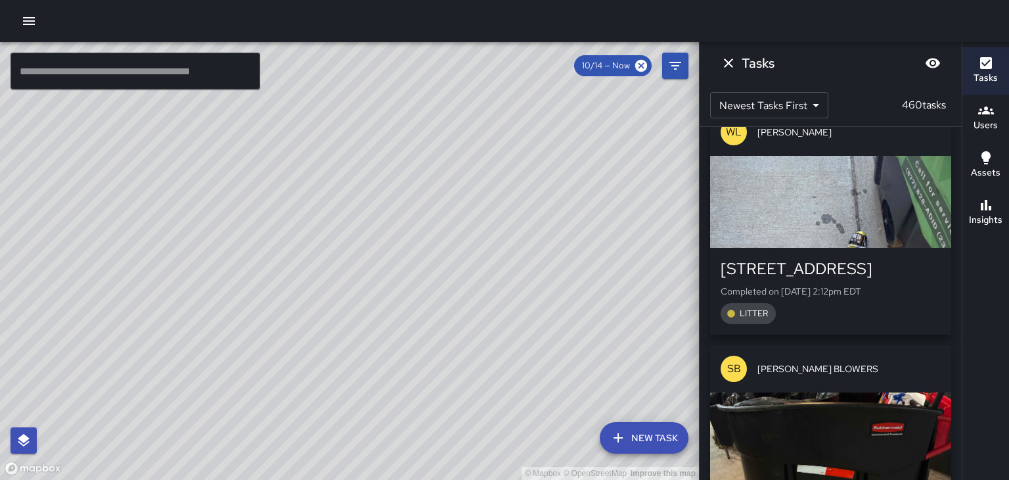
scroll to position [71041, 0]
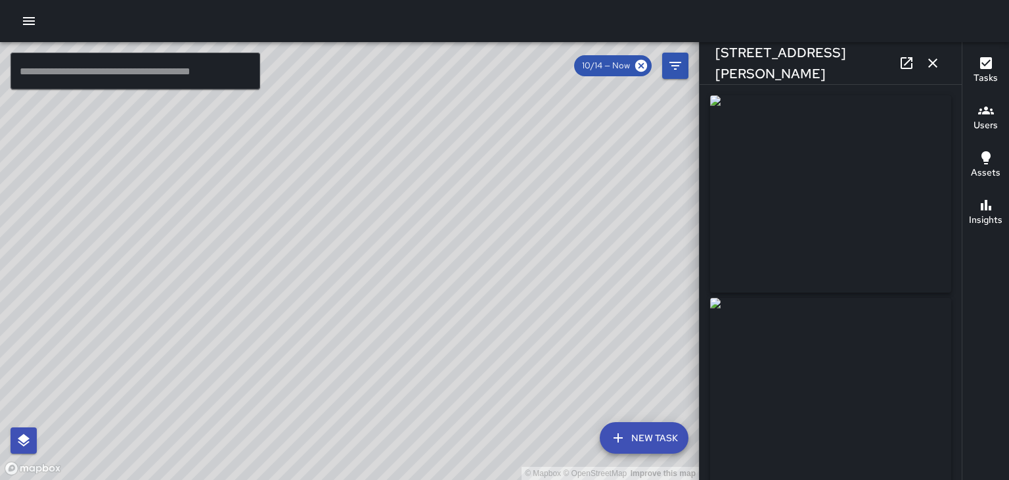
type input "**********"
click at [905, 369] on img at bounding box center [830, 396] width 241 height 197
click at [930, 63] on icon "button" at bounding box center [933, 63] width 16 height 16
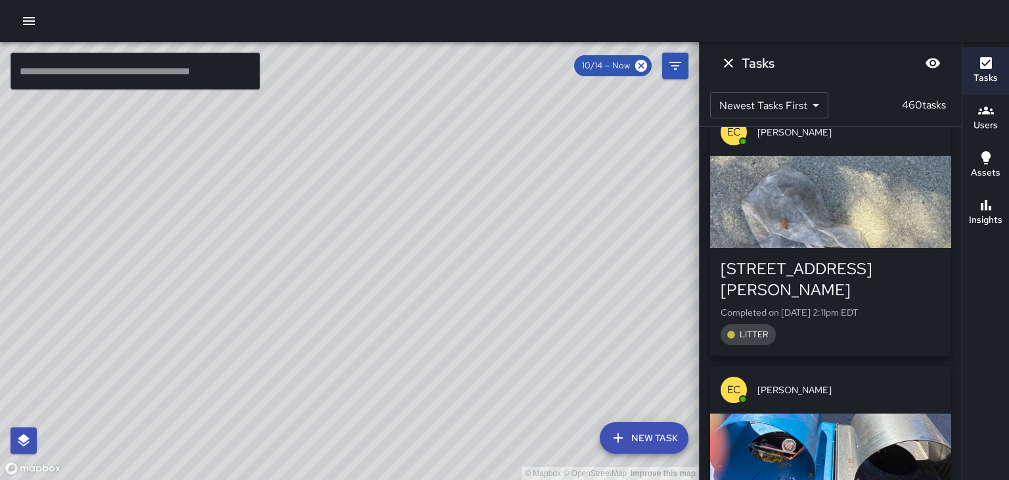
scroll to position [71519, 0]
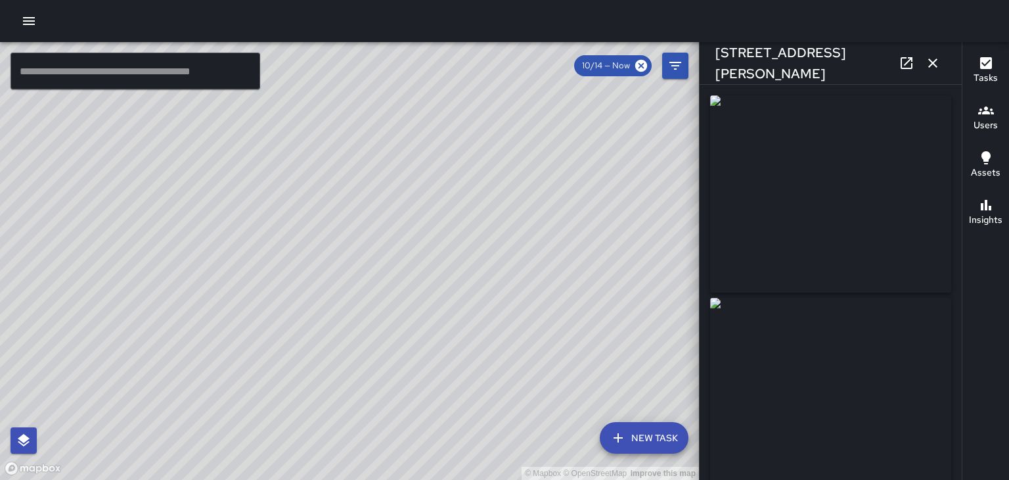
type input "**********"
click at [933, 63] on icon "button" at bounding box center [932, 62] width 9 height 9
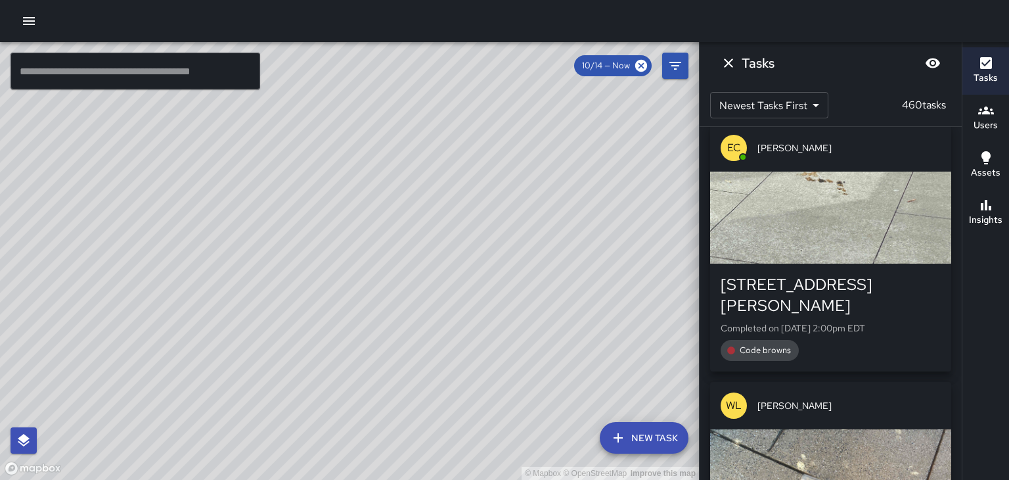
scroll to position [72012, 0]
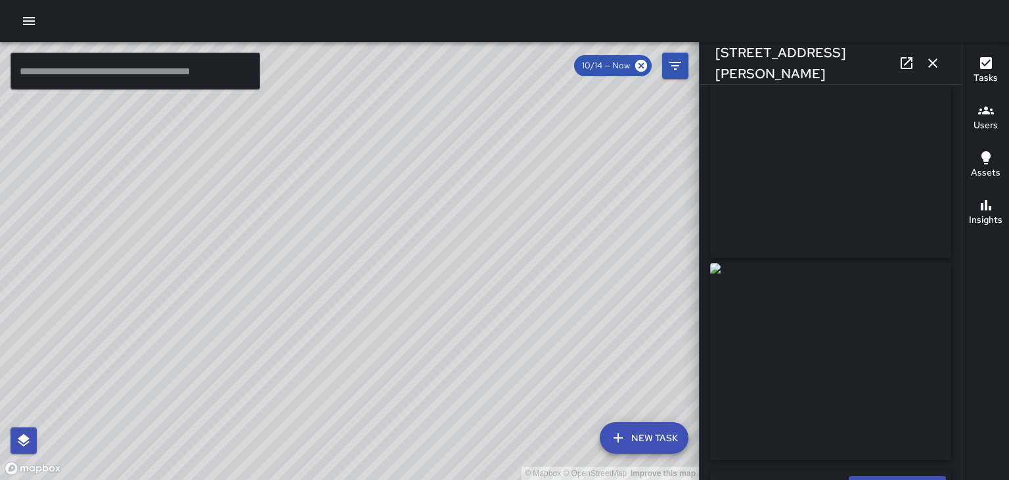
scroll to position [32, 0]
click at [937, 64] on icon "button" at bounding box center [933, 63] width 16 height 16
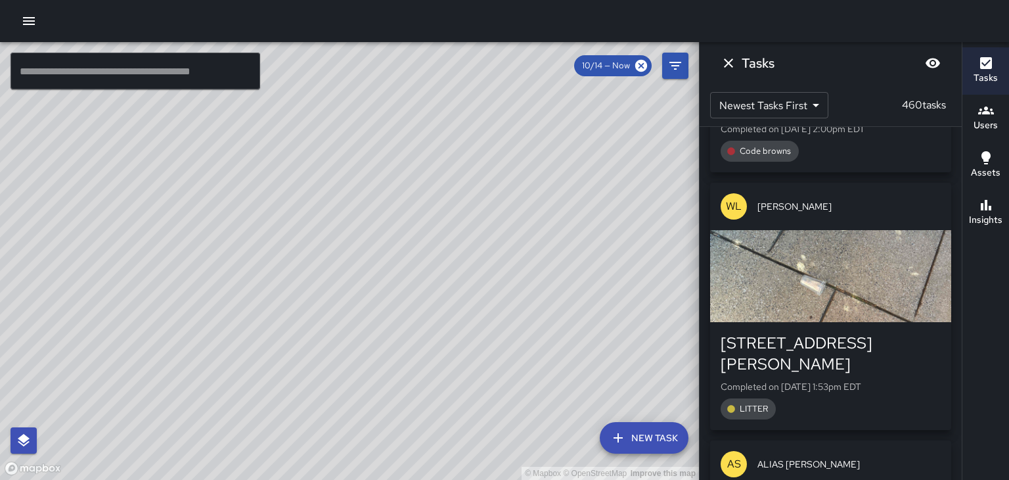
scroll to position [72212, 0]
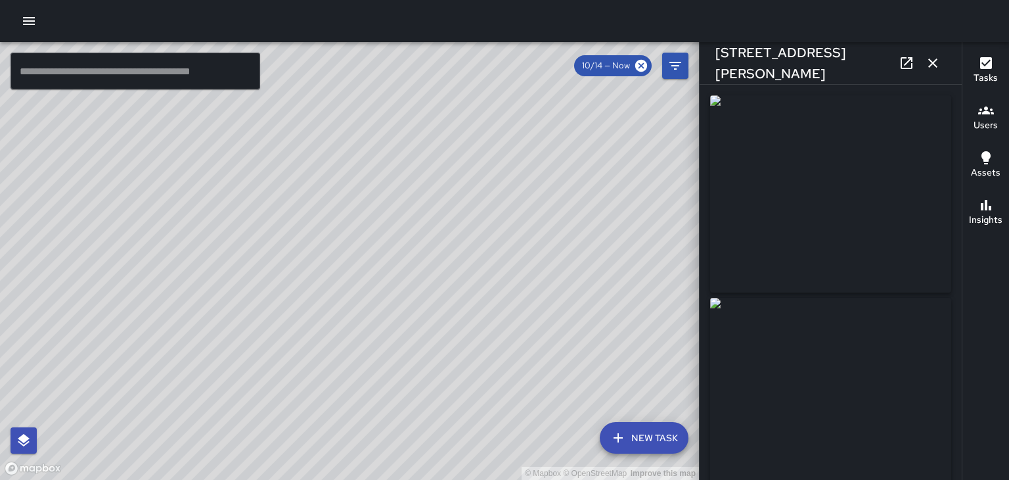
type input "**********"
click at [933, 63] on icon "button" at bounding box center [932, 62] width 9 height 9
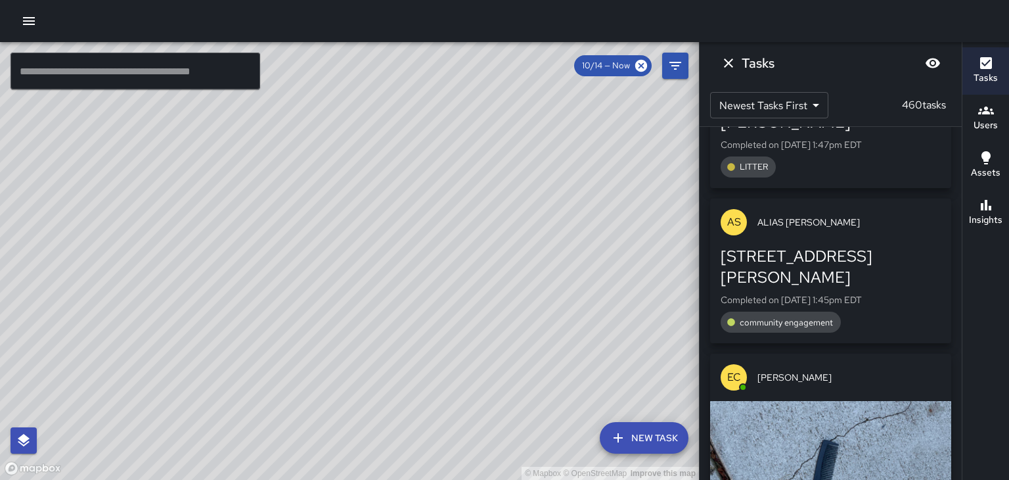
scroll to position [72961, 0]
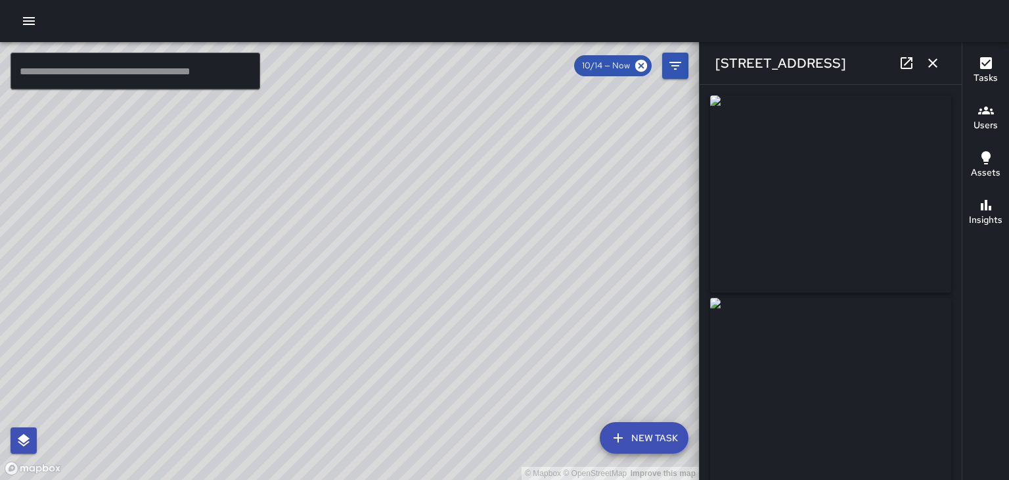
type input "**********"
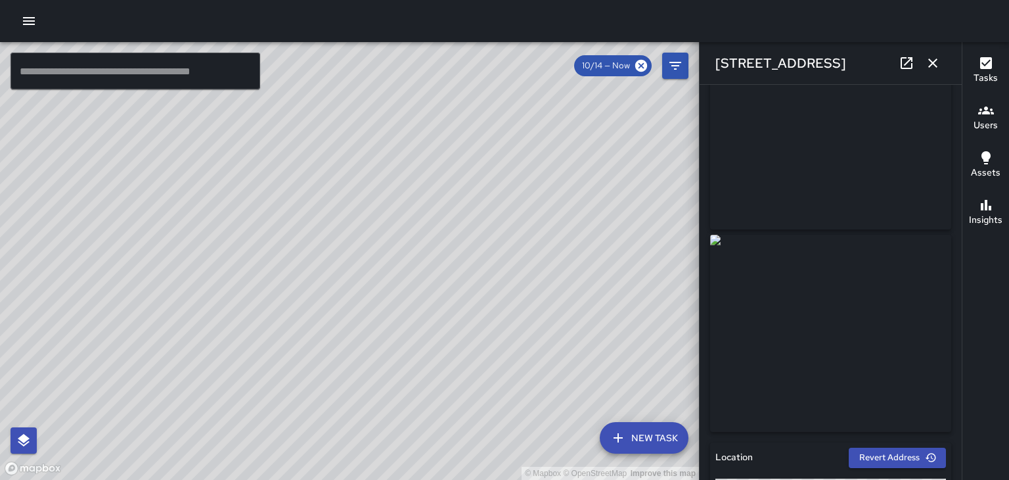
scroll to position [64, 0]
click at [936, 66] on icon "button" at bounding box center [932, 62] width 9 height 9
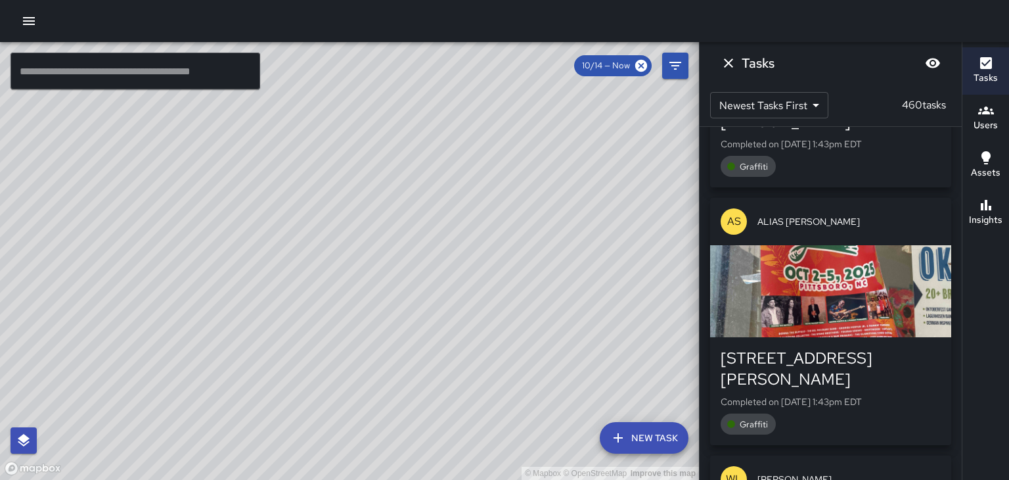
scroll to position [73638, 0]
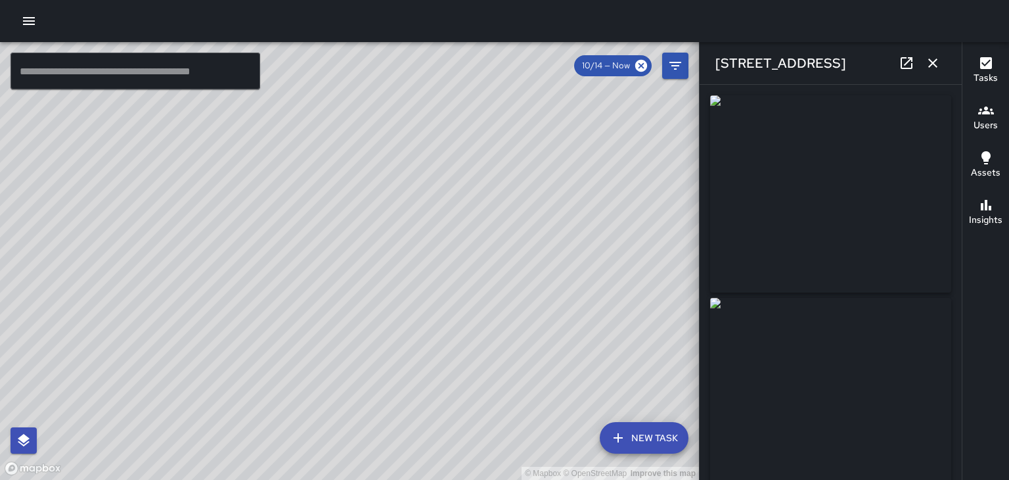
type input "**********"
click at [940, 68] on icon "button" at bounding box center [933, 63] width 16 height 16
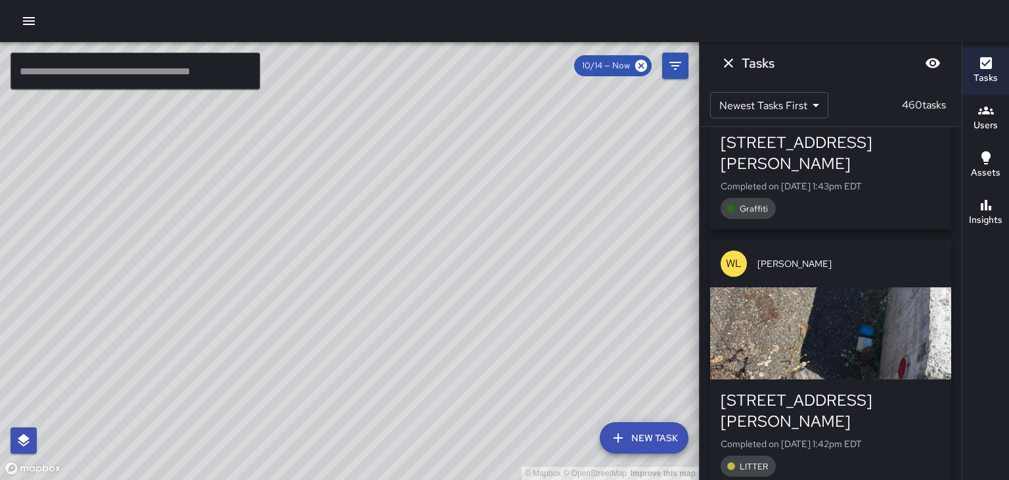
scroll to position [73867, 0]
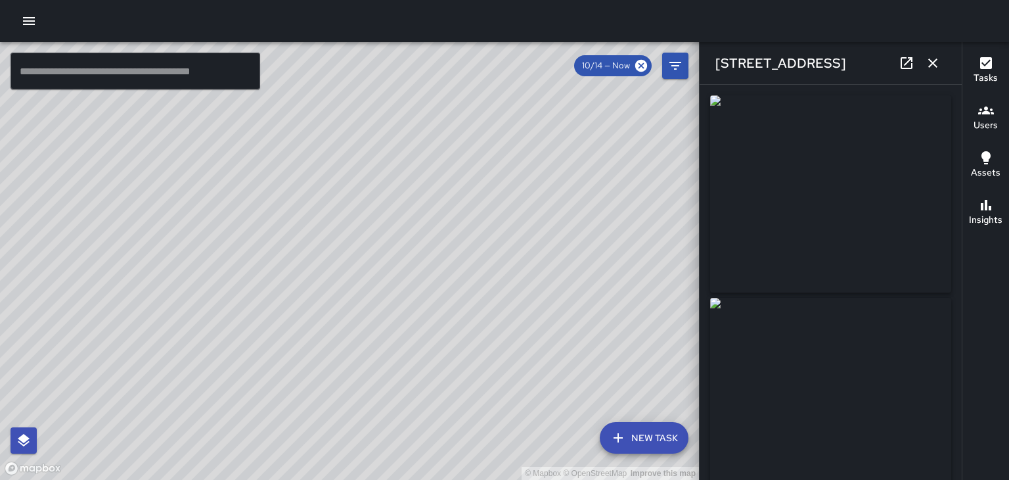
click at [936, 63] on icon "button" at bounding box center [933, 63] width 16 height 16
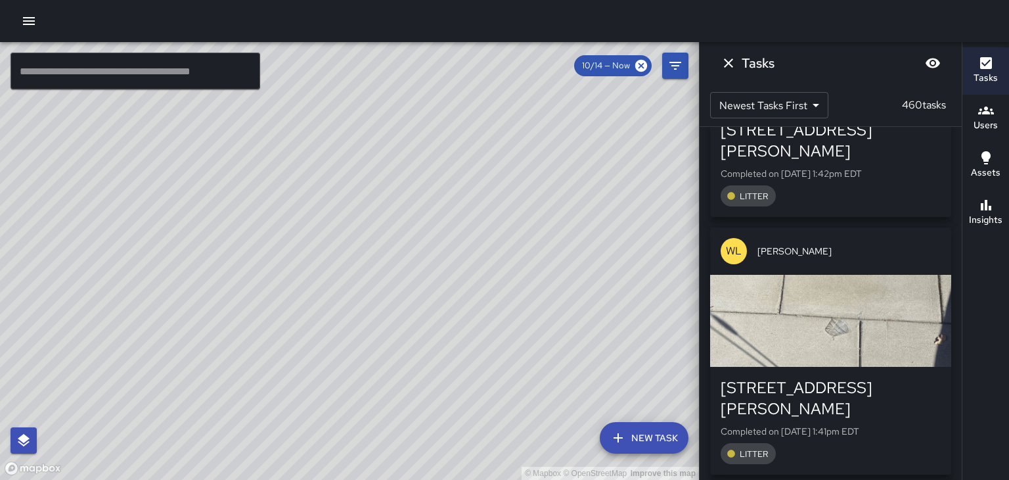
scroll to position [74129, 0]
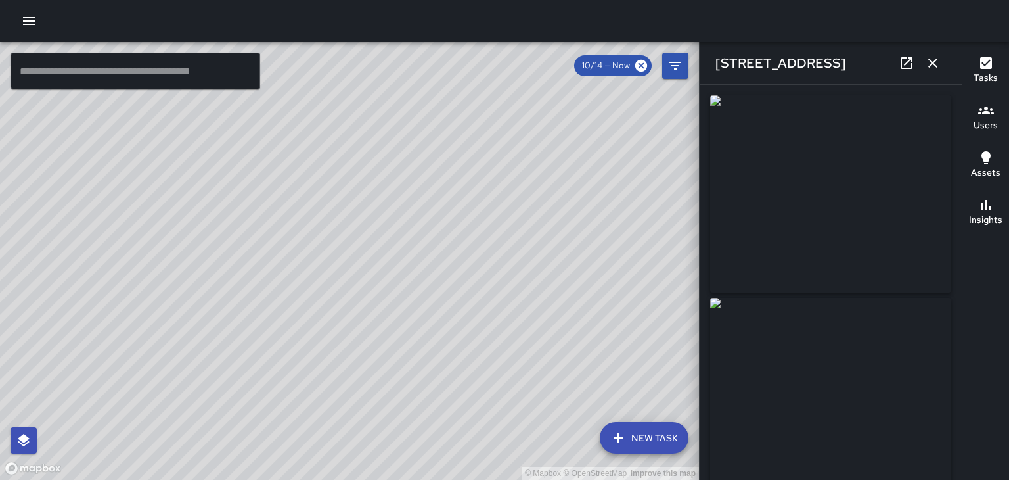
type input "**********"
click at [936, 63] on icon "button" at bounding box center [933, 63] width 16 height 16
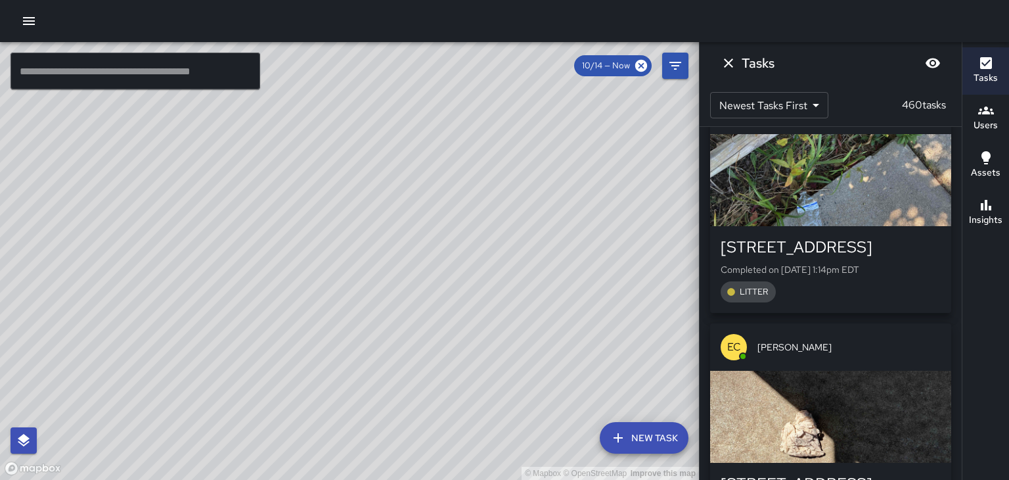
scroll to position [76808, 0]
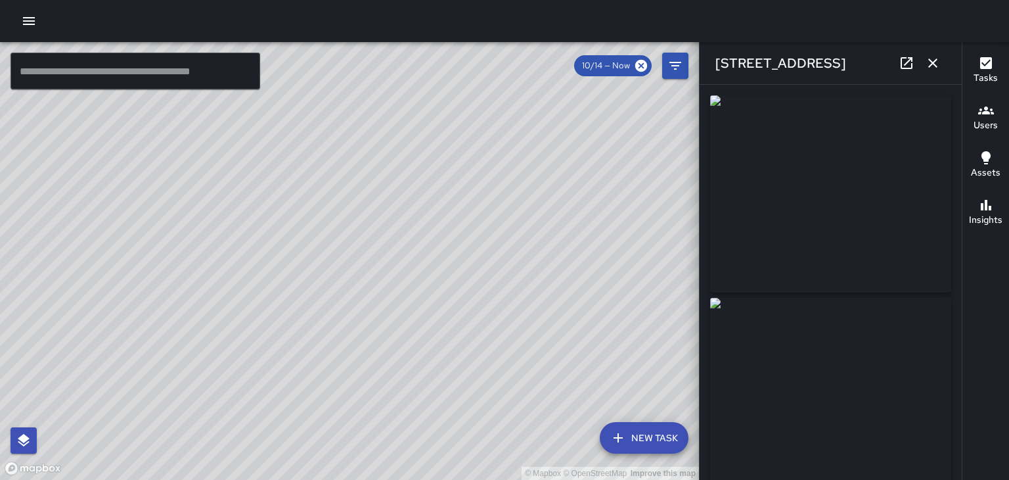
type input "**********"
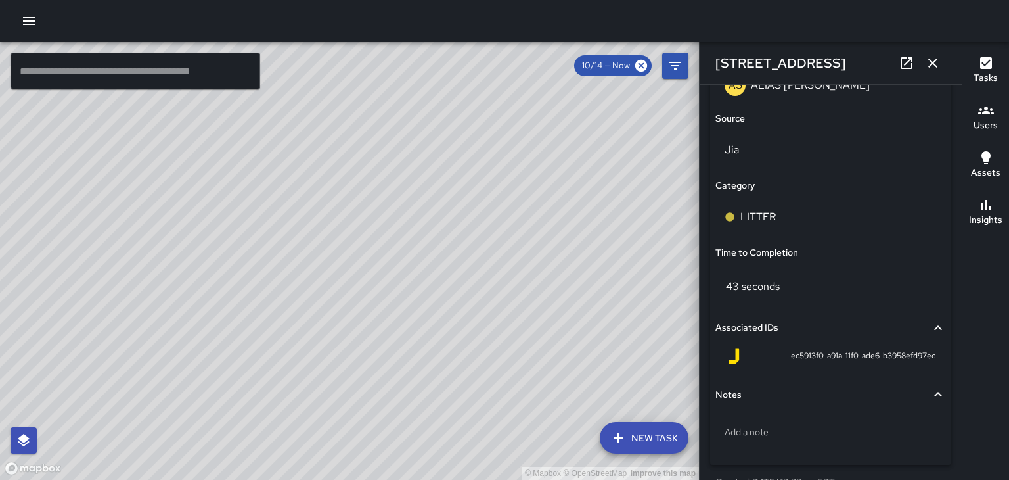
scroll to position [921, 0]
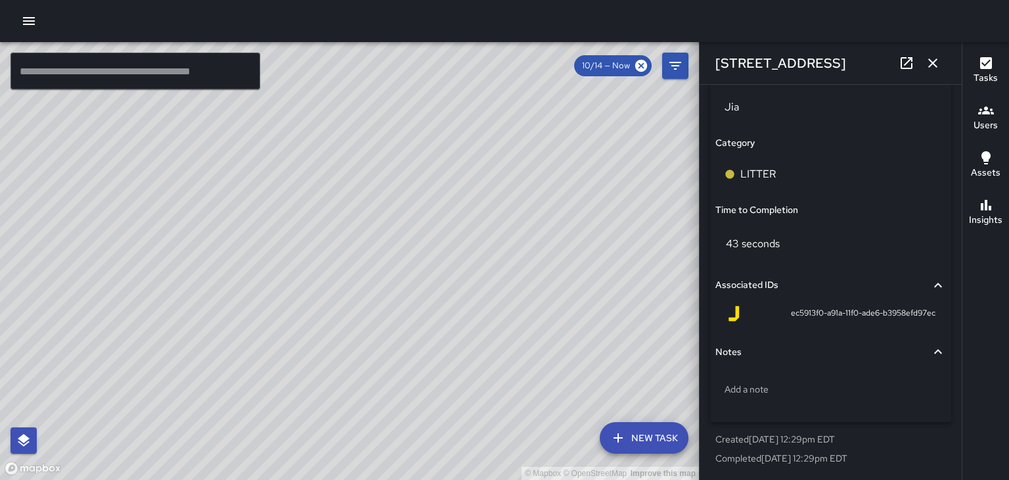
click at [907, 298] on button "Associated IDs" at bounding box center [831, 285] width 231 height 30
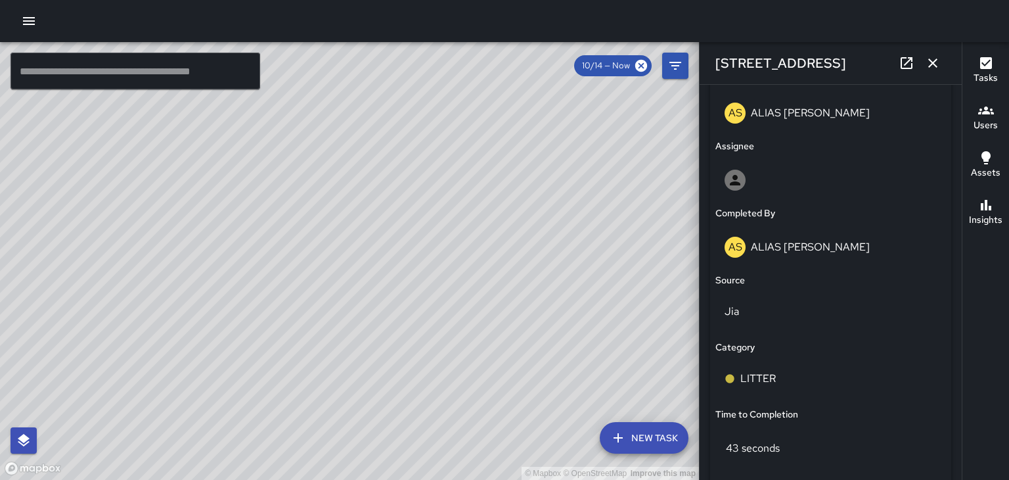
scroll to position [717, 0]
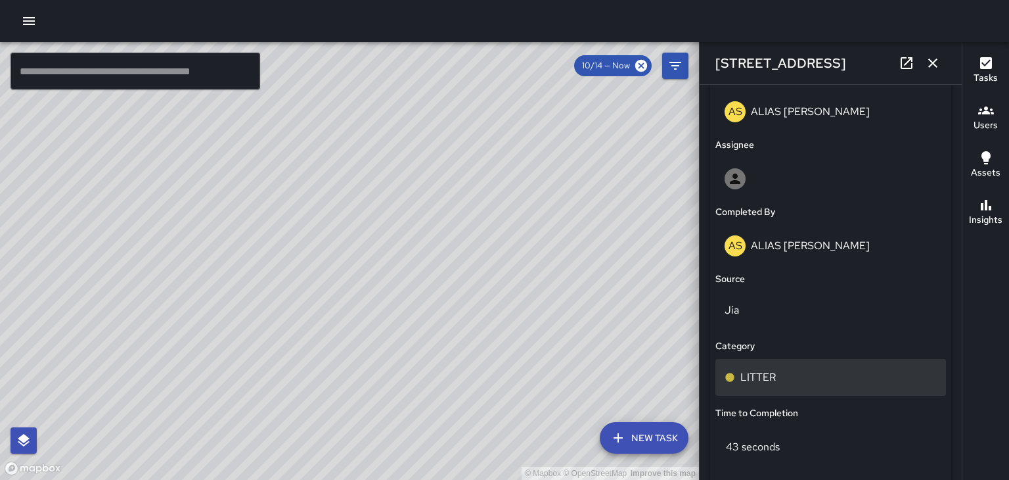
click at [765, 384] on div "LITTER" at bounding box center [831, 377] width 231 height 37
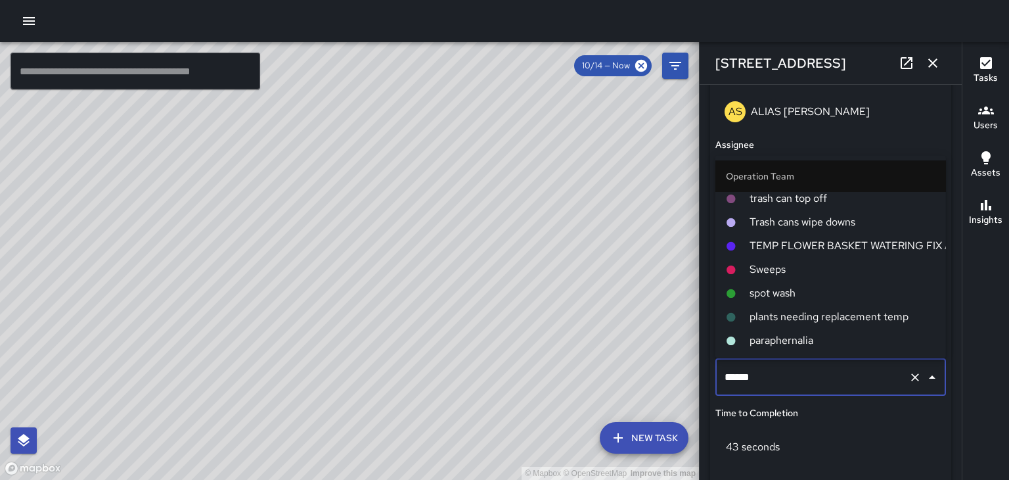
scroll to position [0, 0]
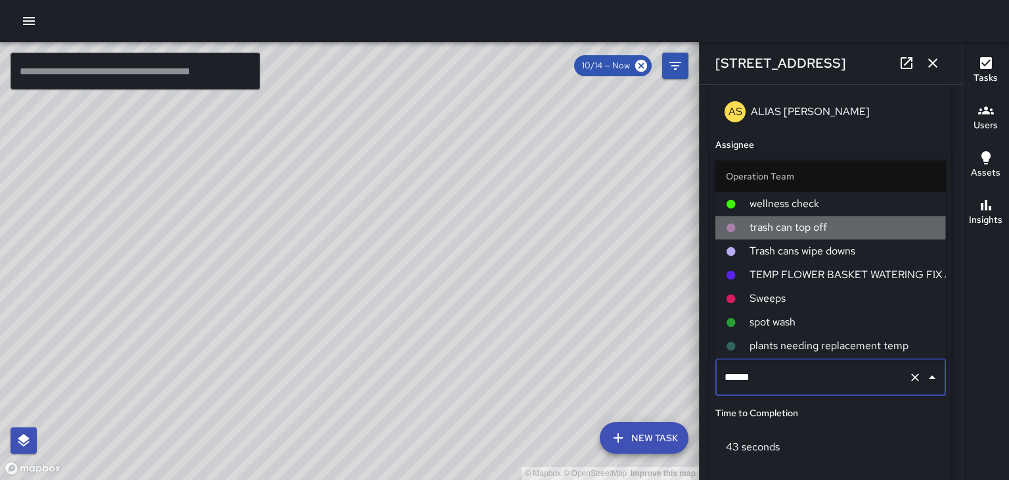
click at [816, 229] on span "trash can top off" at bounding box center [843, 227] width 186 height 16
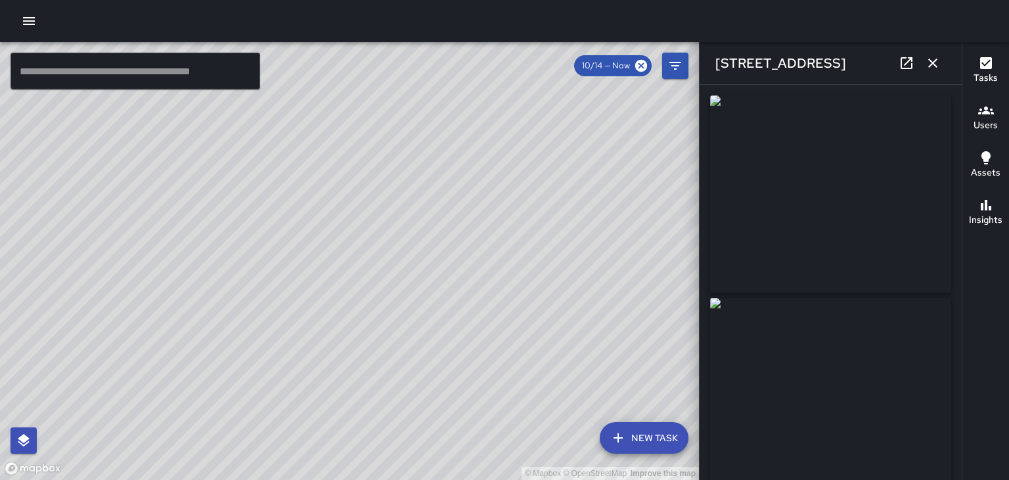
click at [935, 61] on icon "button" at bounding box center [932, 62] width 9 height 9
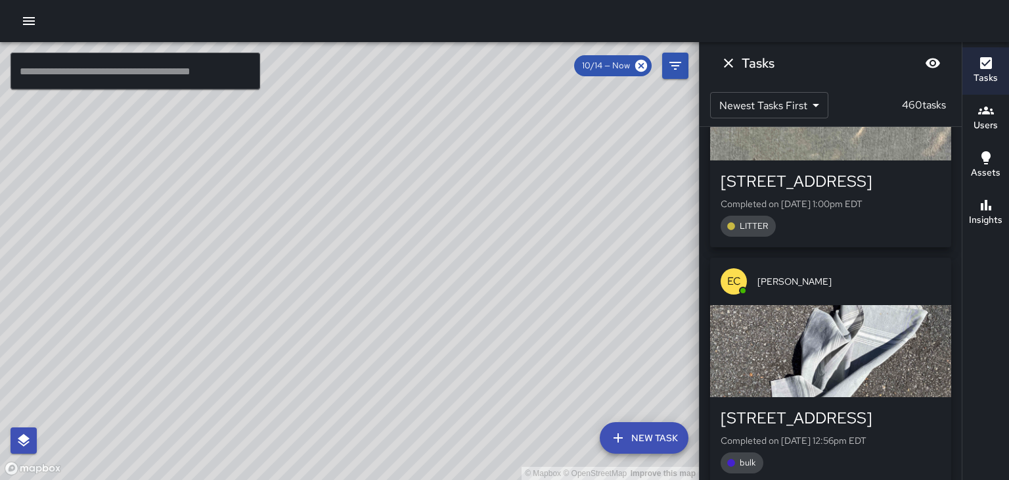
scroll to position [77584, 0]
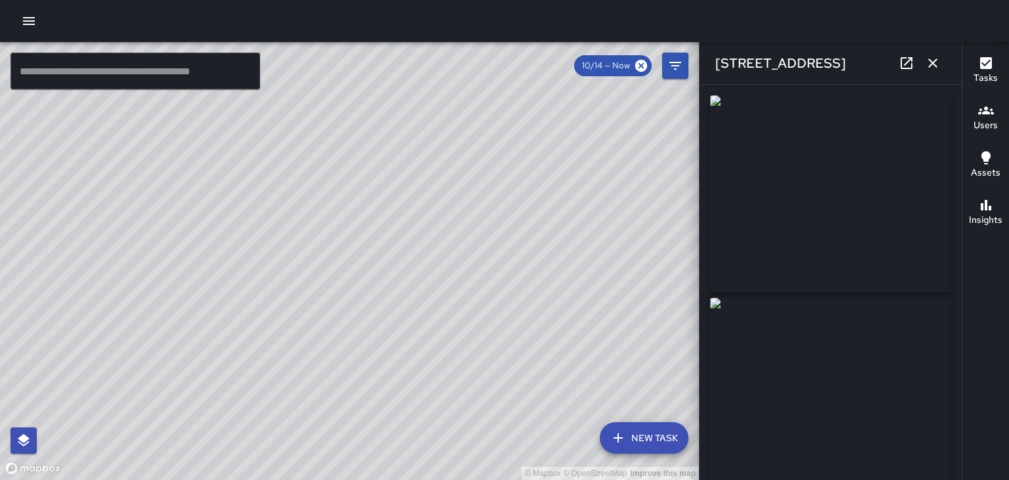
type input "**********"
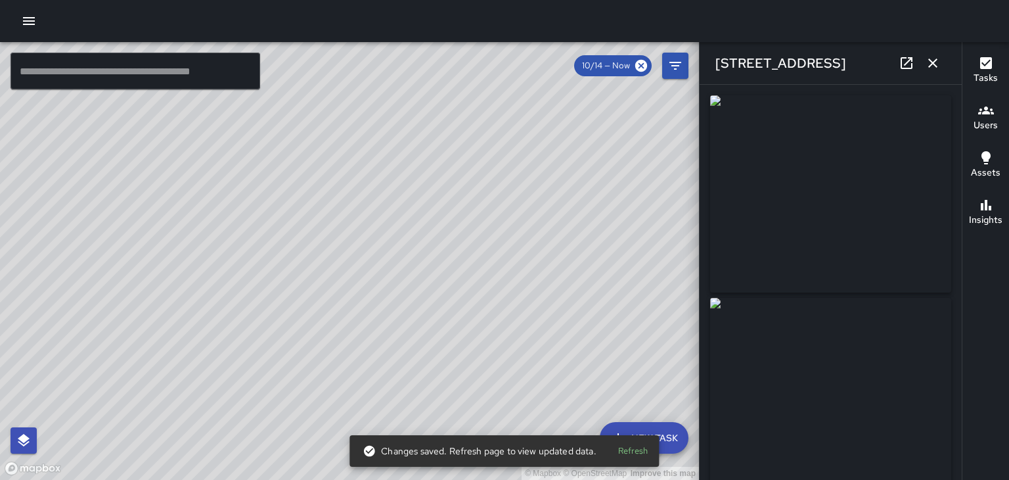
click at [932, 63] on icon "button" at bounding box center [933, 63] width 16 height 16
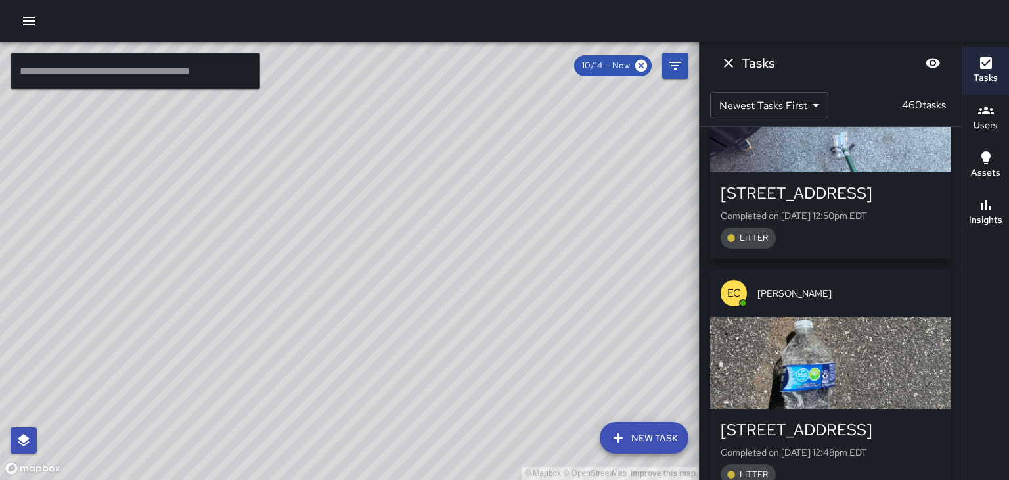
scroll to position [78756, 0]
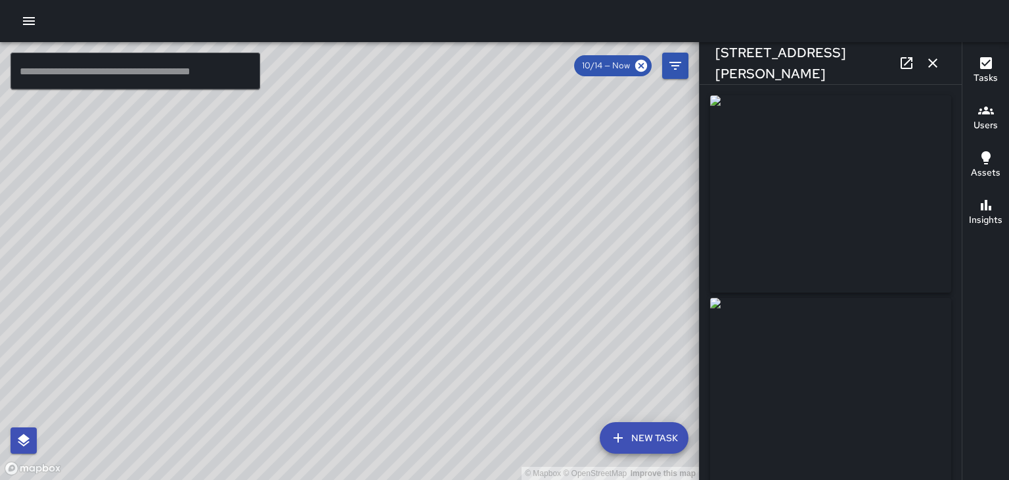
click at [933, 60] on icon "button" at bounding box center [933, 63] width 16 height 16
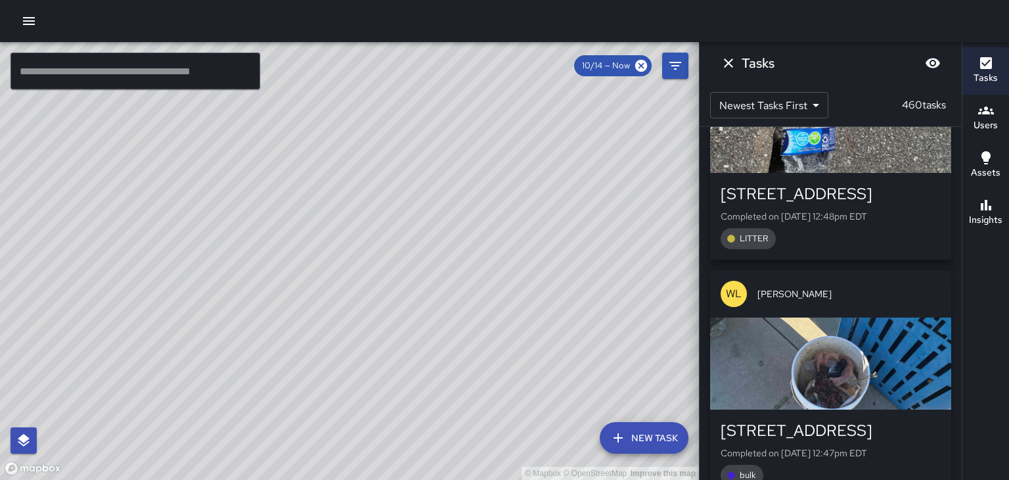
scroll to position [78992, 0]
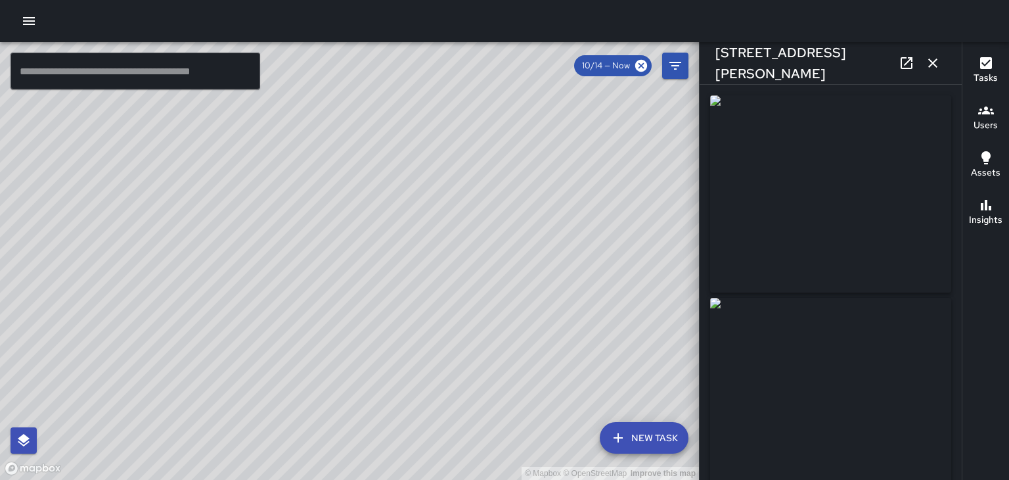
type input "**********"
click at [933, 64] on icon "button" at bounding box center [932, 62] width 9 height 9
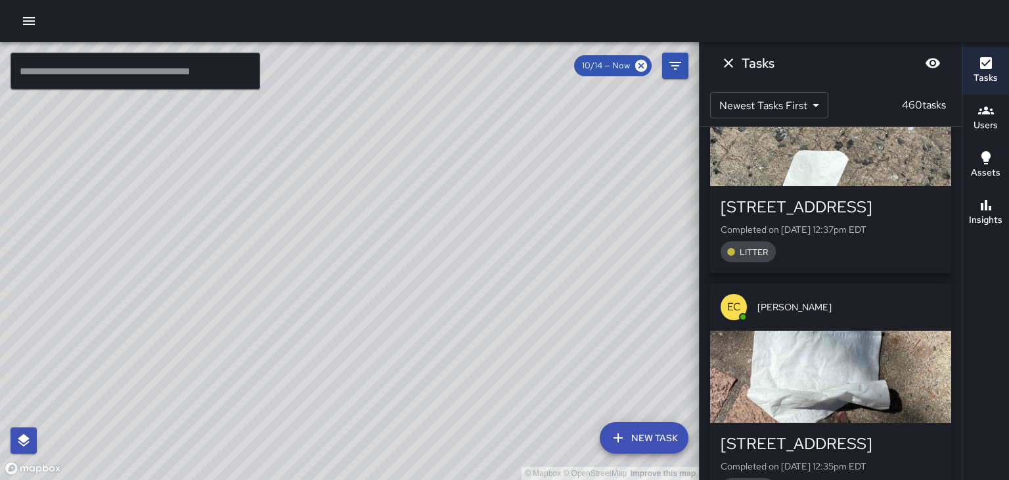
scroll to position [80396, 0]
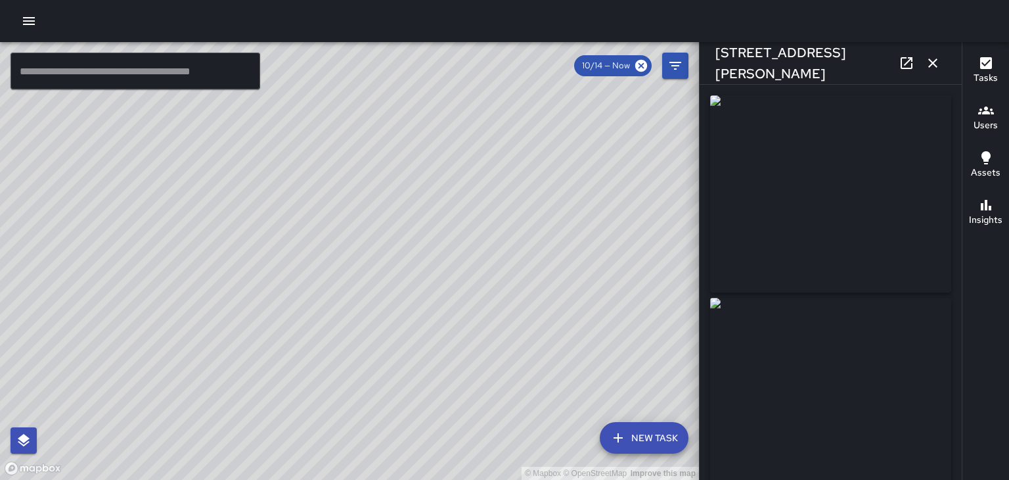
type input "**********"
click at [936, 63] on icon "button" at bounding box center [933, 63] width 16 height 16
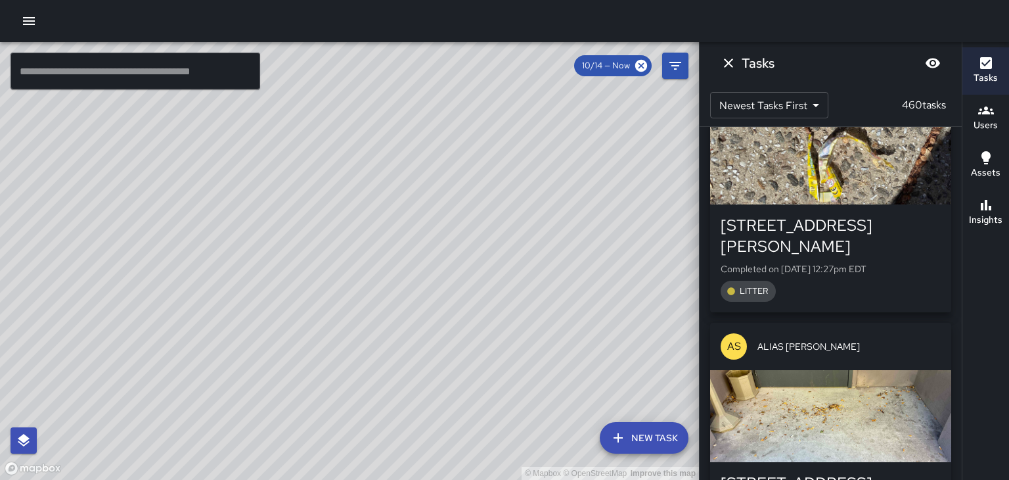
scroll to position [81702, 0]
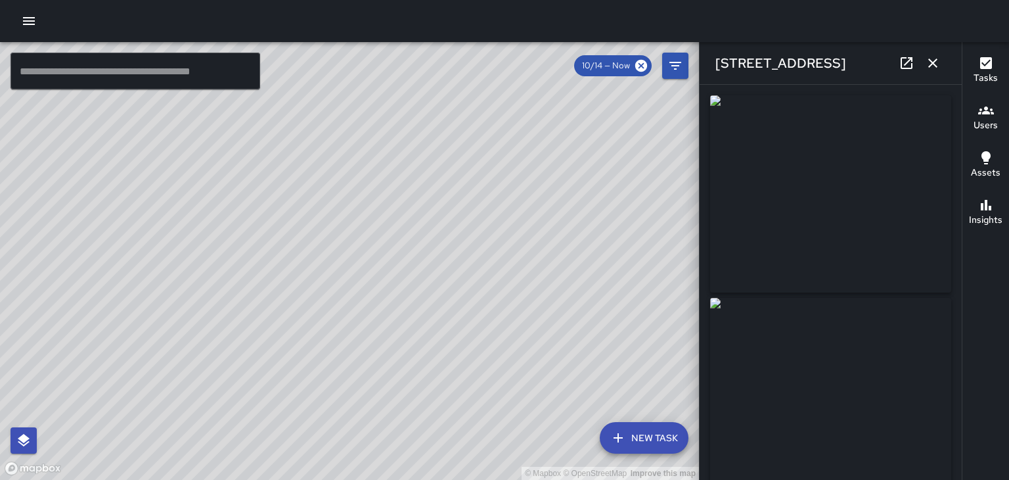
type input "**********"
click at [933, 63] on icon "button" at bounding box center [932, 62] width 9 height 9
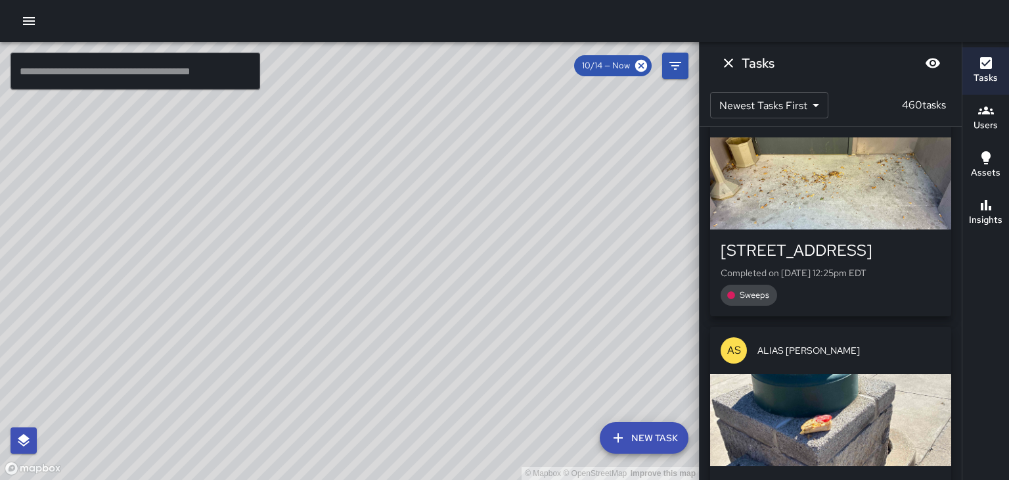
scroll to position [81952, 0]
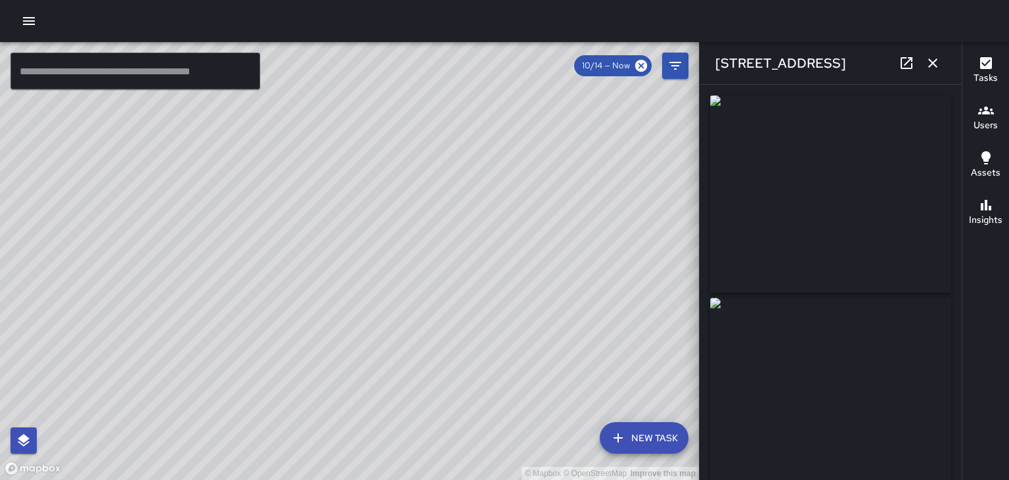
click at [935, 64] on icon "button" at bounding box center [933, 63] width 16 height 16
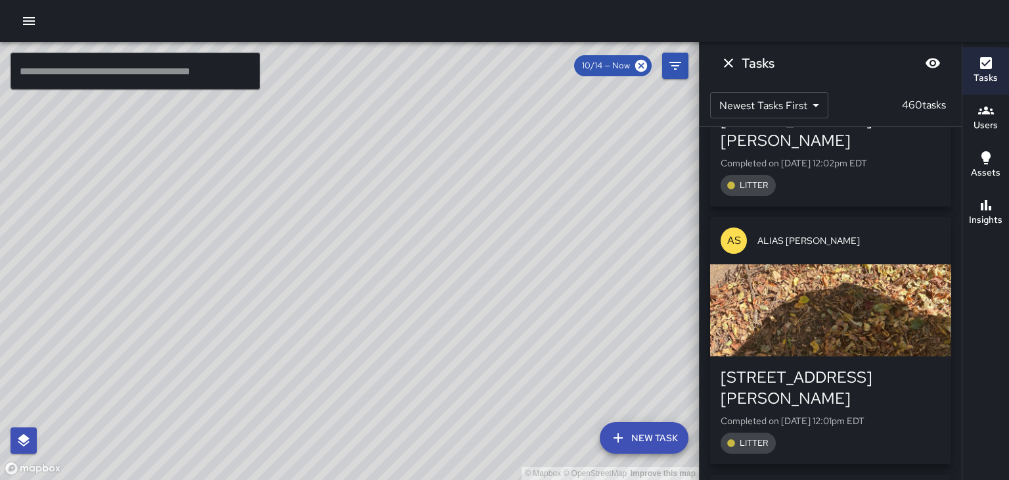
scroll to position [83280, 0]
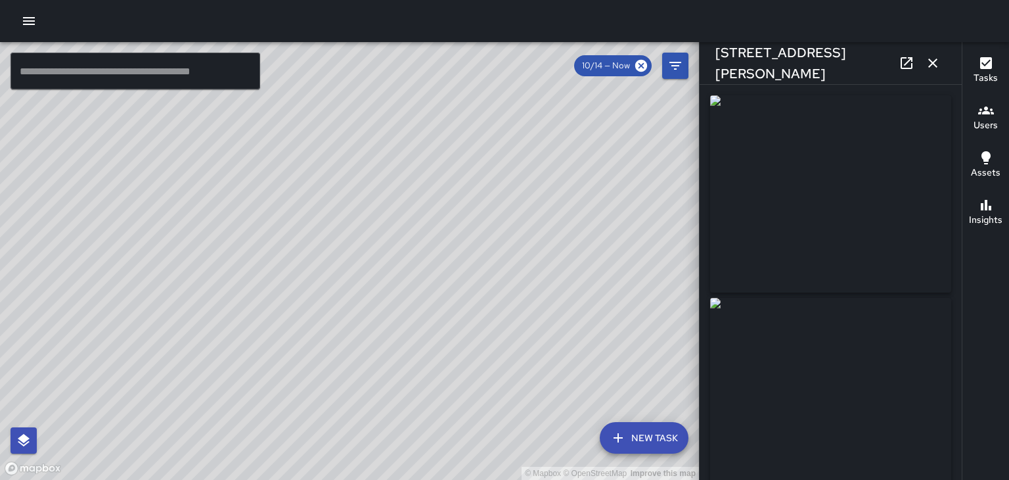
click at [933, 63] on icon "button" at bounding box center [932, 62] width 9 height 9
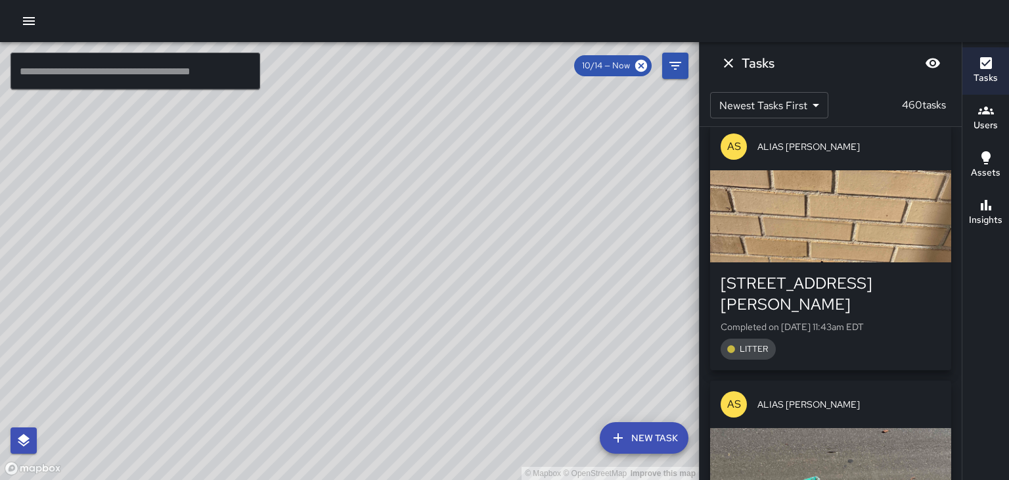
scroll to position [84881, 0]
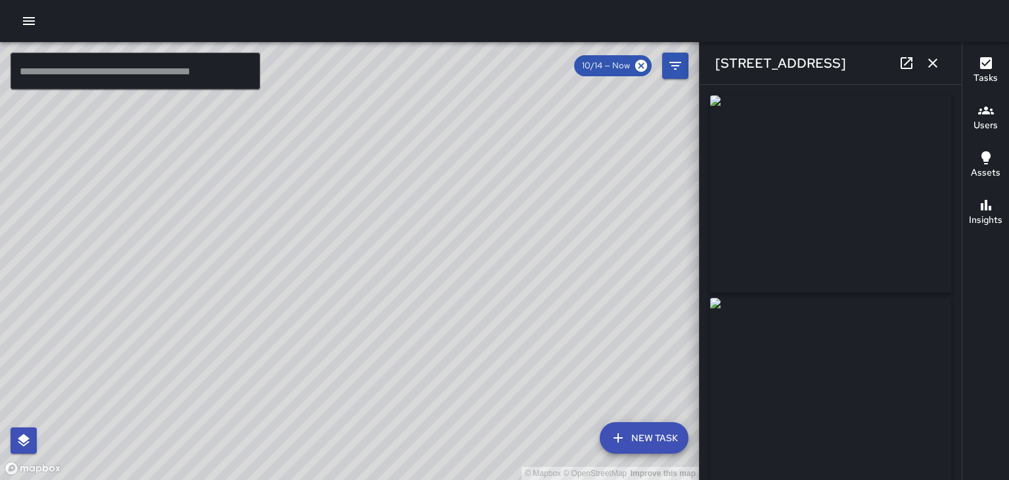
type input "**********"
click at [912, 60] on icon at bounding box center [907, 63] width 12 height 12
click at [933, 63] on icon "button" at bounding box center [932, 62] width 9 height 9
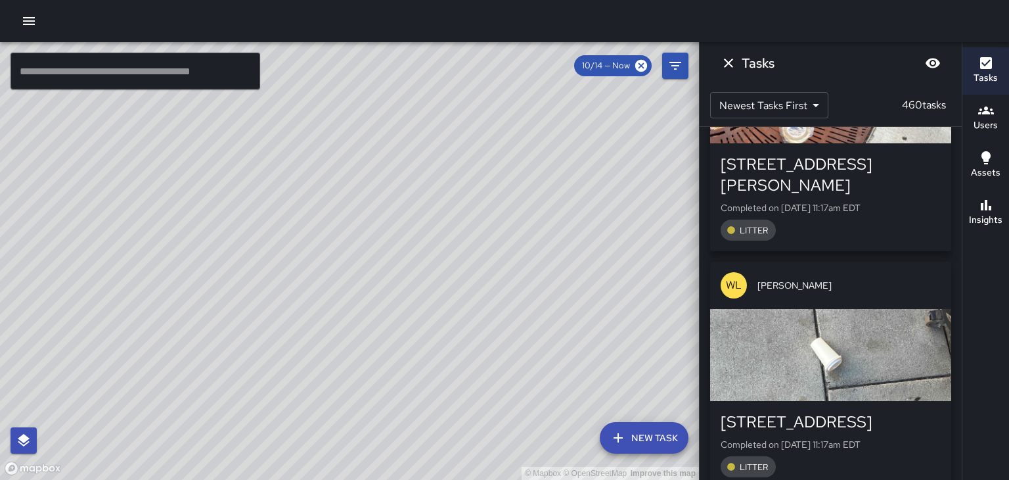
scroll to position [86851, 0]
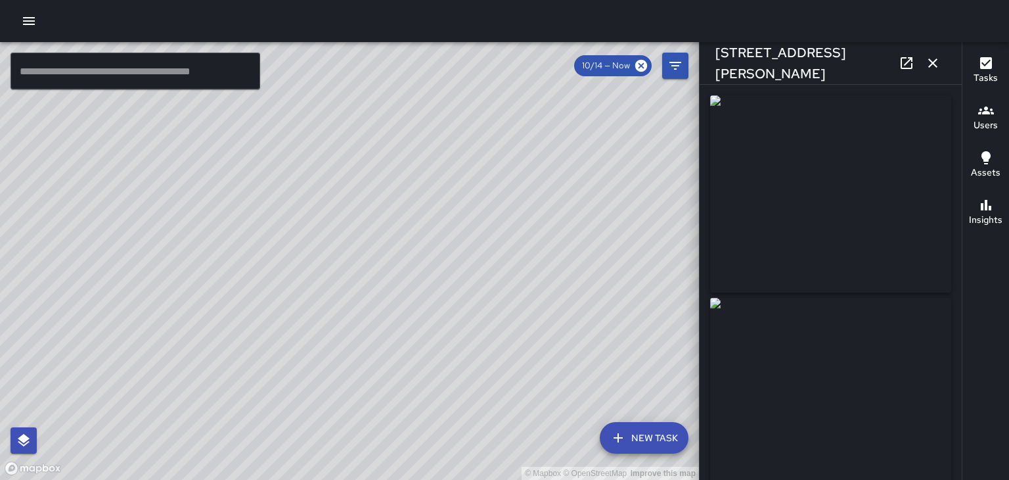
type input "**********"
click at [933, 63] on icon "button" at bounding box center [932, 62] width 9 height 9
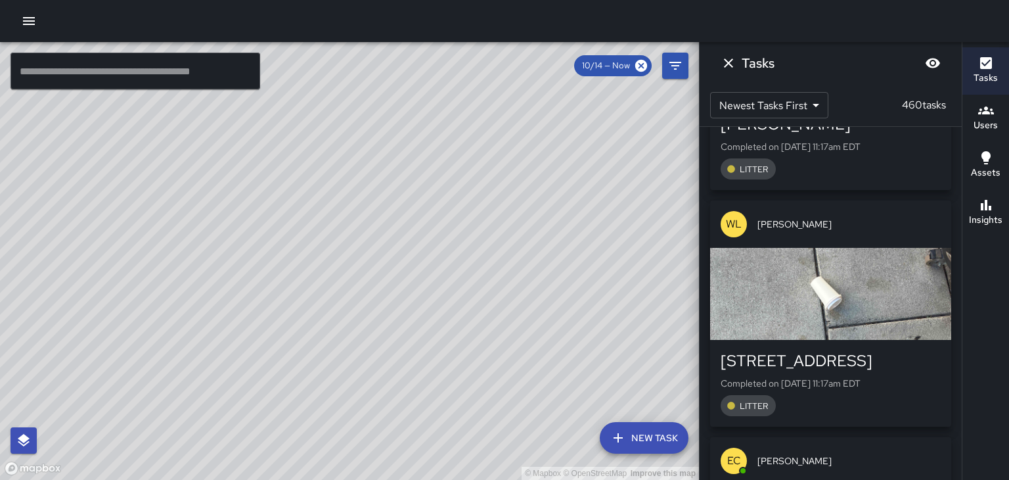
scroll to position [86942, 0]
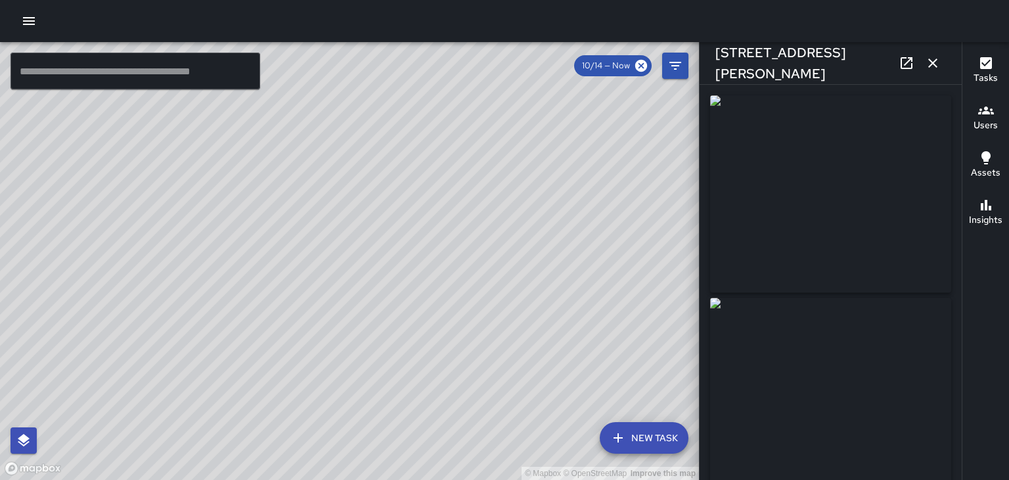
type input "**********"
click at [938, 67] on icon "button" at bounding box center [933, 63] width 16 height 16
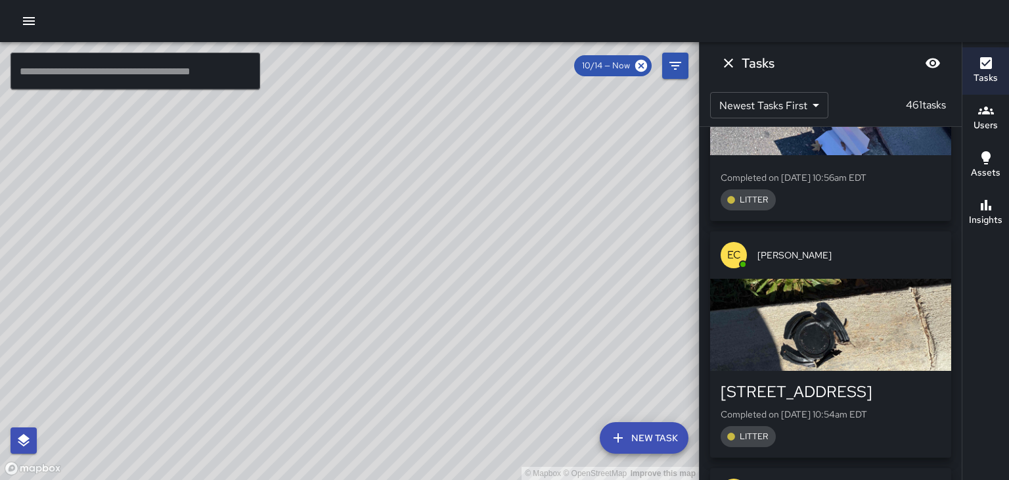
scroll to position [90423, 0]
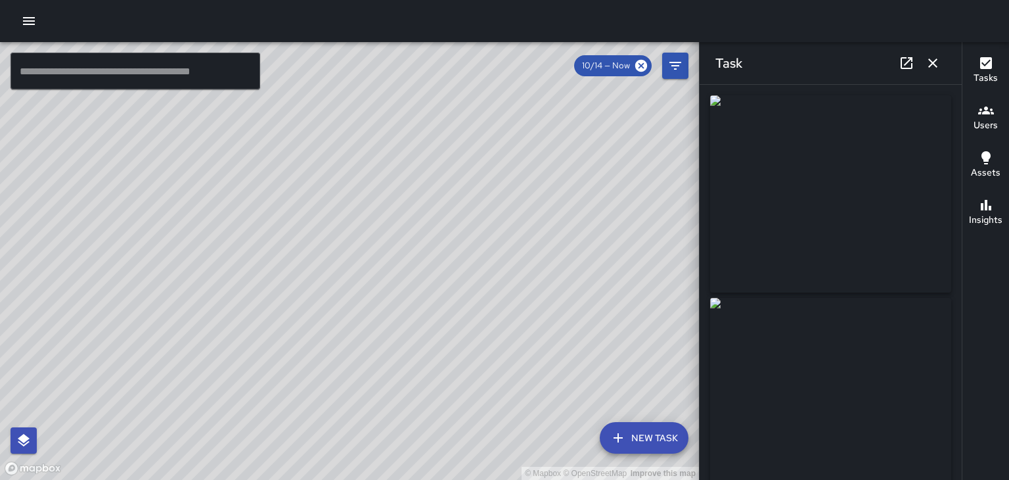
click at [935, 73] on button "button" at bounding box center [933, 63] width 26 height 26
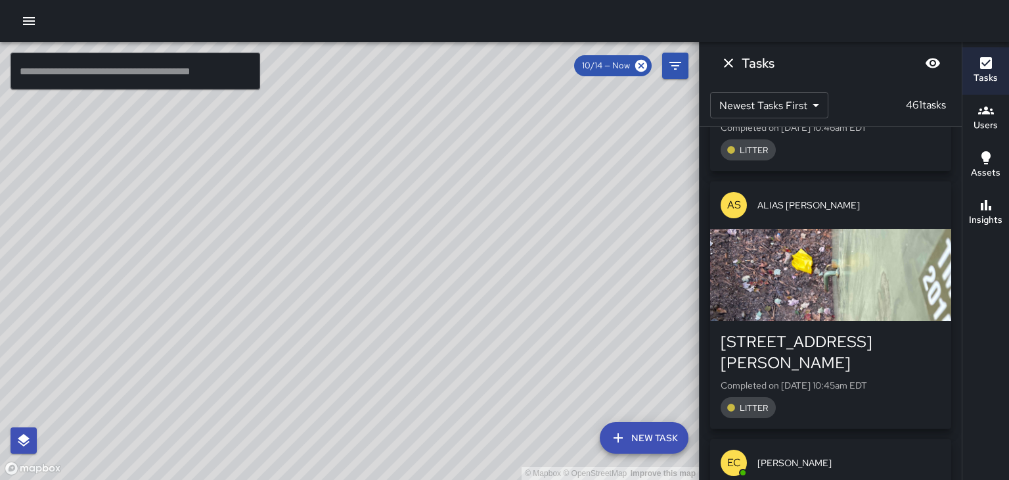
scroll to position [92584, 0]
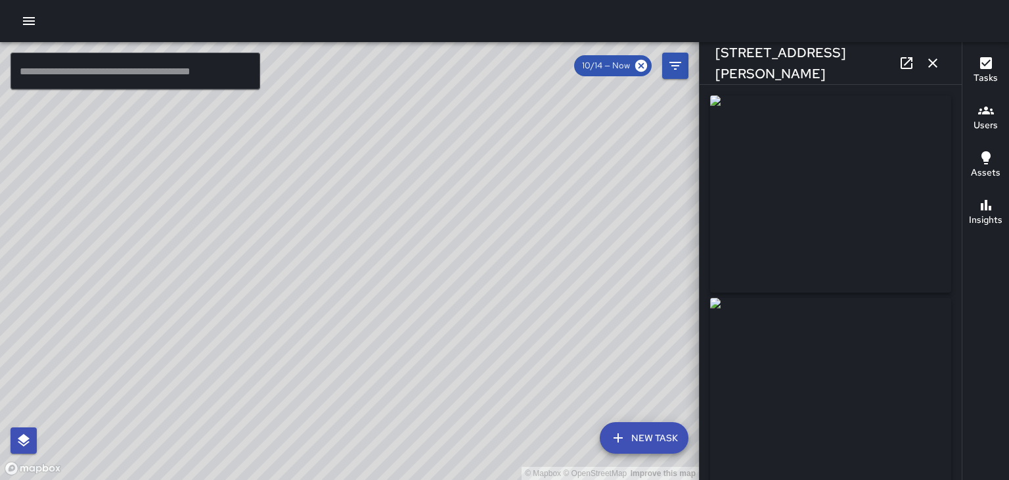
type input "**********"
click at [930, 62] on icon "button" at bounding box center [933, 63] width 16 height 16
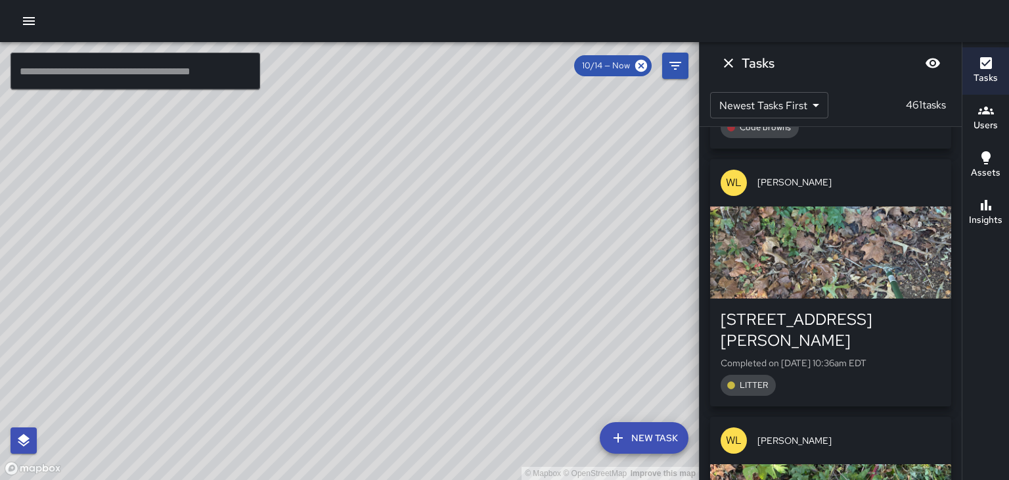
scroll to position [93746, 0]
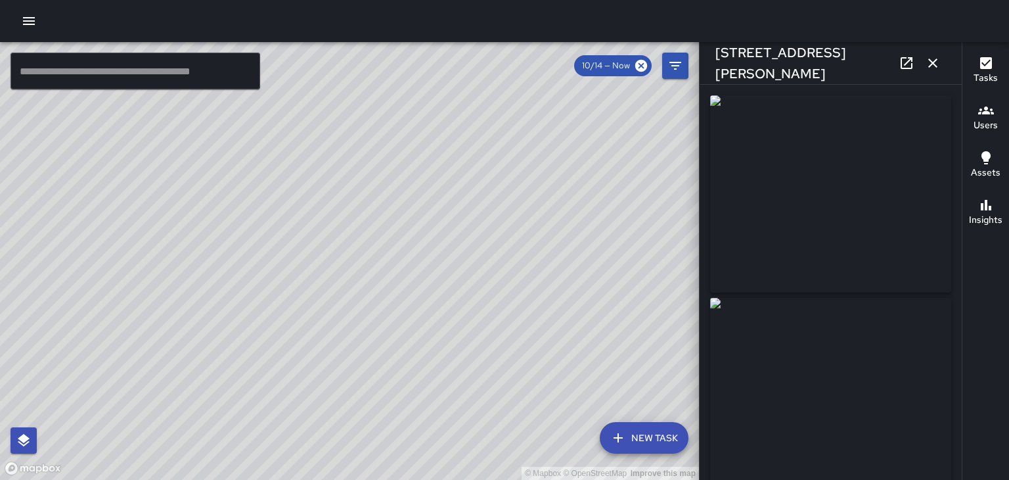
type input "**********"
click at [938, 65] on icon "button" at bounding box center [933, 63] width 16 height 16
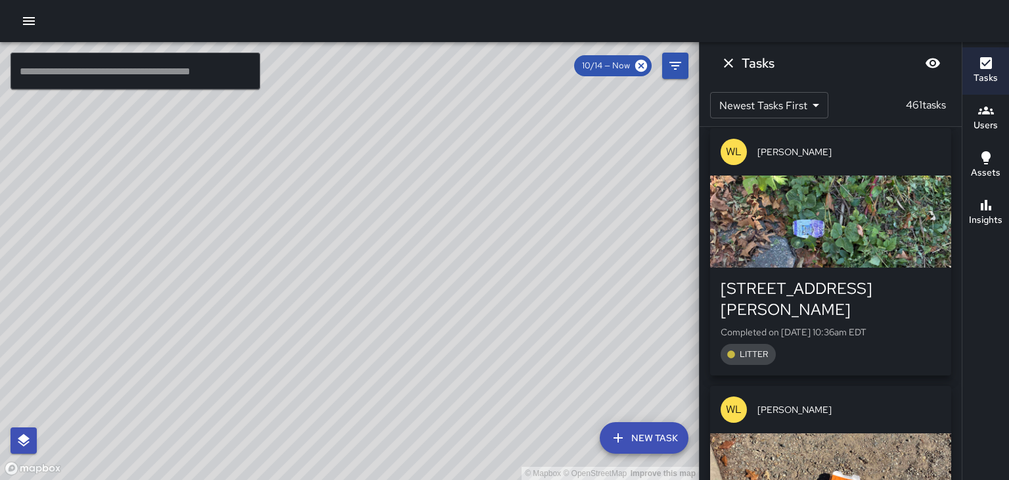
scroll to position [94047, 0]
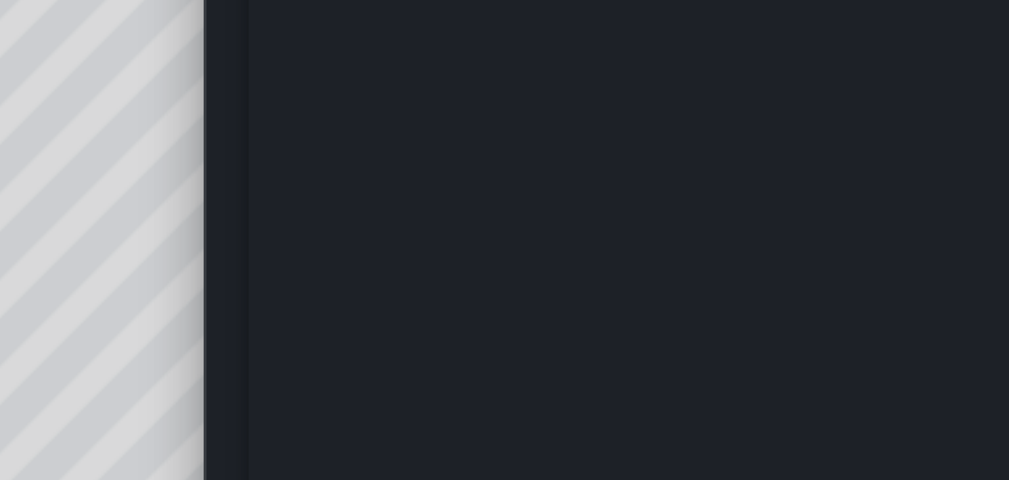
click at [862, 189] on img at bounding box center [830, 193] width 241 height 197
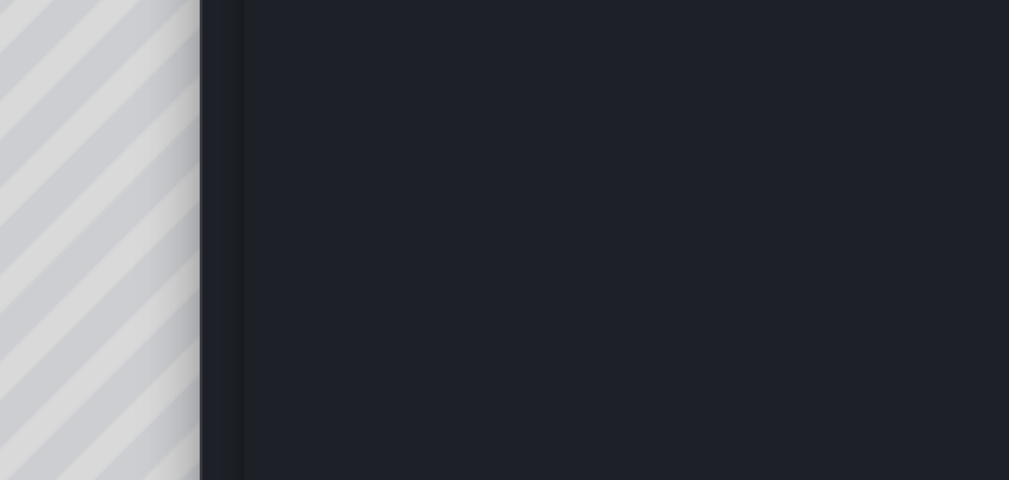
click at [864, 210] on img at bounding box center [830, 193] width 241 height 197
click at [865, 210] on img at bounding box center [830, 193] width 241 height 197
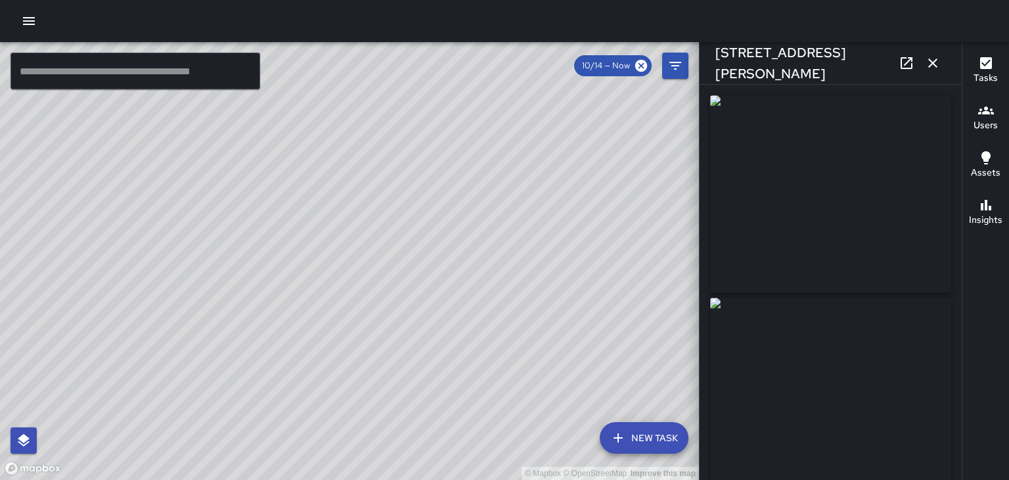
scroll to position [1, 0]
click at [936, 65] on icon "button" at bounding box center [933, 63] width 16 height 16
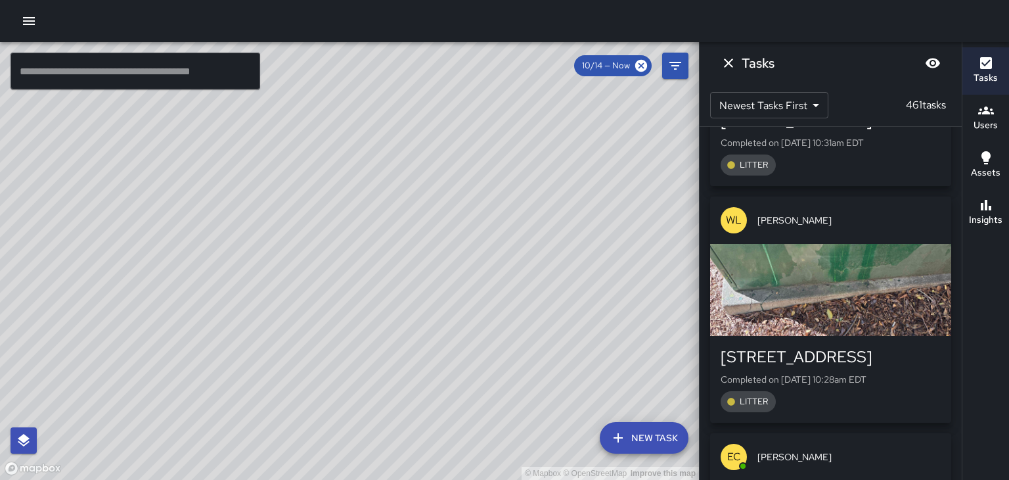
scroll to position [94703, 0]
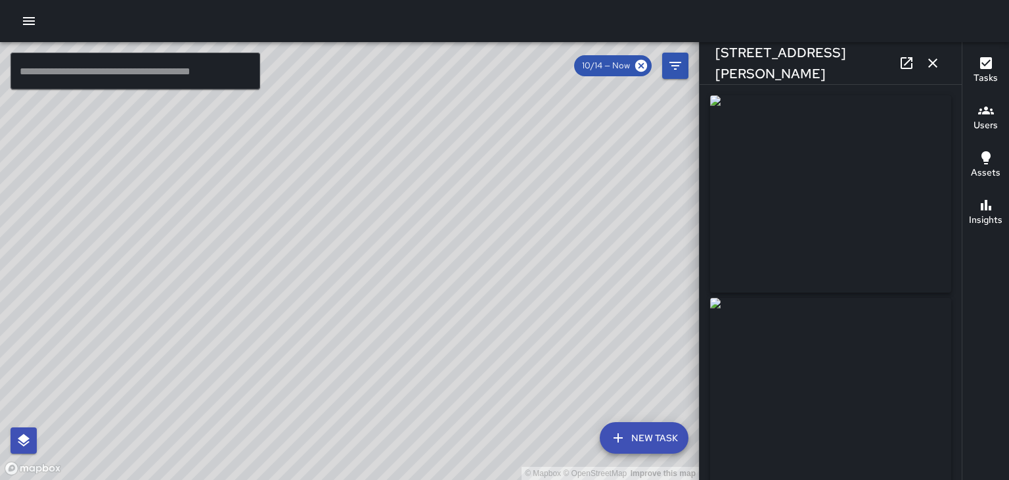
type input "**********"
click at [933, 63] on icon "button" at bounding box center [932, 62] width 9 height 9
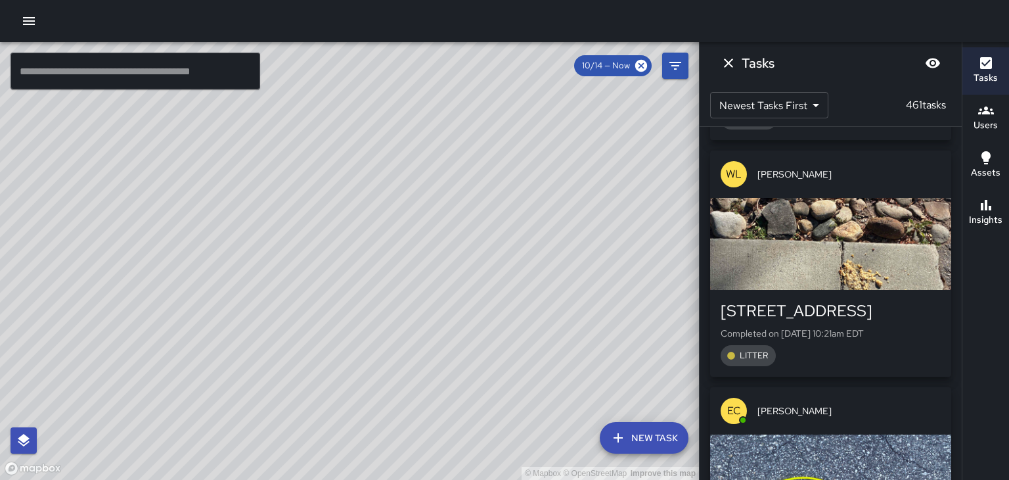
scroll to position [95406, 0]
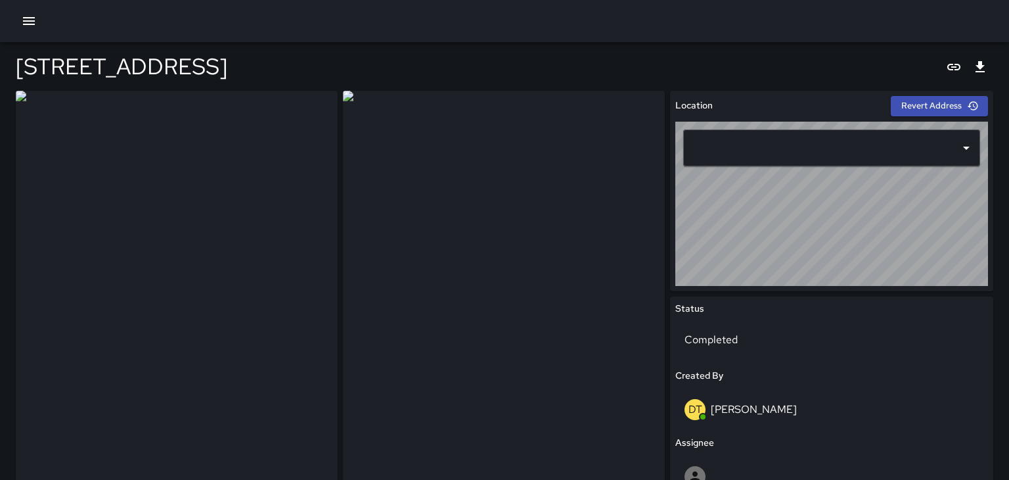
type input "**********"
